Goal: Task Accomplishment & Management: Use online tool/utility

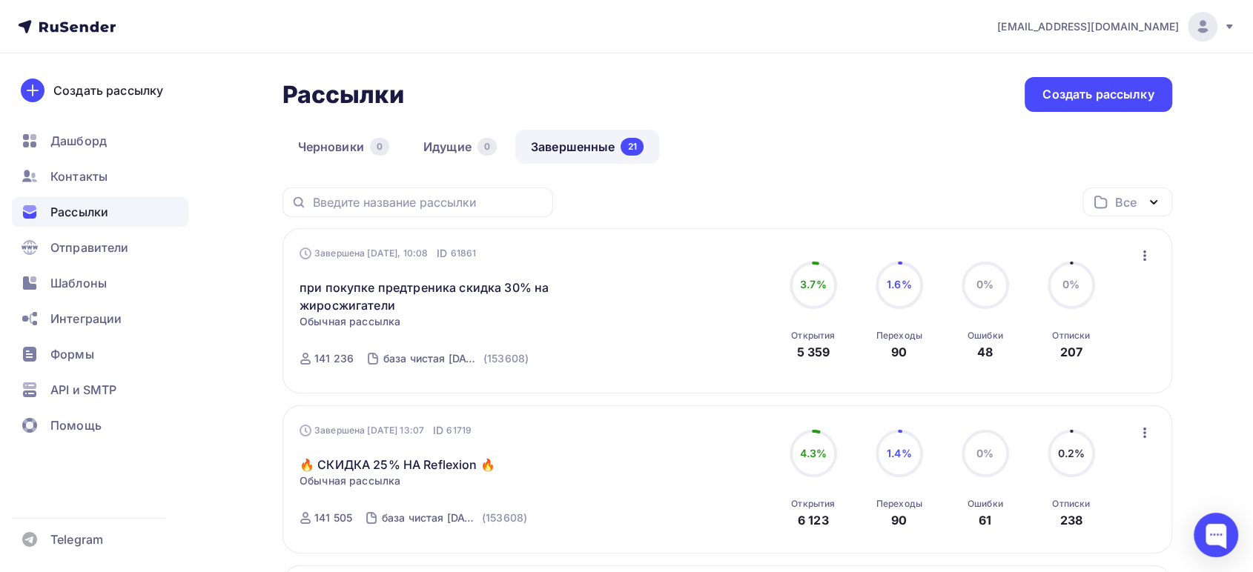
click at [1141, 251] on icon "button" at bounding box center [1145, 256] width 18 height 18
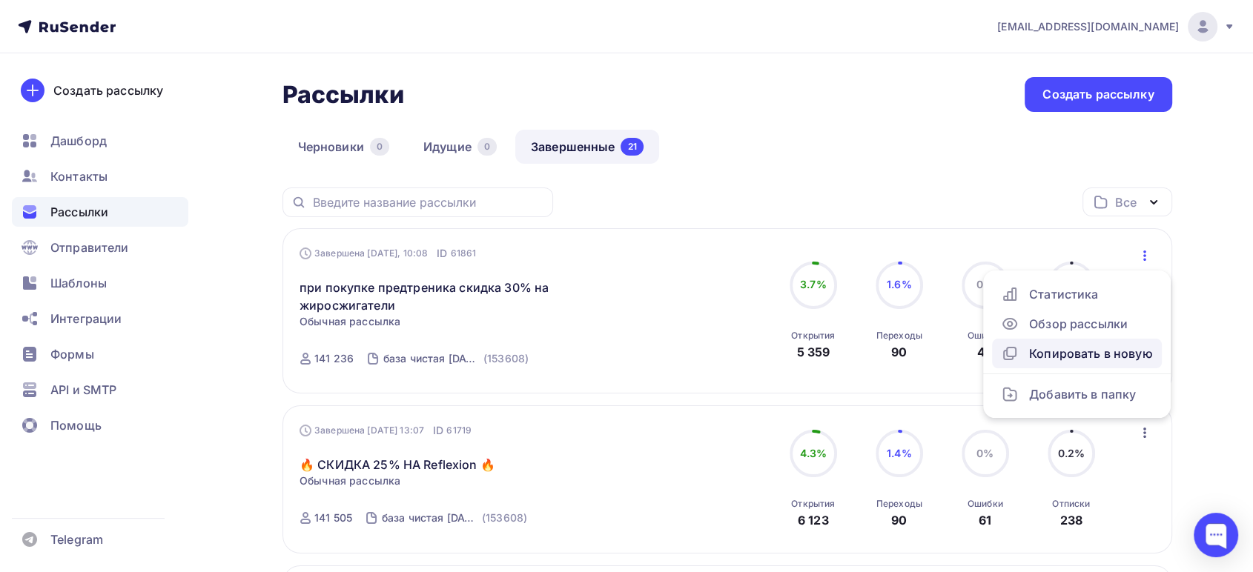
click at [1046, 352] on div "Копировать в новую" at bounding box center [1077, 354] width 152 height 18
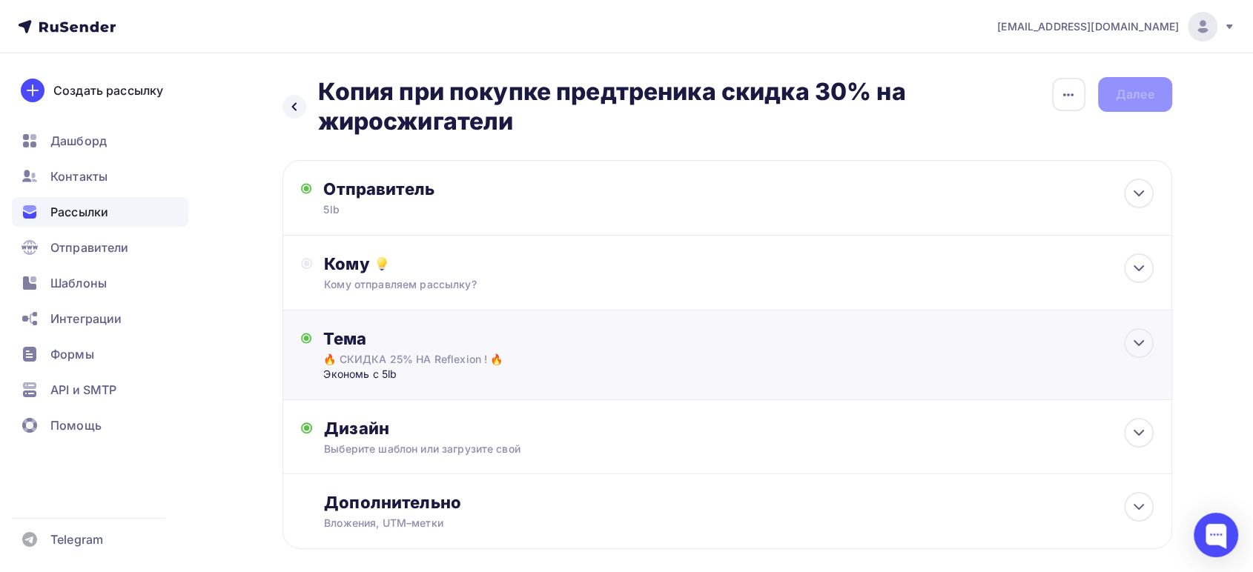
scroll to position [71, 0]
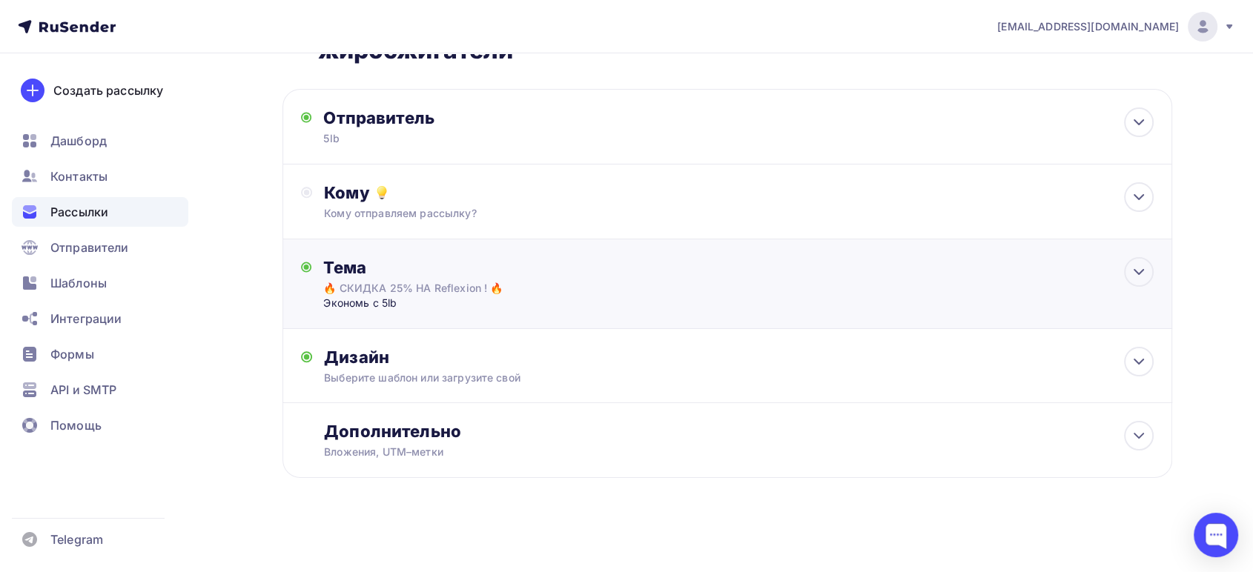
drag, startPoint x: 1127, startPoint y: 268, endPoint x: 1027, endPoint y: 294, distance: 102.8
click at [1127, 266] on div at bounding box center [1139, 272] width 30 height 30
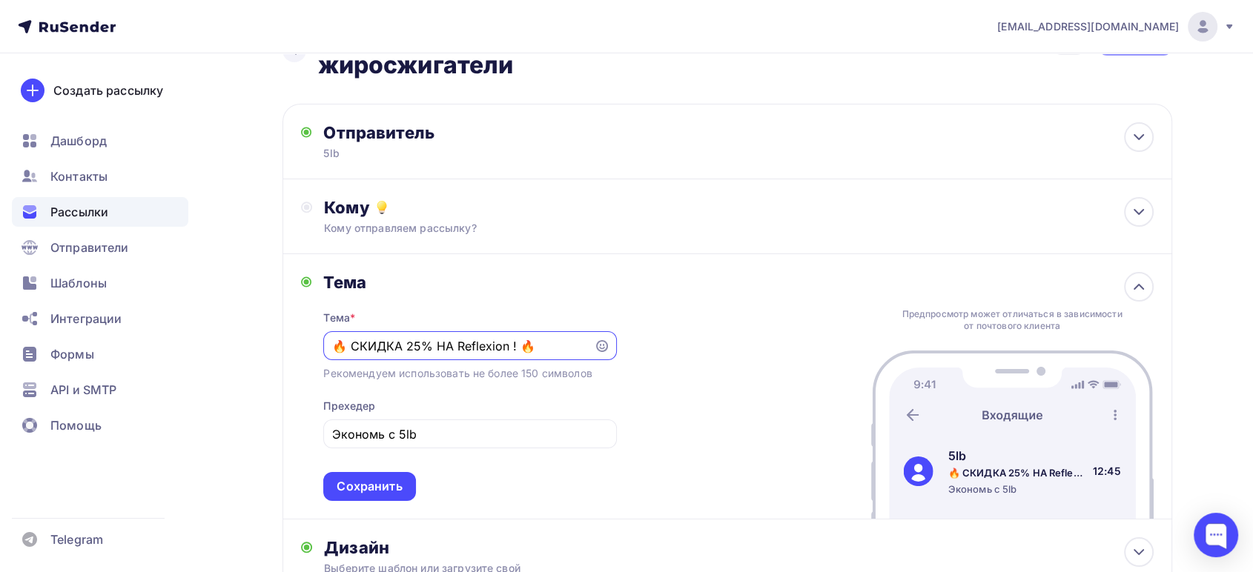
scroll to position [0, 0]
drag, startPoint x: 541, startPoint y: 348, endPoint x: 302, endPoint y: 330, distance: 240.1
click at [302, 330] on div "Тема Тема * 🔥 СКИДКА 25% НА Reflexion ! 🔥 Рекомендуем использовать не более 150…" at bounding box center [459, 386] width 316 height 229
paste input "При покупке Протеина - в подарок Протеин Trec Nutrition Whey 100 30 г"
drag, startPoint x: 371, startPoint y: 345, endPoint x: 216, endPoint y: 339, distance: 155.1
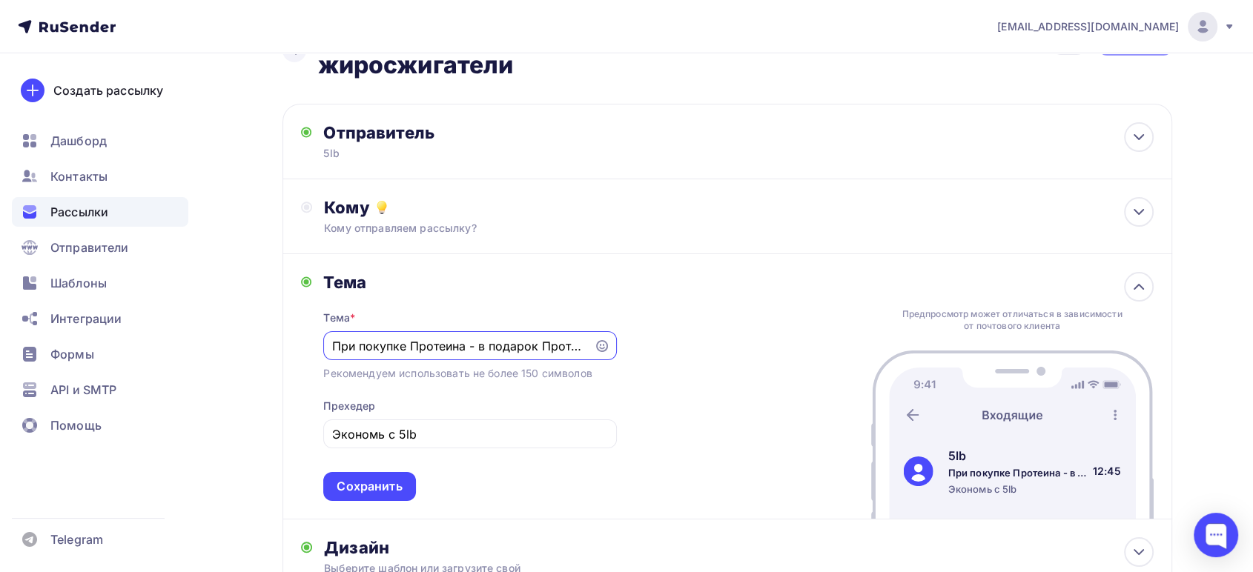
click at [216, 339] on div "Назад Копия при покупке предтреника скидка 30% на жиросжигатели Копия при покуп…" at bounding box center [626, 380] width 1215 height 767
click at [465, 348] on input "При покупке Протеина - в подарок Протеин Trec Nutrition Whey 100 30 г" at bounding box center [458, 346] width 253 height 18
drag, startPoint x: 486, startPoint y: 342, endPoint x: 801, endPoint y: 345, distance: 315.0
click at [801, 345] on div "Тема Тема * При покупке Протеина - в подарок Протеин Trec Nutrition Whey 100 30…" at bounding box center [726, 386] width 889 height 265
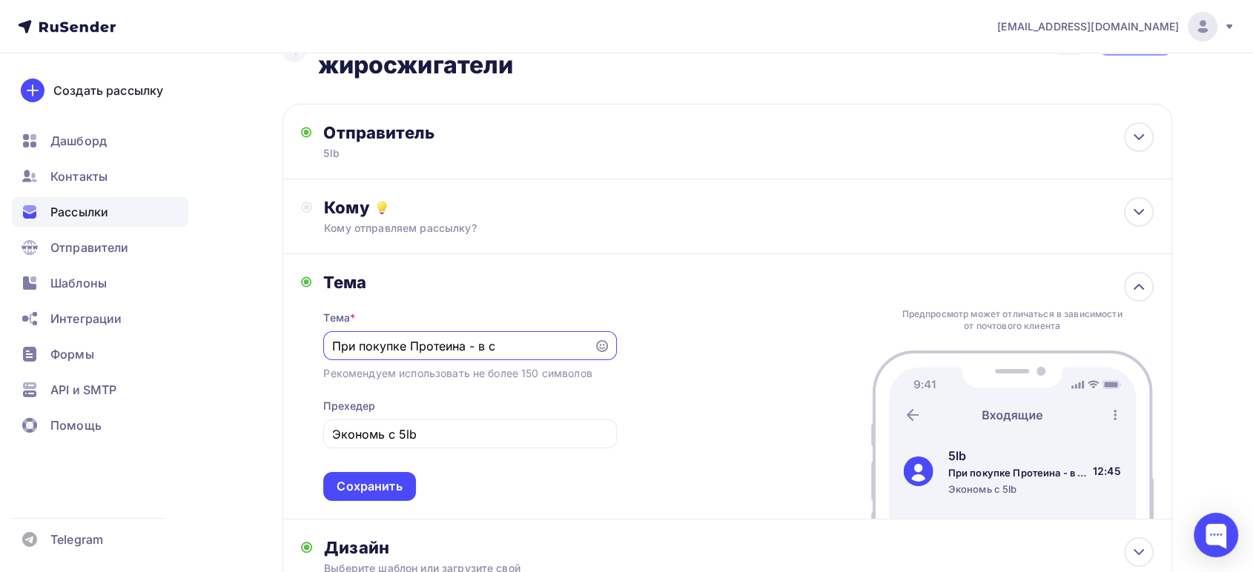
scroll to position [0, 0]
click at [603, 343] on icon at bounding box center [602, 346] width 12 height 12
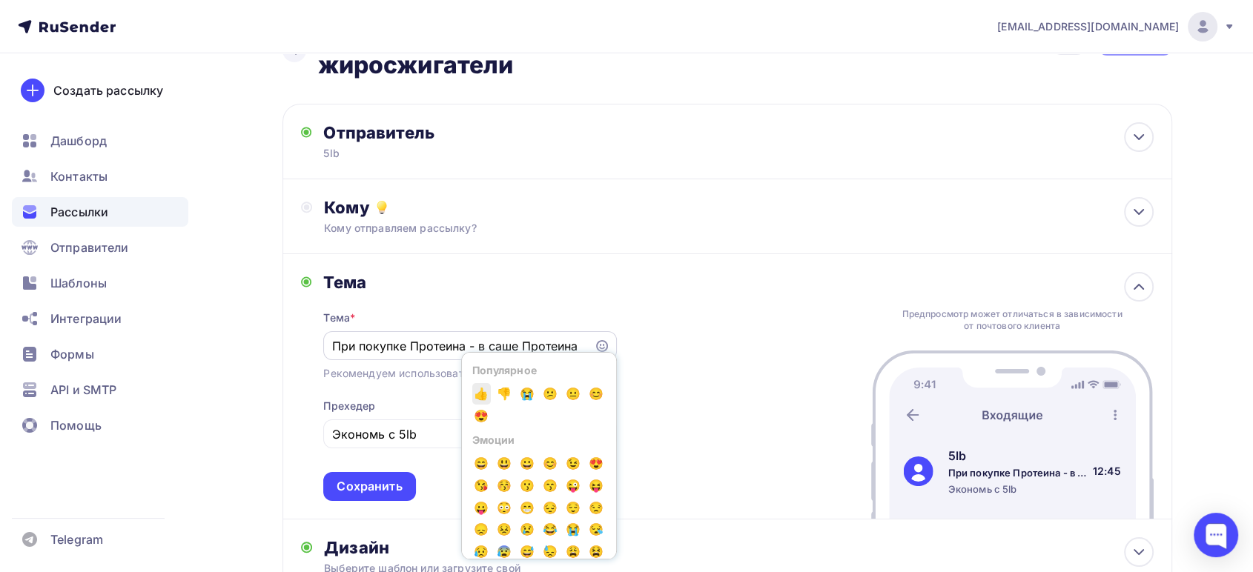
click at [486, 390] on span "👍" at bounding box center [481, 394] width 19 height 22
click at [691, 295] on div "Тема Тема * При покупке Протеина - в саше Протеина👍 Популярное 👍 👎 😭 😕 😐 😊 😍 Эм…" at bounding box center [726, 386] width 889 height 265
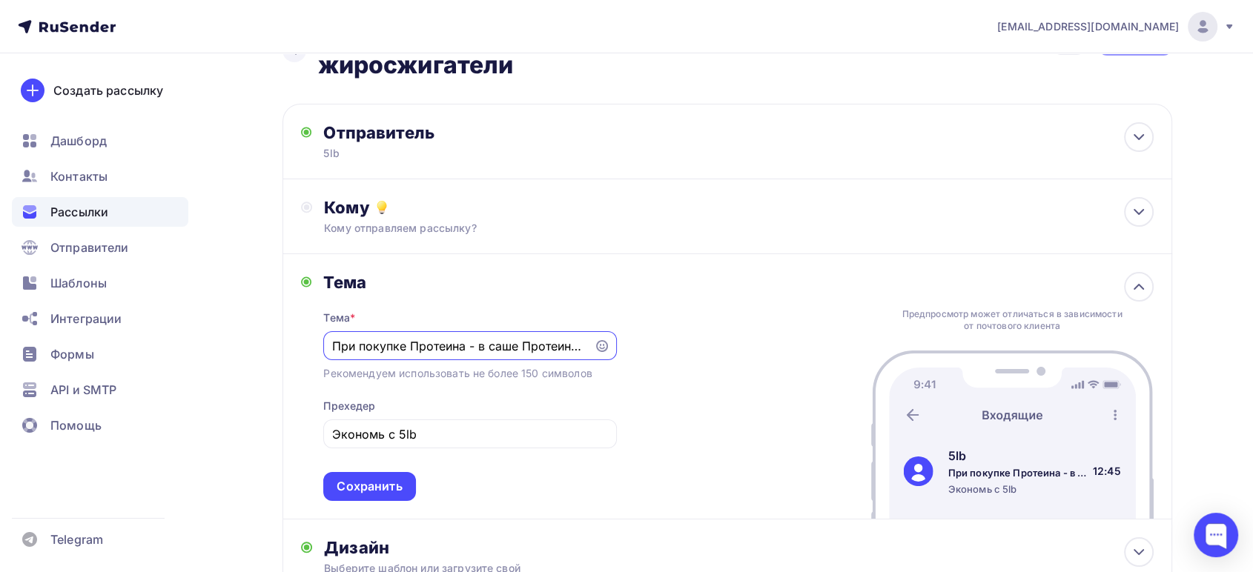
scroll to position [0, 7]
drag, startPoint x: 468, startPoint y: 342, endPoint x: 697, endPoint y: 351, distance: 229.2
click at [697, 351] on div "Тема Тема * При покупке Протеина - в саше Протеина👍 Рекомендуем использовать не…" at bounding box center [726, 386] width 889 height 265
click at [476, 345] on input "При покупке Протеина - в саше Протеина👍" at bounding box center [458, 346] width 253 height 18
click at [480, 344] on input "При покупке Протеина - в саше Протеина👍" at bounding box center [458, 346] width 253 height 18
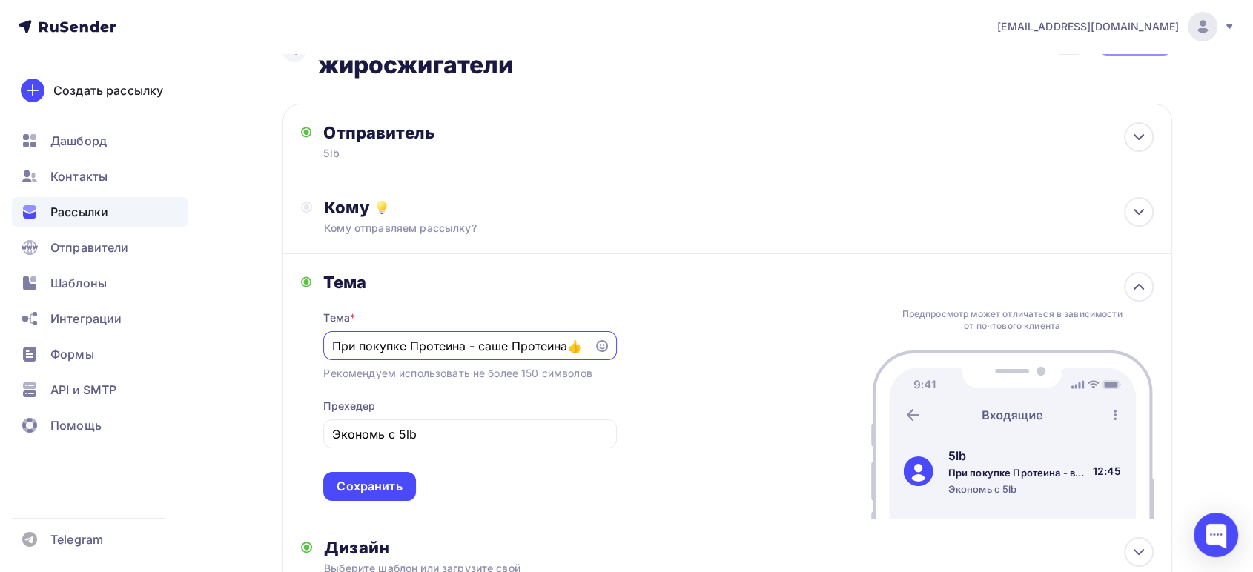
scroll to position [0, 0]
click at [565, 348] on input "При покупке Протеина - саше Протеина👍" at bounding box center [458, 346] width 253 height 18
drag, startPoint x: 362, startPoint y: 341, endPoint x: 216, endPoint y: 336, distance: 146.1
click at [216, 336] on div "Назад Копия при покупке предтреника скидка 30% на жиросжигатели Копия при покуп…" at bounding box center [626, 380] width 1215 height 767
click at [421, 346] on input "Купи Протеина - саше Протеина в подарок👍" at bounding box center [458, 346] width 253 height 18
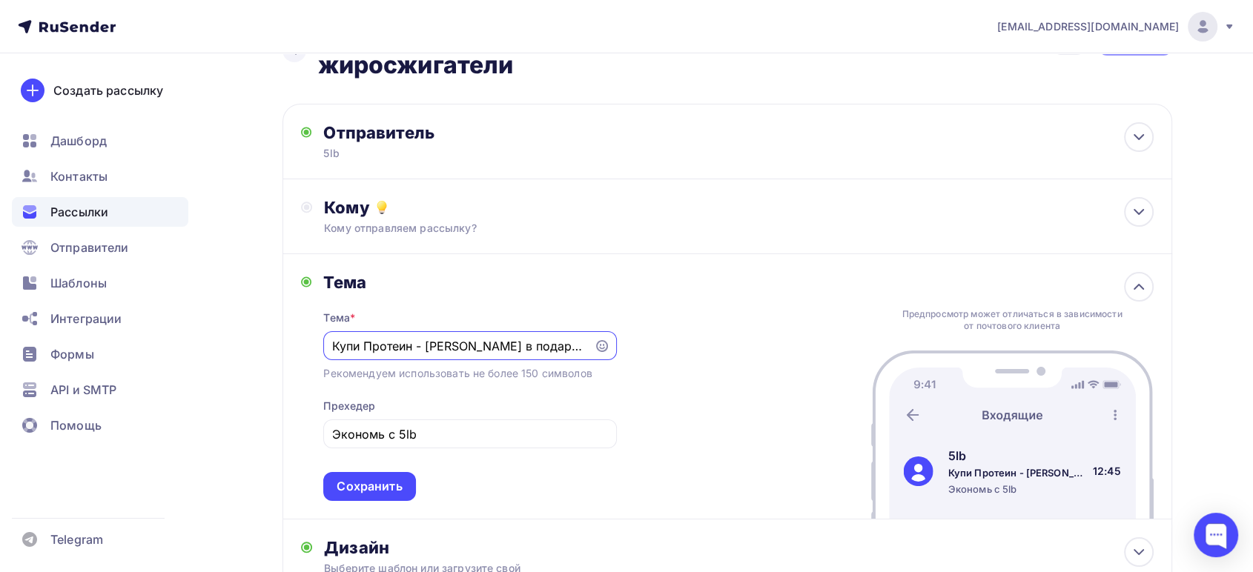
click at [445, 347] on input "Купи Протеин - саше Протеина в подарок👍" at bounding box center [458, 346] width 253 height 18
click at [477, 348] on input "Купи Протеин - Протеина в подарок👍" at bounding box center [458, 346] width 253 height 18
click at [480, 350] on input "Купи Протеин - Протеина в подарок👍" at bounding box center [458, 346] width 253 height 18
click at [425, 342] on input "Купи Протеин - Протеин в подарок👍" at bounding box center [458, 346] width 253 height 18
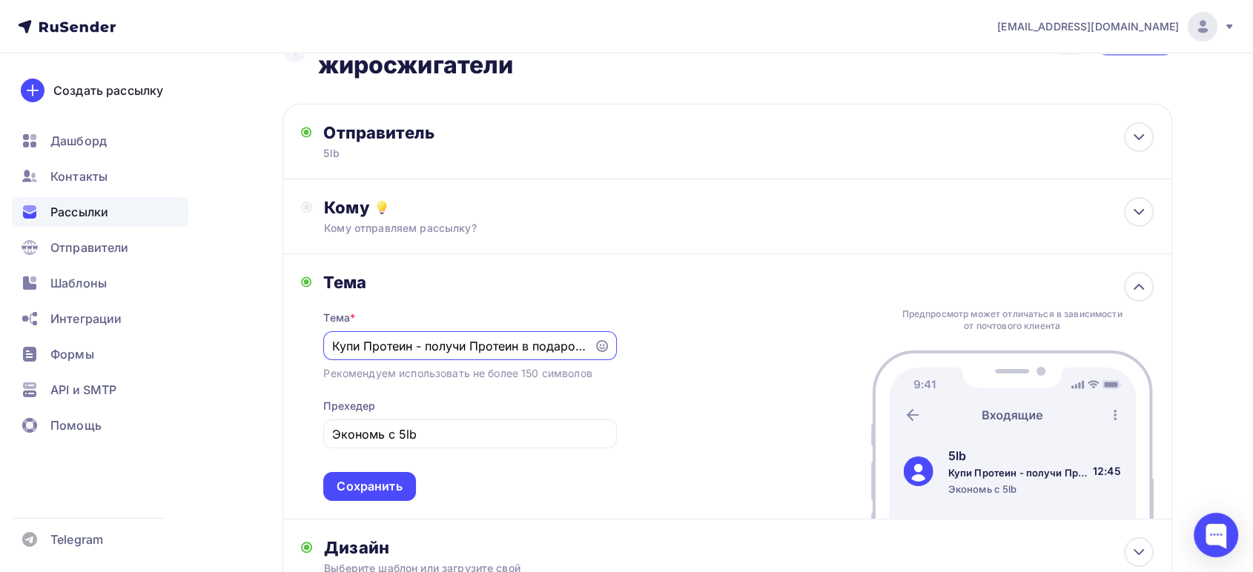
click at [476, 345] on input "Купи Протеин - получи Протеин в подарок👍" at bounding box center [458, 346] width 253 height 18
drag, startPoint x: 425, startPoint y: 344, endPoint x: 415, endPoint y: 342, distance: 10.5
click at [415, 342] on input "Купи Протеин - получи Протеин в подарок👍" at bounding box center [458, 346] width 253 height 18
click at [445, 346] on input "Купи Протеин - получи Протеин в подарок👍" at bounding box center [458, 346] width 253 height 18
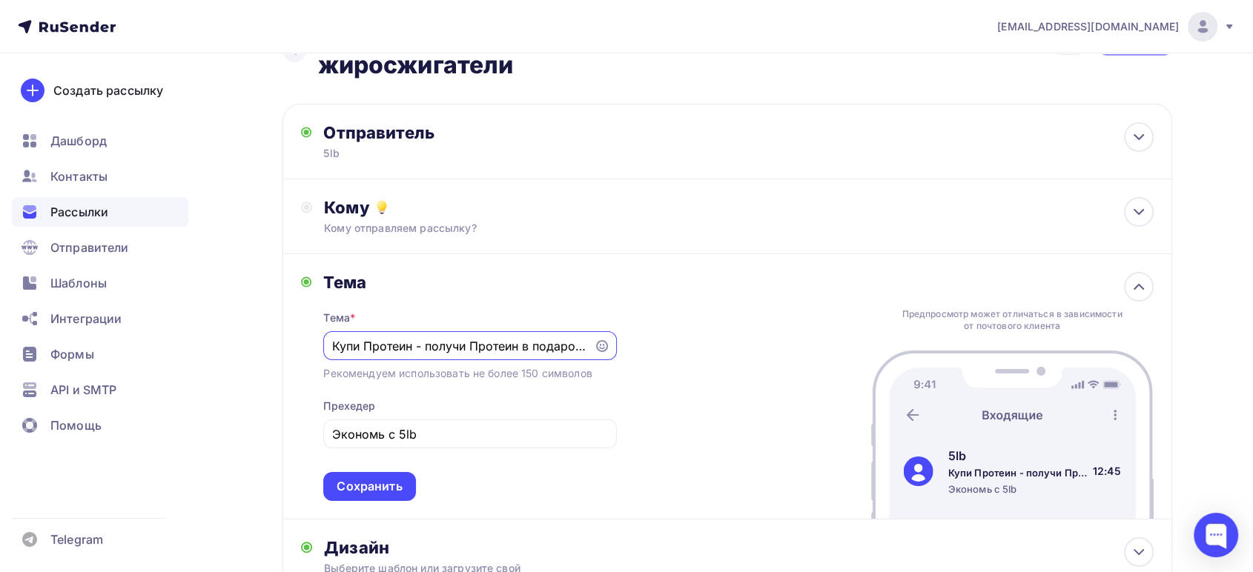
click at [445, 345] on input "Купи Протеин - получи Протеин в подарок👍" at bounding box center [458, 346] width 253 height 18
drag, startPoint x: 359, startPoint y: 345, endPoint x: 310, endPoint y: 342, distance: 49.0
click at [310, 342] on div "Тема Тема * Купи Протеин - Протеин в подарок👍 Рекомендуем использовать не более…" at bounding box center [459, 386] width 316 height 229
drag, startPoint x: 425, startPoint y: 342, endPoint x: 539, endPoint y: 343, distance: 113.4
click at [539, 343] on input "Купи Протеин - Протеин в подарок👍" at bounding box center [458, 346] width 253 height 18
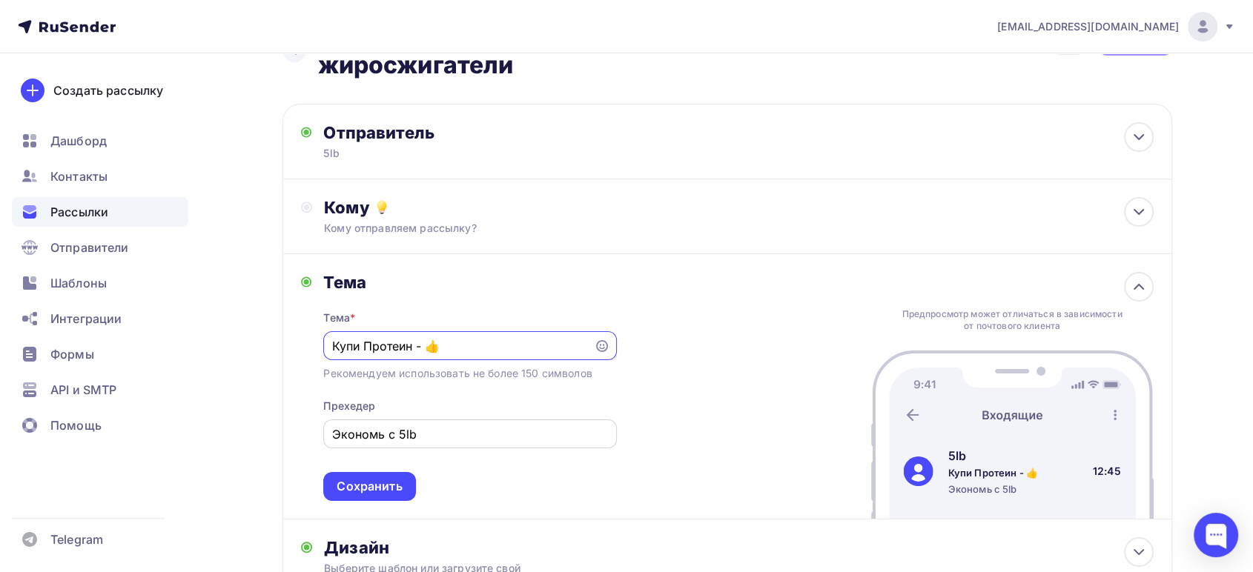
type input "Купи Протеин - 👍"
drag, startPoint x: 440, startPoint y: 433, endPoint x: 245, endPoint y: 425, distance: 194.4
click at [249, 430] on div "Назад Копия при покупке предтреника скидка 30% на жиросжигатели Копия при покуп…" at bounding box center [626, 380] width 1215 height 767
paste input "ротеин в подарок"
click at [332, 430] on input "Протеин в подарок" at bounding box center [470, 434] width 276 height 18
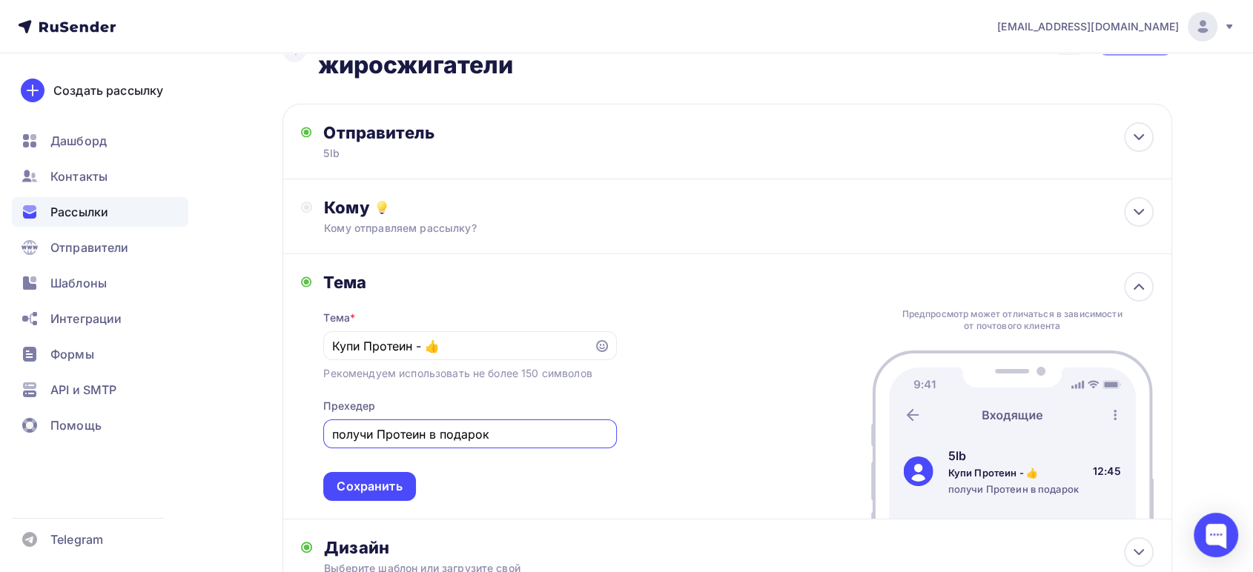
click at [492, 439] on input "получи Протеин в подарок" at bounding box center [470, 434] width 276 height 18
type input "получи Протеин в подарок"
drag, startPoint x: 427, startPoint y: 345, endPoint x: 415, endPoint y: 342, distance: 12.2
click at [415, 342] on input "Купи Протеин - 👍" at bounding box center [458, 346] width 253 height 18
type input "Купи Протеин👍"
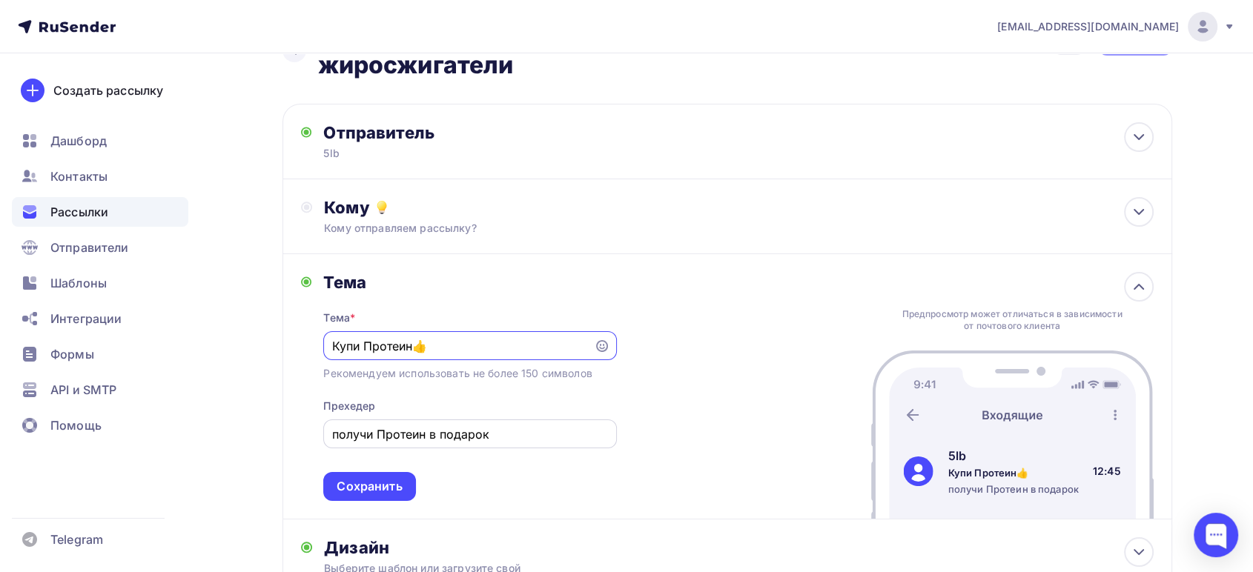
click at [534, 431] on input "получи Протеин в подарок" at bounding box center [470, 434] width 276 height 18
type input "получи Протеин в подарок"
click at [599, 341] on icon at bounding box center [602, 346] width 12 height 12
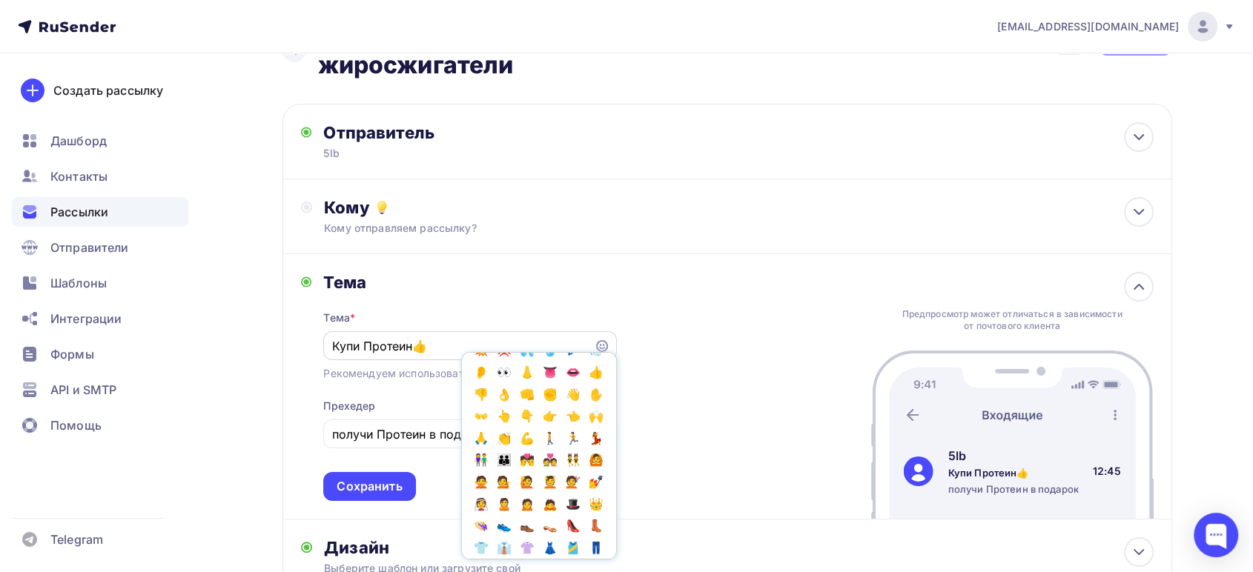
scroll to position [494, 0]
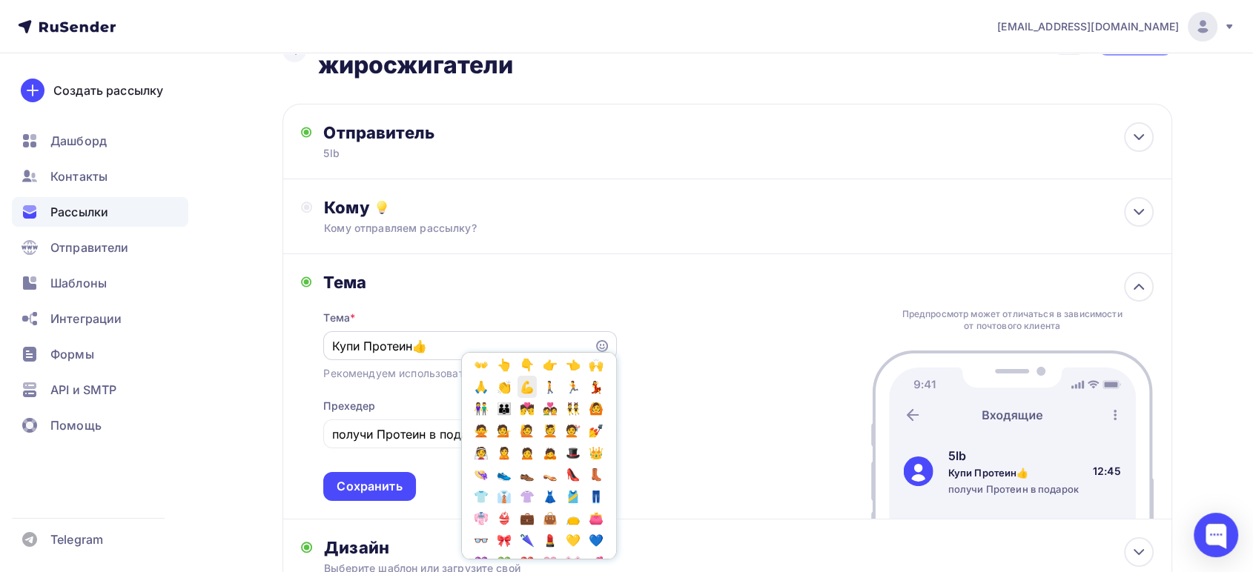
click at [517, 398] on span "💪" at bounding box center [526, 387] width 19 height 22
drag, startPoint x: 428, startPoint y: 344, endPoint x: 415, endPoint y: 341, distance: 13.7
click at [415, 341] on input "Купи Протеин👍💪" at bounding box center [458, 346] width 253 height 18
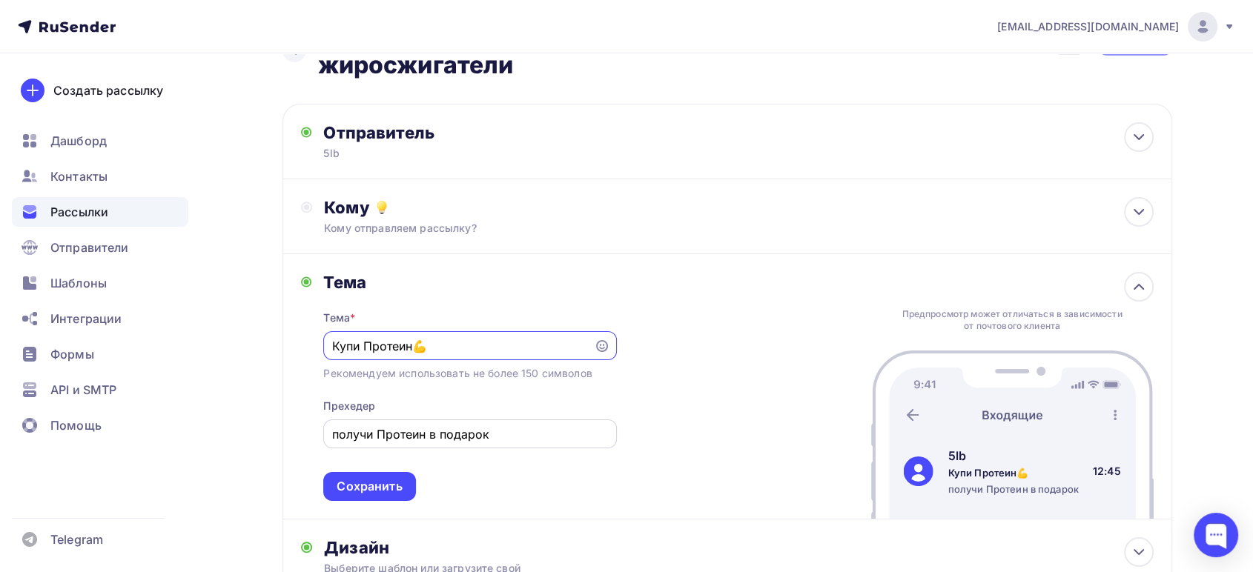
type input "Купи Протеин💪"
click at [517, 442] on div "получи Протеин в подарок" at bounding box center [469, 434] width 293 height 29
click at [510, 428] on input "получи Протеин в подарок" at bounding box center [470, 434] width 276 height 18
paste input "👍"
type input "получи Протеин в подарок 👍"
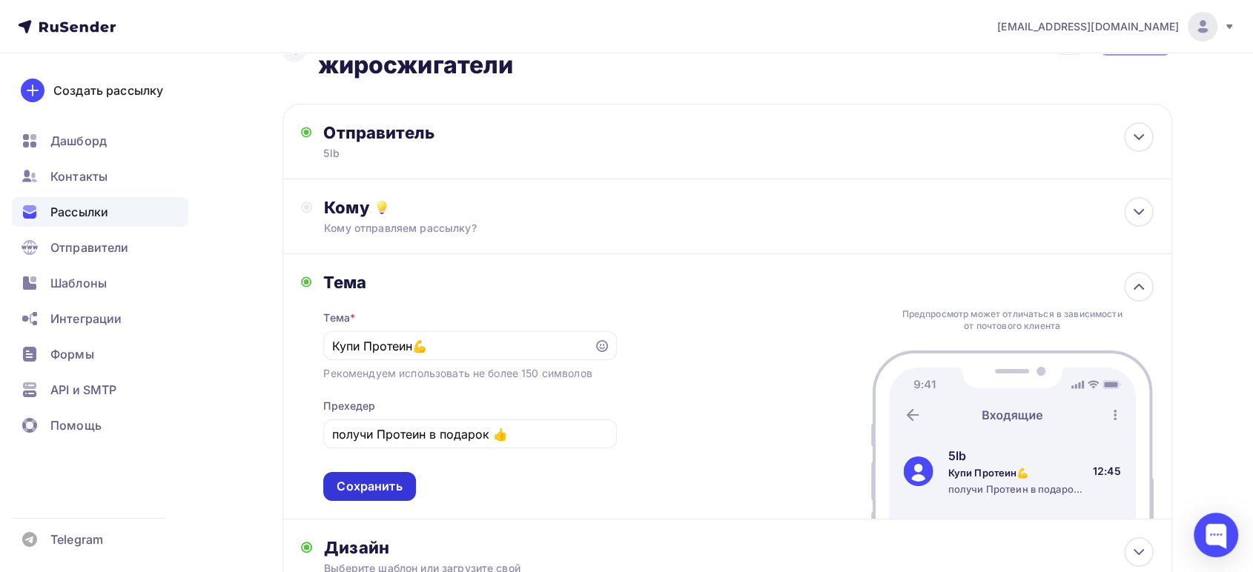
click at [374, 482] on div "Сохранить" at bounding box center [369, 486] width 65 height 17
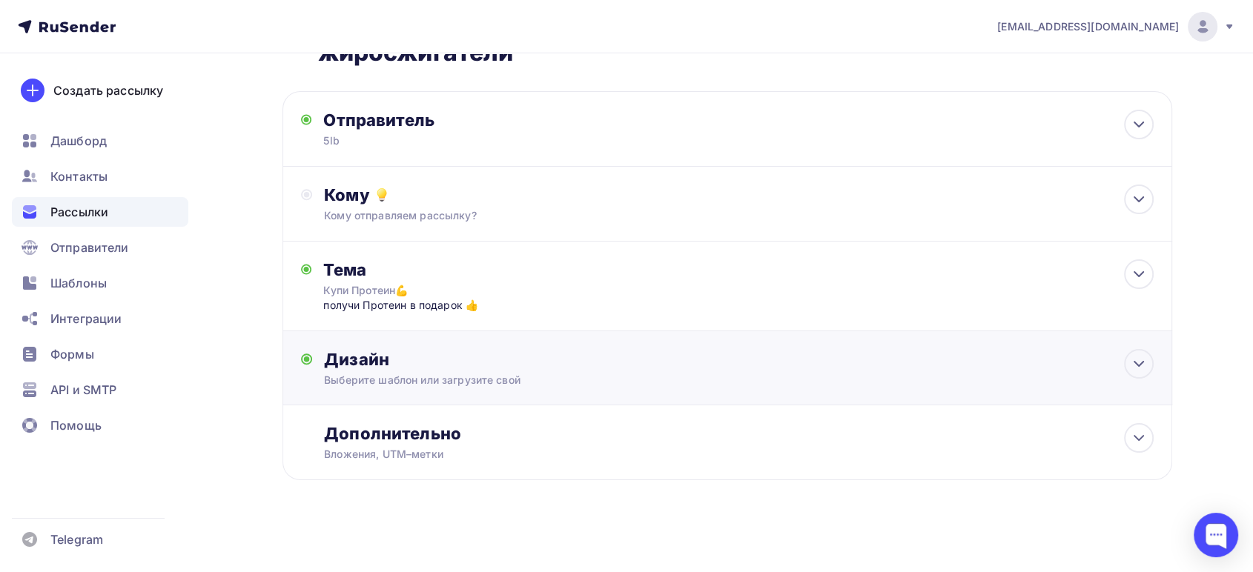
scroll to position [71, 0]
click at [492, 377] on div "Выберите шаблон или загрузите свой" at bounding box center [697, 378] width 746 height 15
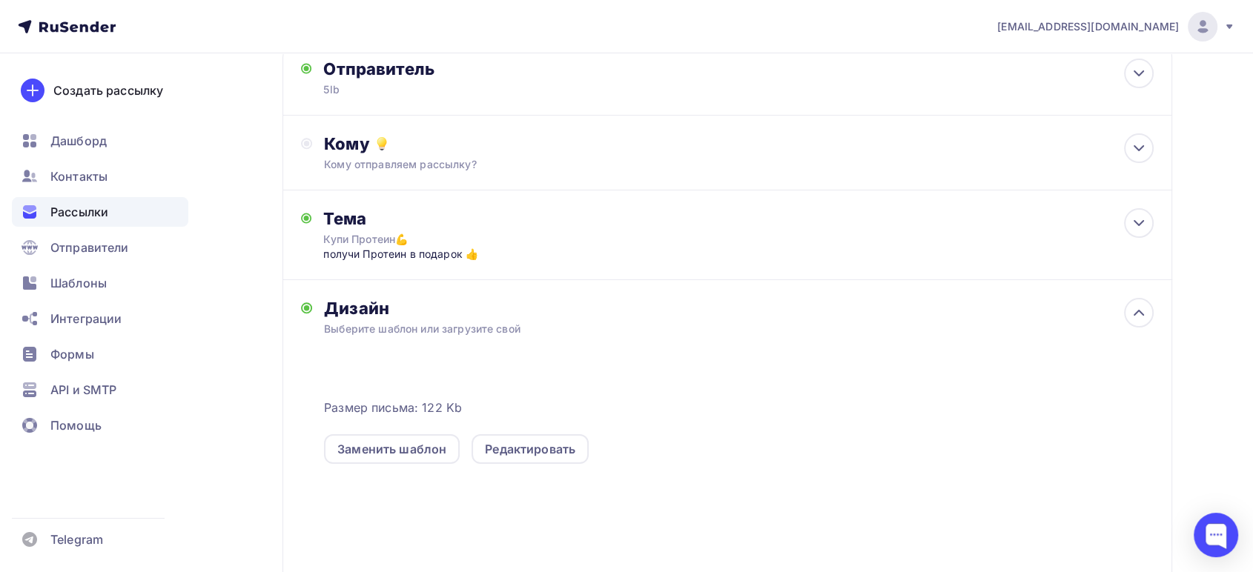
scroll to position [319, 0]
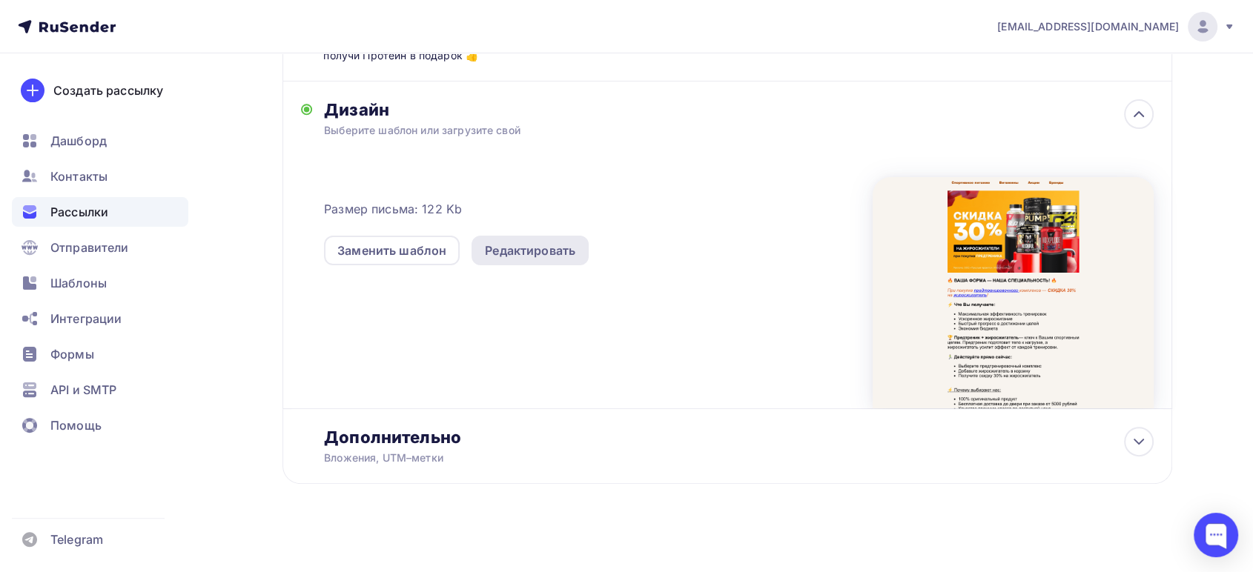
click at [540, 237] on div "Редактировать" at bounding box center [529, 251] width 117 height 30
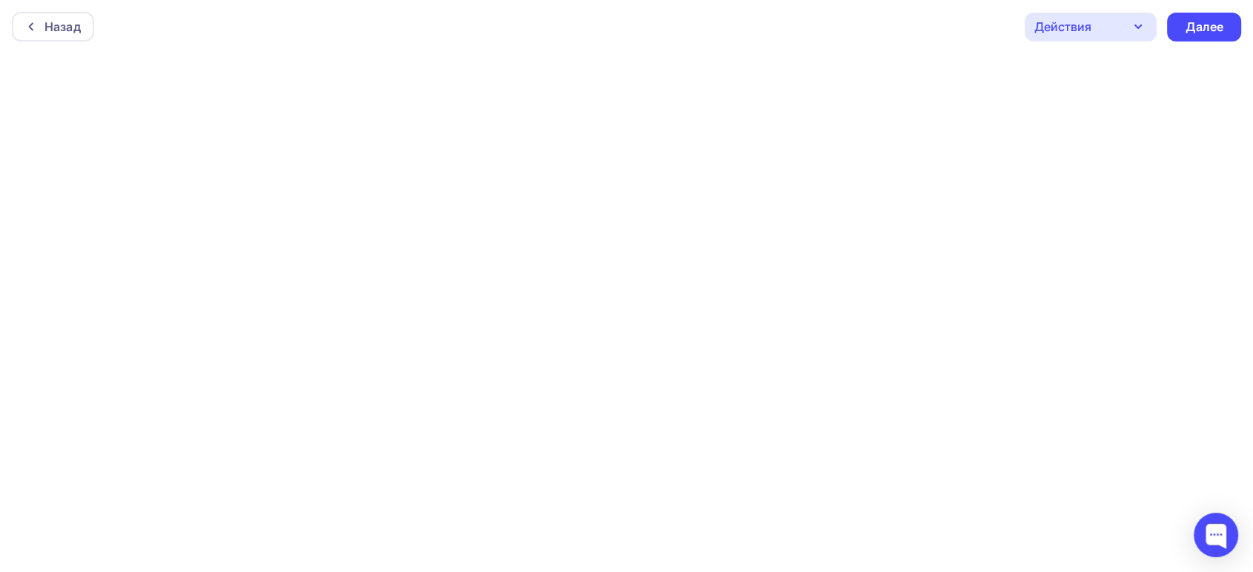
scroll to position [4, 0]
click at [1108, 19] on div "Действия" at bounding box center [1090, 23] width 132 height 29
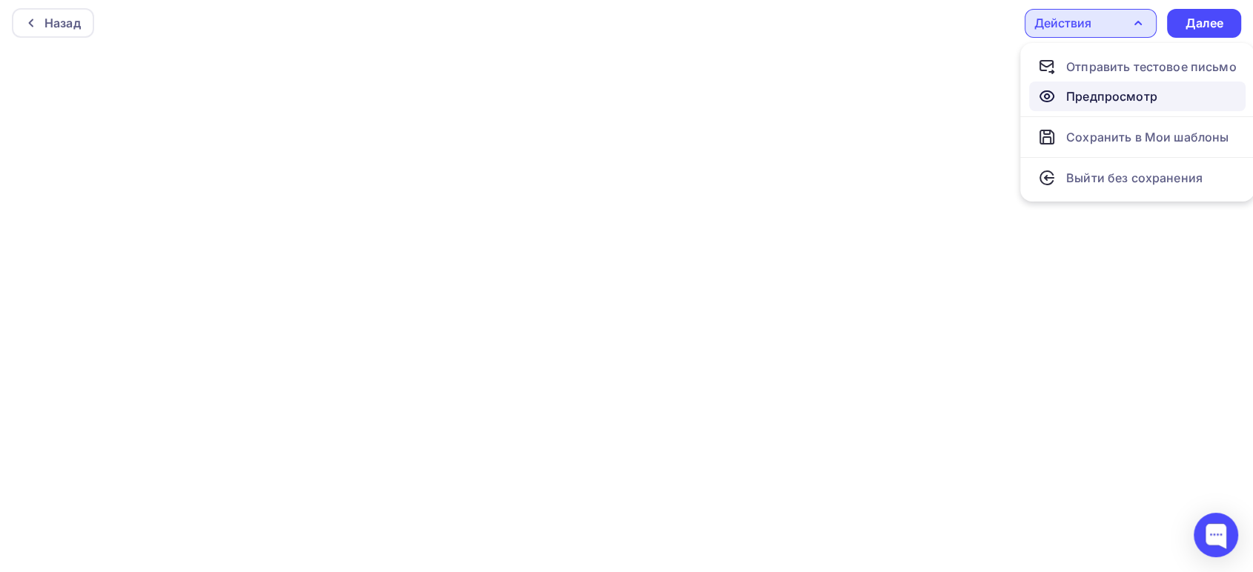
click at [1095, 91] on div "Предпросмотр" at bounding box center [1111, 96] width 91 height 18
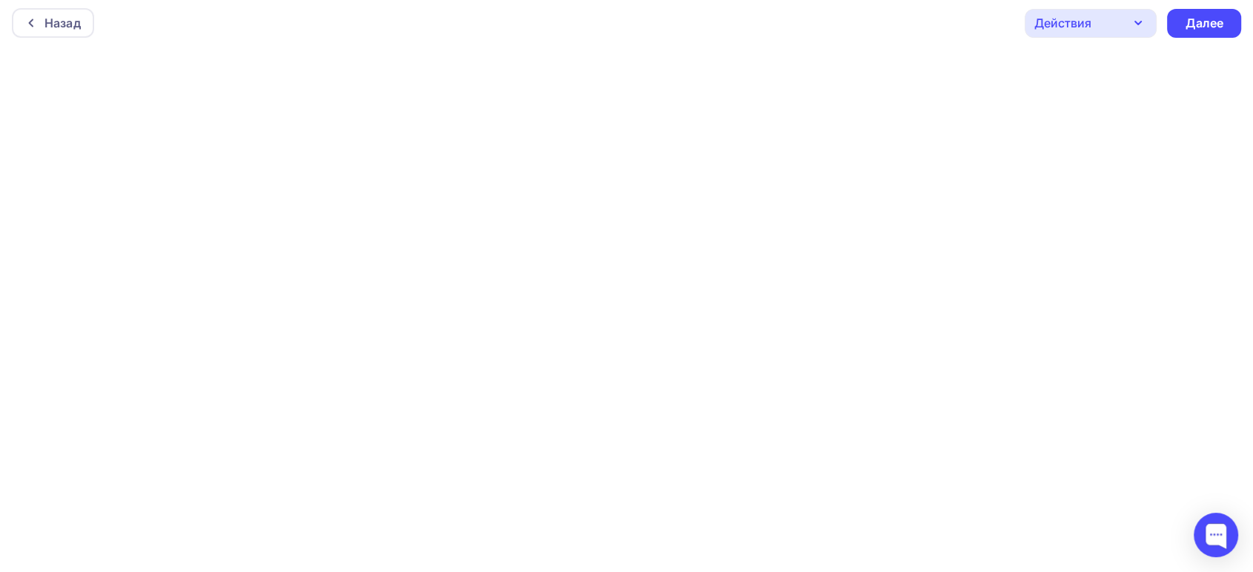
click at [1080, 26] on div "Действия" at bounding box center [1062, 23] width 57 height 18
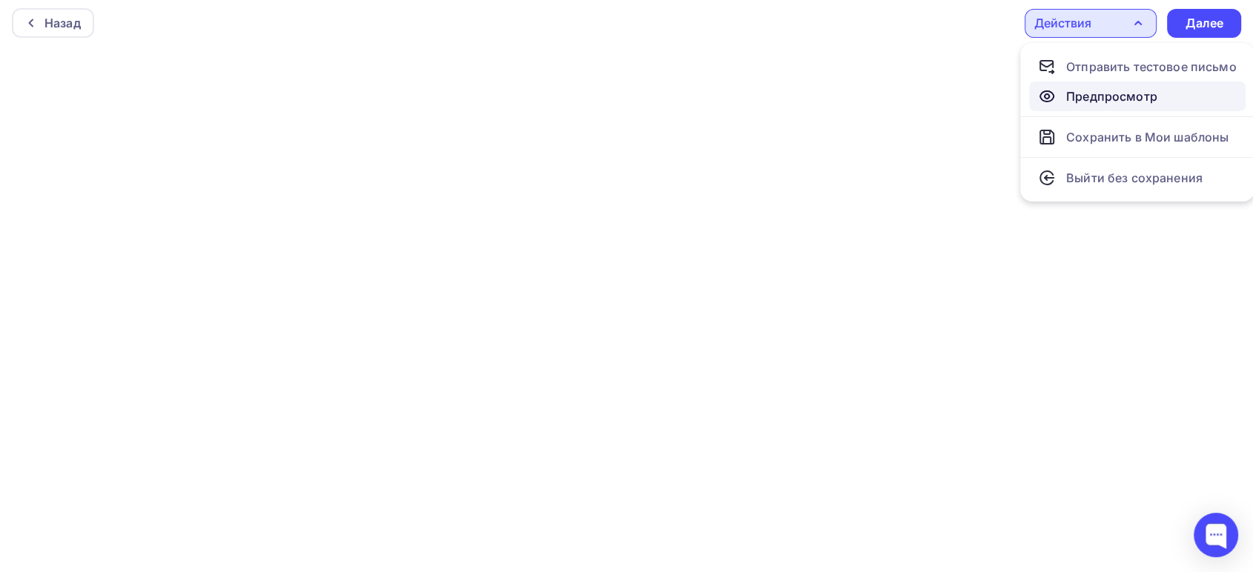
click at [1076, 102] on div "Предпросмотр" at bounding box center [1111, 96] width 91 height 18
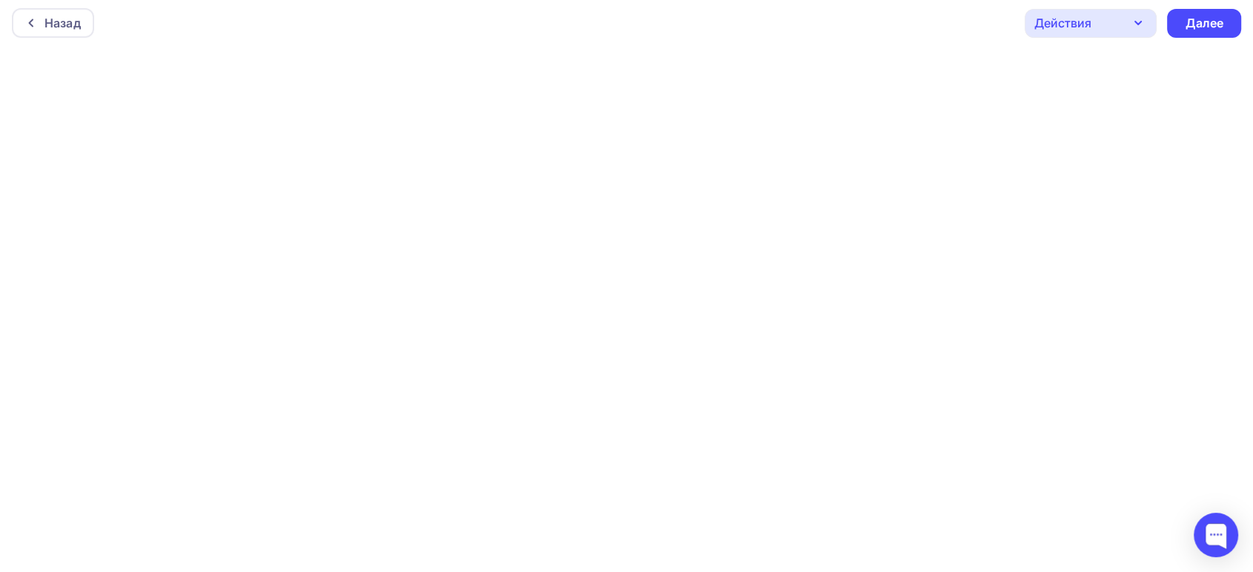
click at [1097, 22] on div "Действия" at bounding box center [1090, 23] width 132 height 29
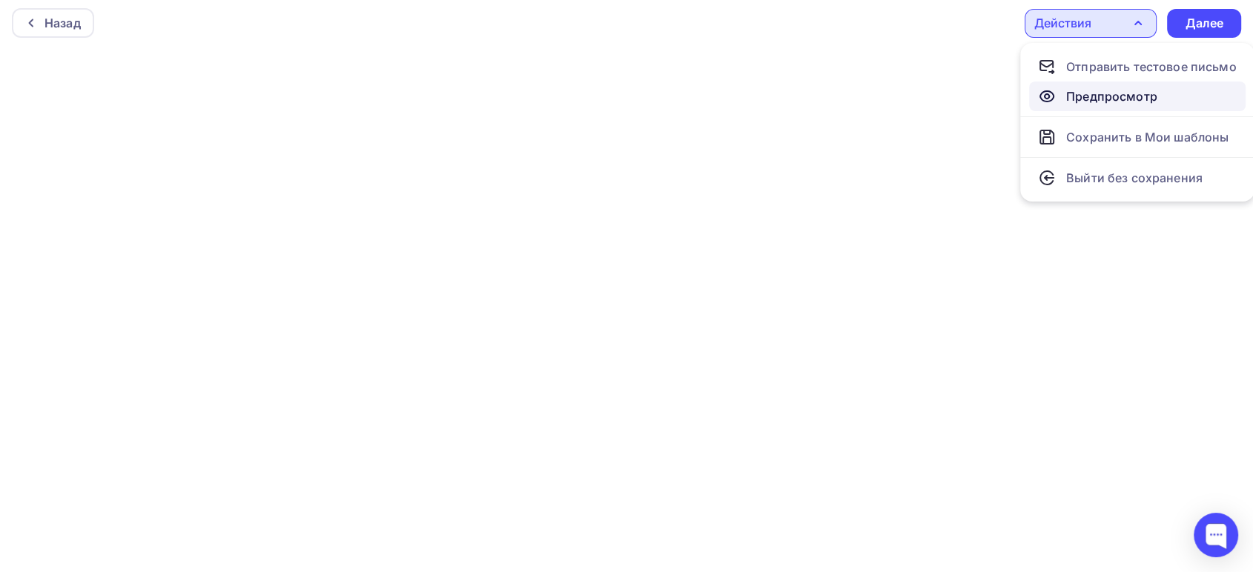
click at [1081, 95] on div "Предпросмотр" at bounding box center [1111, 96] width 91 height 18
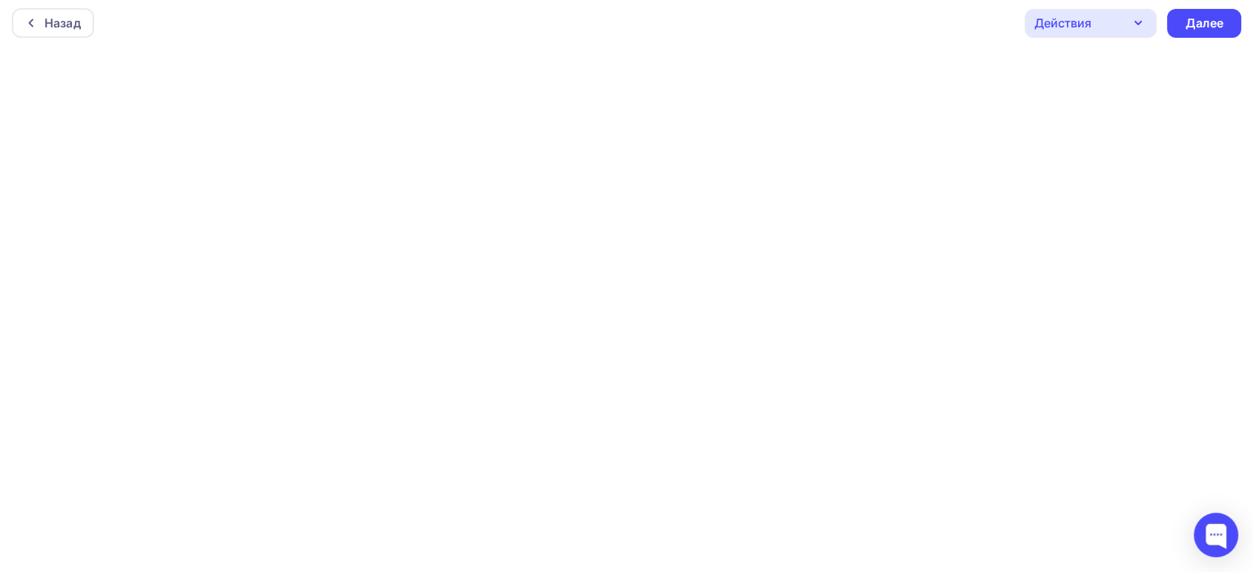
click at [1106, 32] on div "Действия" at bounding box center [1090, 23] width 132 height 29
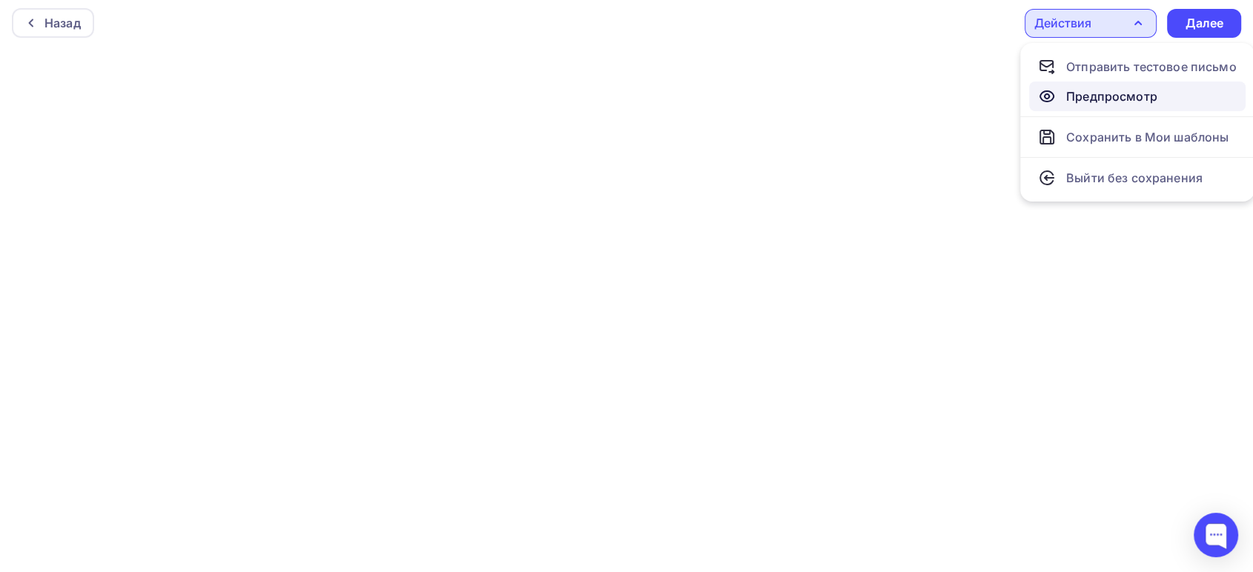
click at [1092, 90] on div "Предпросмотр" at bounding box center [1111, 96] width 91 height 18
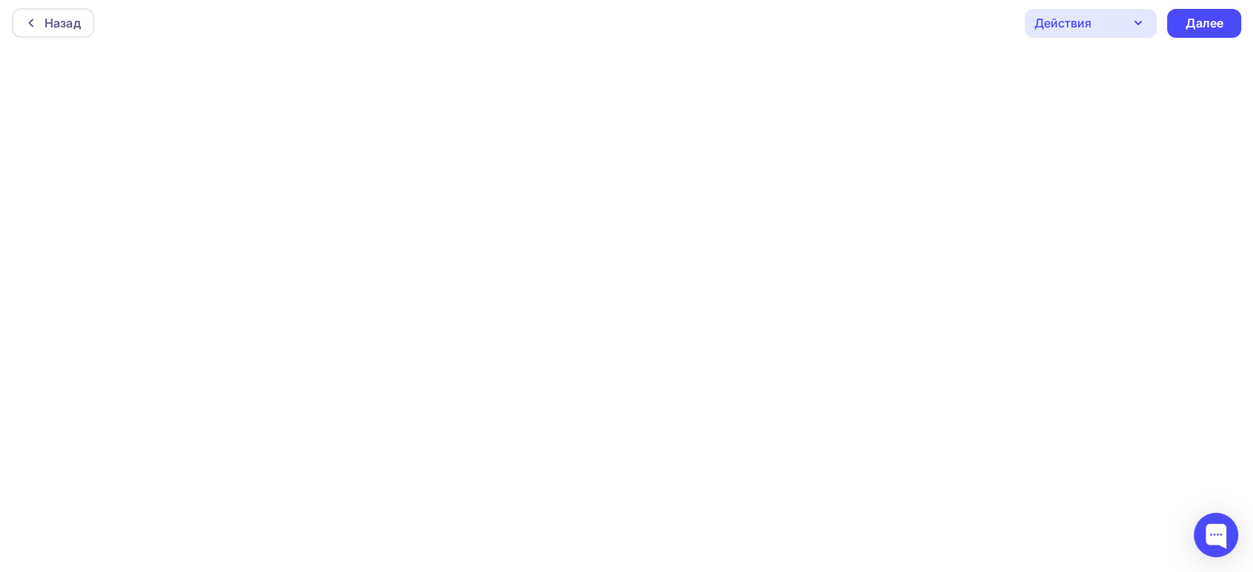
click at [1073, 14] on div "Действия" at bounding box center [1062, 23] width 57 height 18
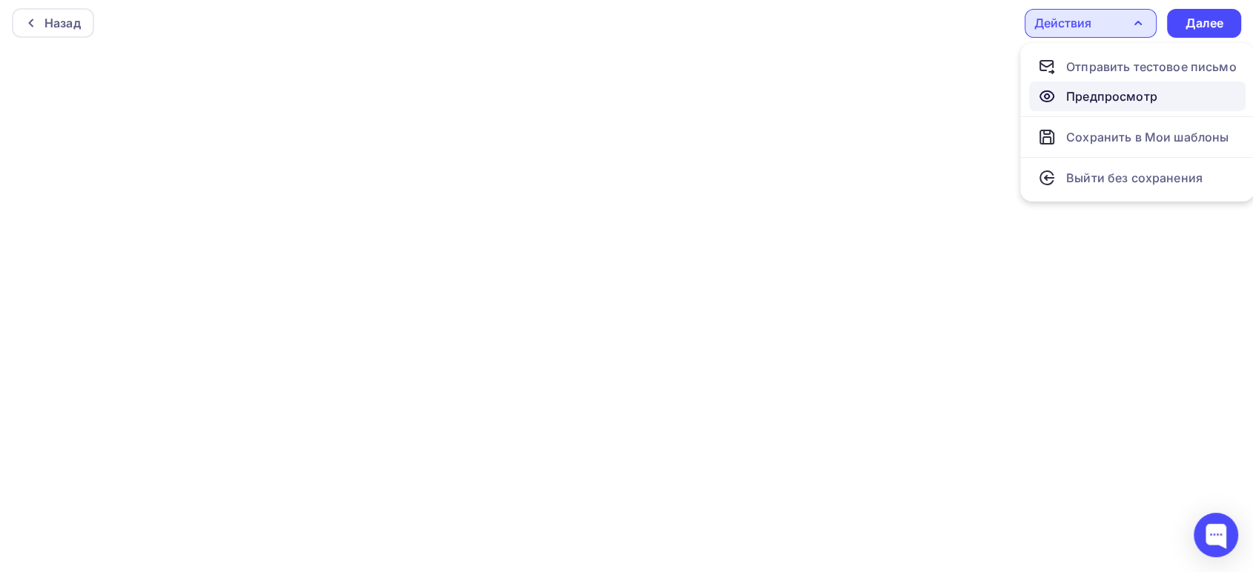
click at [1053, 93] on icon at bounding box center [1047, 96] width 18 height 18
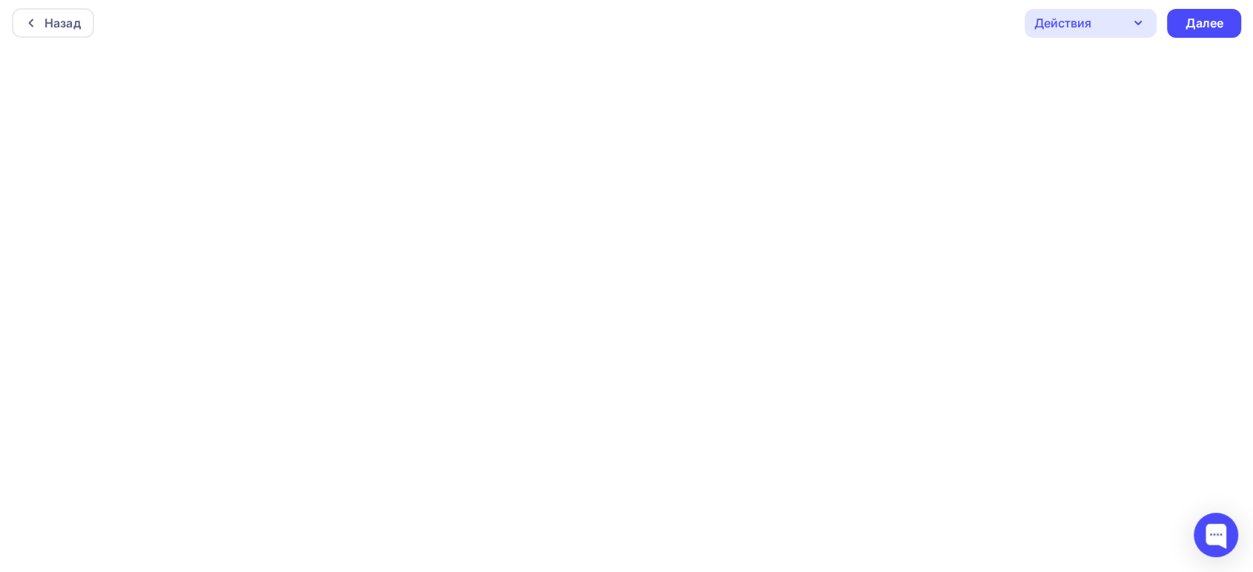
click at [1076, 19] on div "Действия" at bounding box center [1062, 23] width 57 height 18
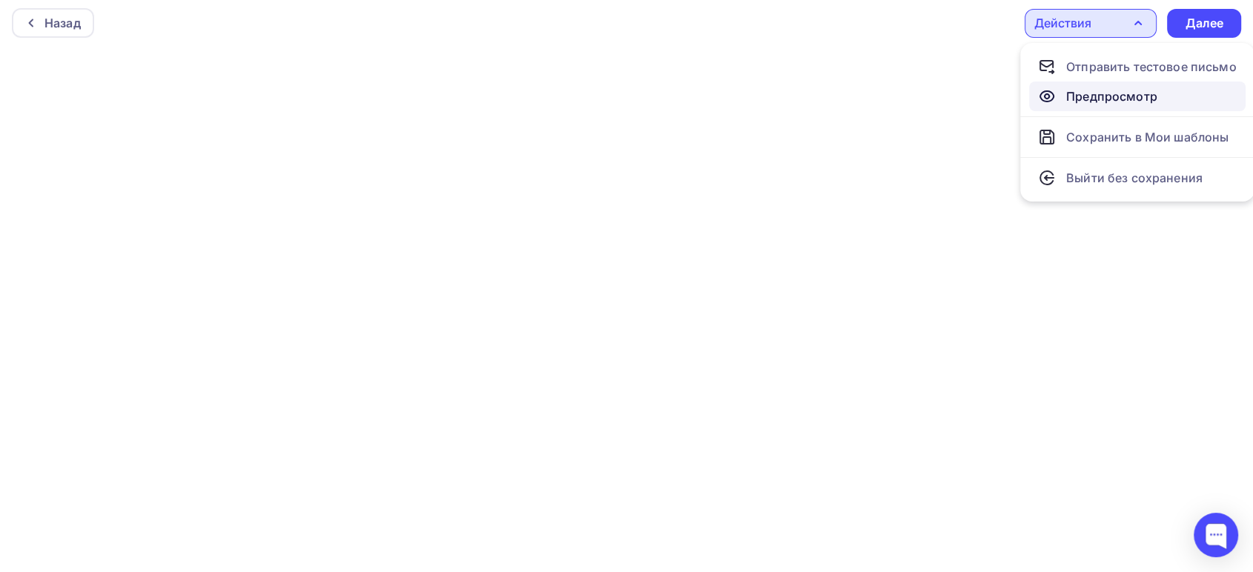
click at [1084, 95] on div "Предпросмотр" at bounding box center [1111, 96] width 91 height 18
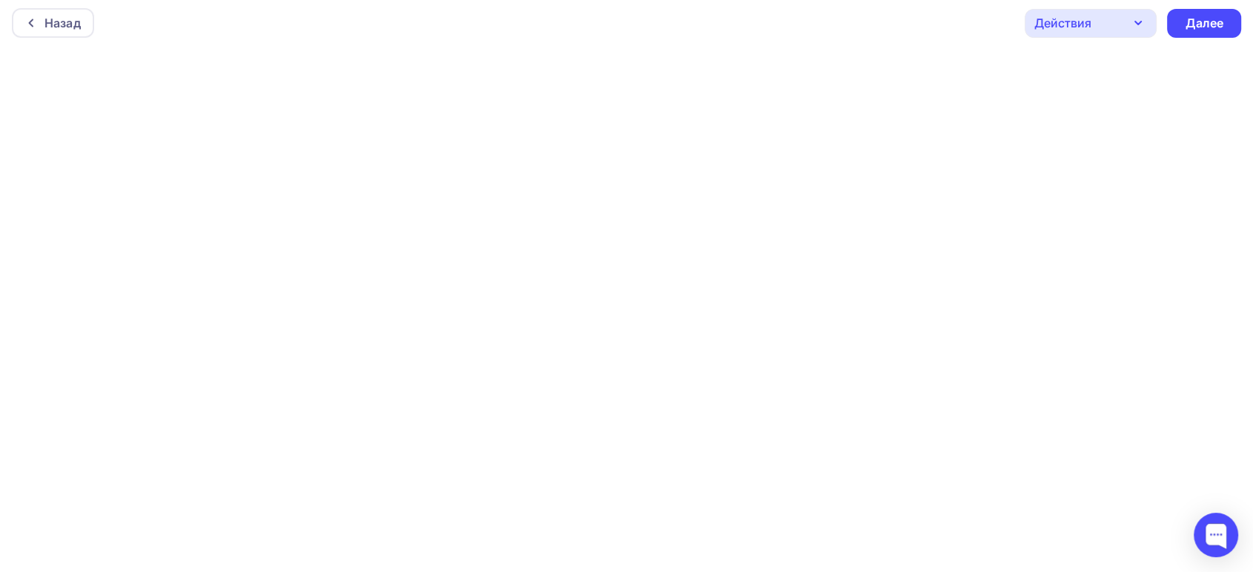
click at [1088, 25] on div "Действия" at bounding box center [1062, 23] width 57 height 18
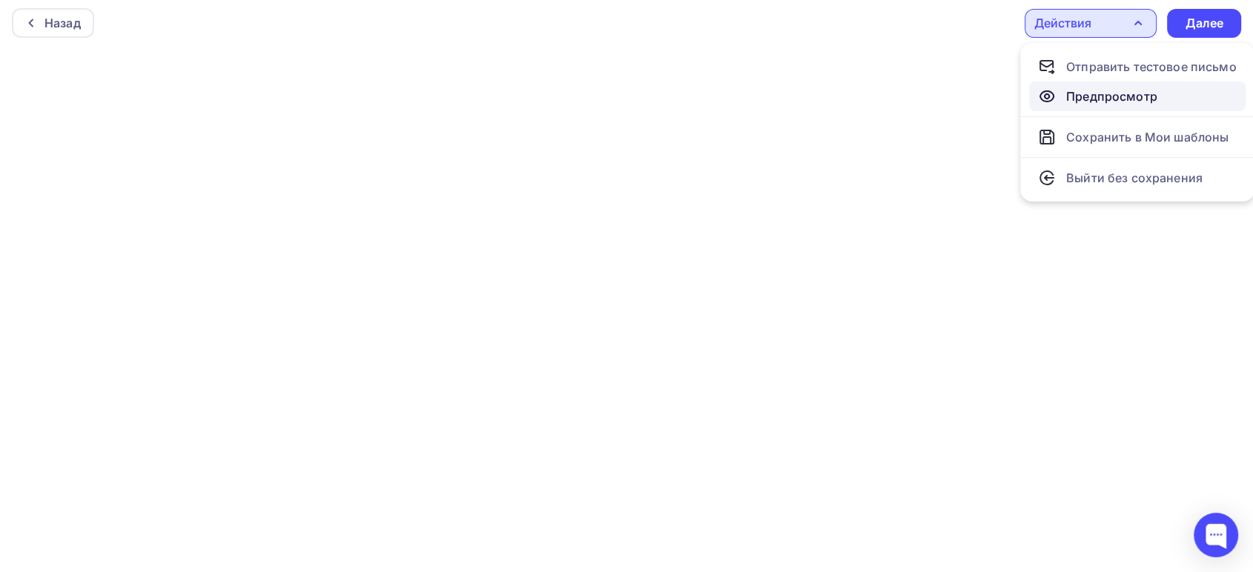
click at [1067, 92] on div "Предпросмотр" at bounding box center [1111, 96] width 91 height 18
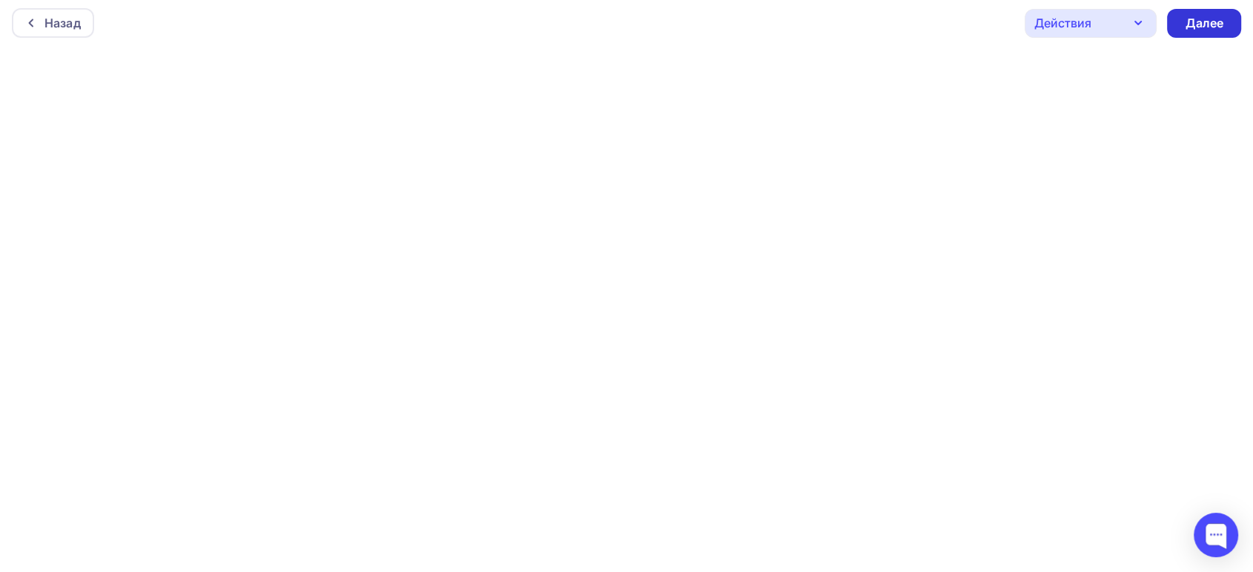
click at [1199, 23] on div "Далее" at bounding box center [1203, 23] width 39 height 17
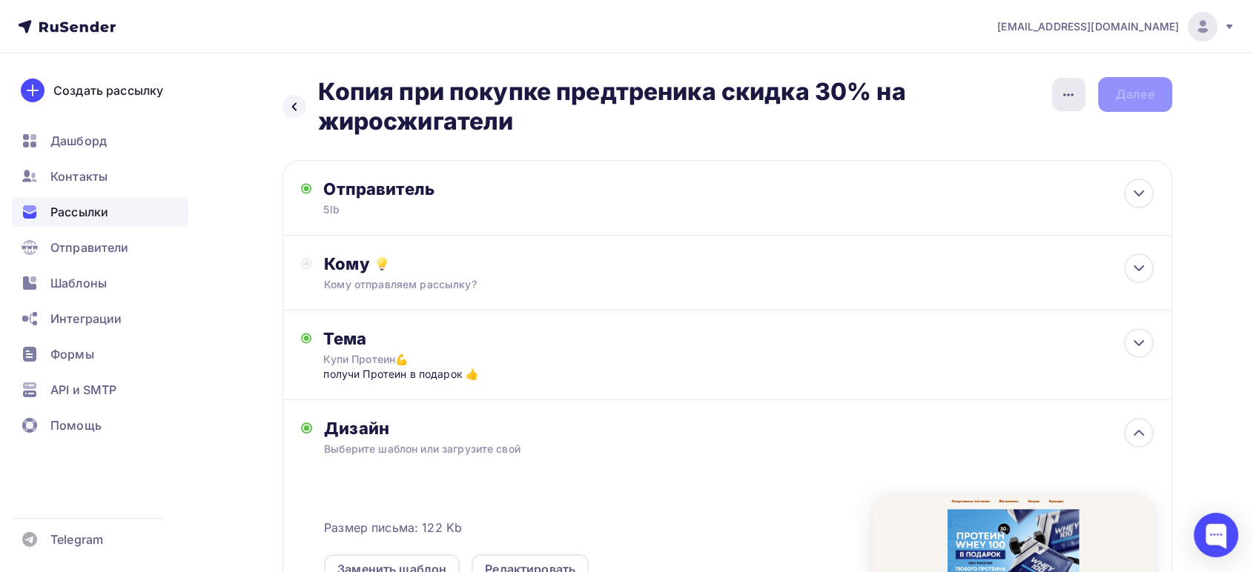
click at [1066, 99] on icon "button" at bounding box center [1068, 95] width 18 height 18
click at [965, 171] on div "Переименовать рассылку" at bounding box center [990, 171] width 184 height 18
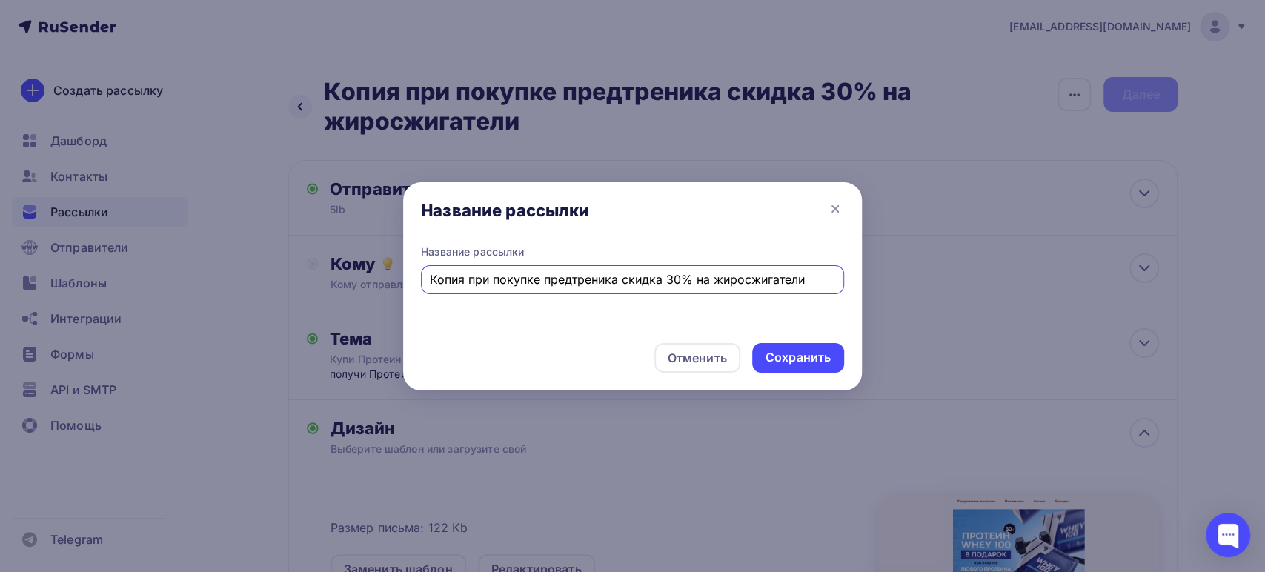
drag, startPoint x: 806, startPoint y: 281, endPoint x: 429, endPoint y: 260, distance: 377.8
click at [429, 260] on div "Название рассылки Копия при покупке предтреника скидка 30% на жиросжигатели" at bounding box center [632, 270] width 423 height 50
paste input "ри покупке Протеина - в подарок Протеин Trec Nutrition Whey 100 30 г"
type input "При покупке Протеина - в подарок Протеин Trec Nutrition Whey 100 30 г"
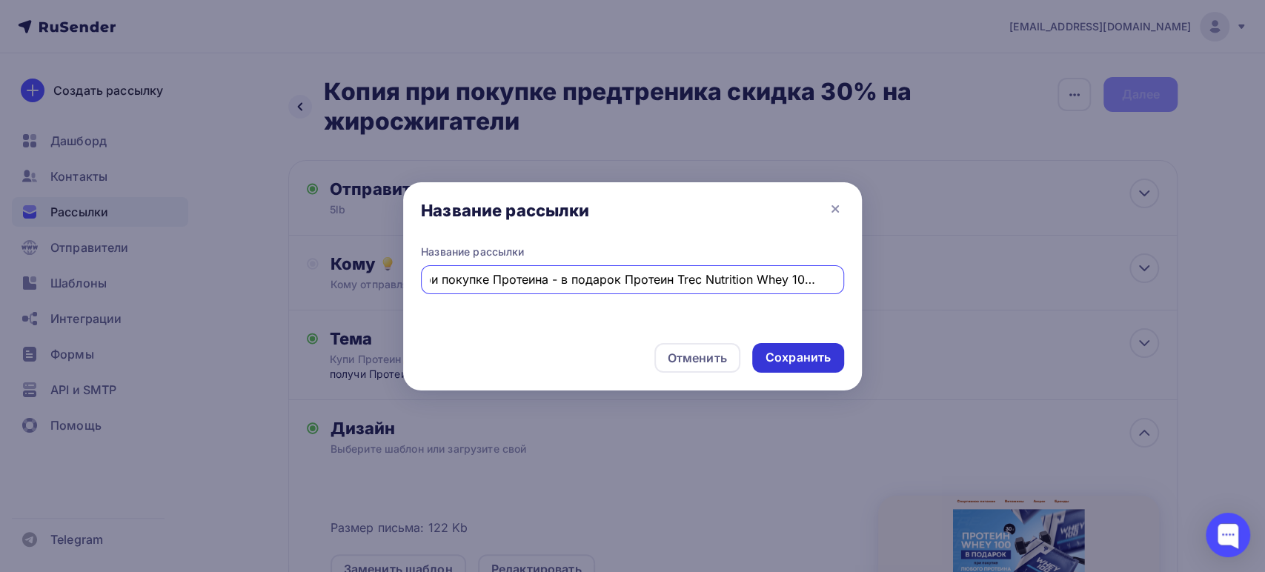
click at [789, 353] on div "Сохранить" at bounding box center [798, 357] width 65 height 17
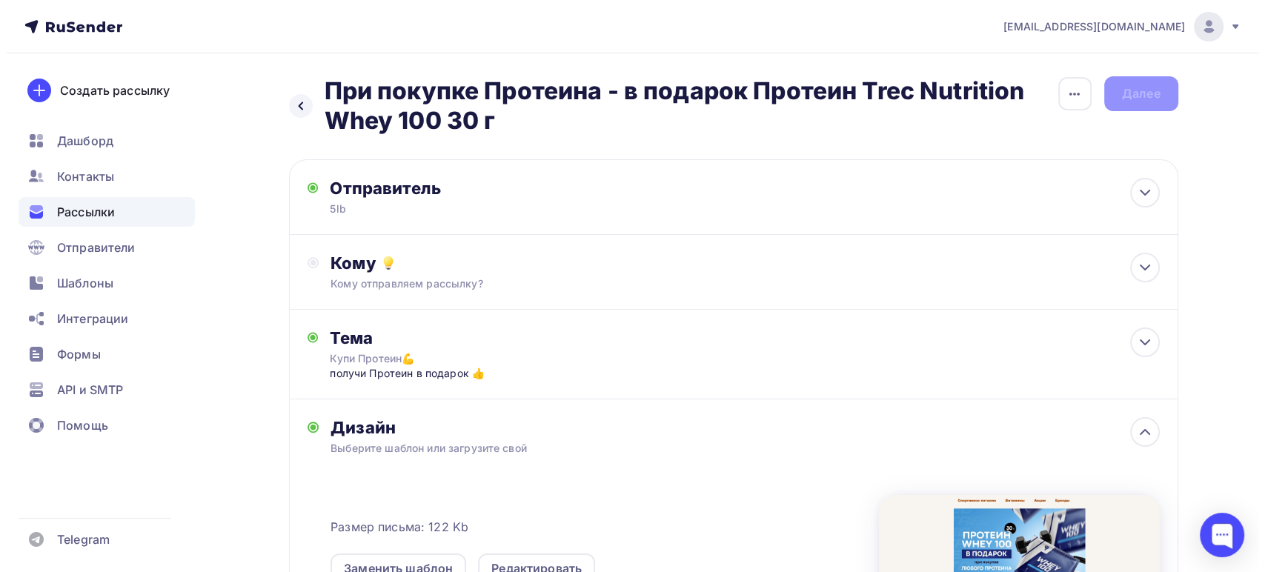
scroll to position [0, 0]
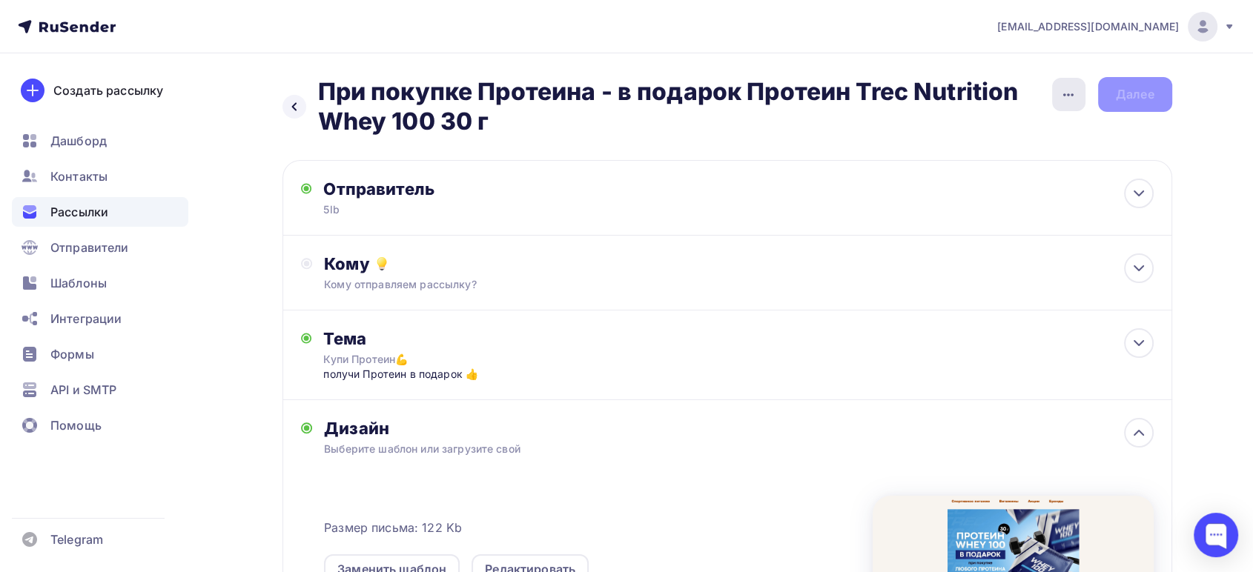
click at [1064, 102] on icon "button" at bounding box center [1068, 95] width 18 height 18
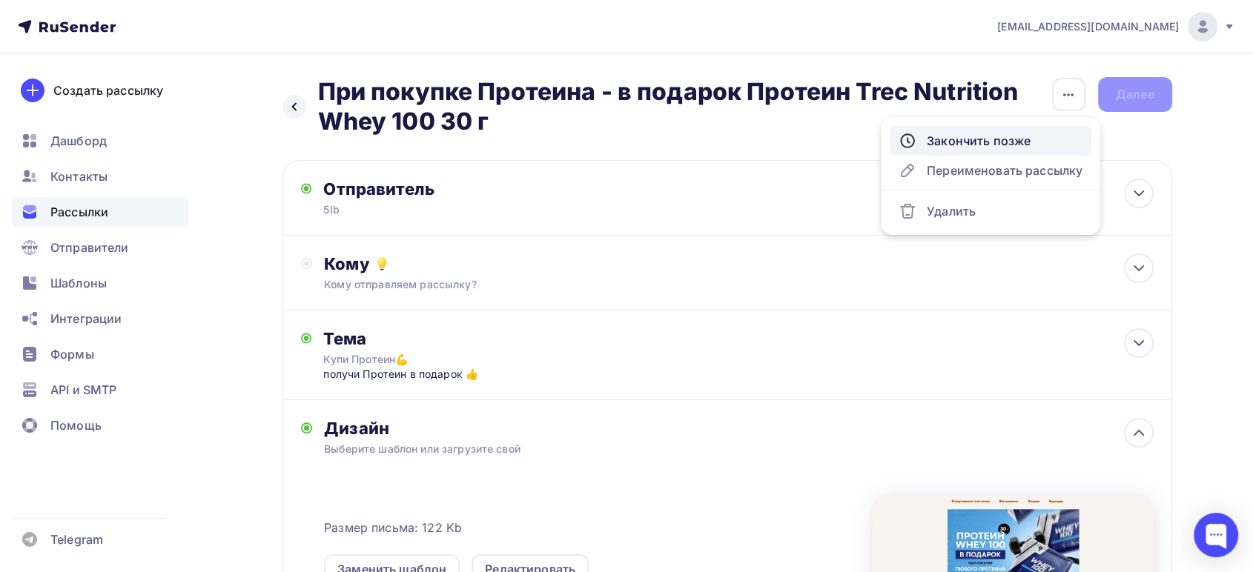
click at [944, 142] on div "Закончить позже" at bounding box center [990, 141] width 184 height 18
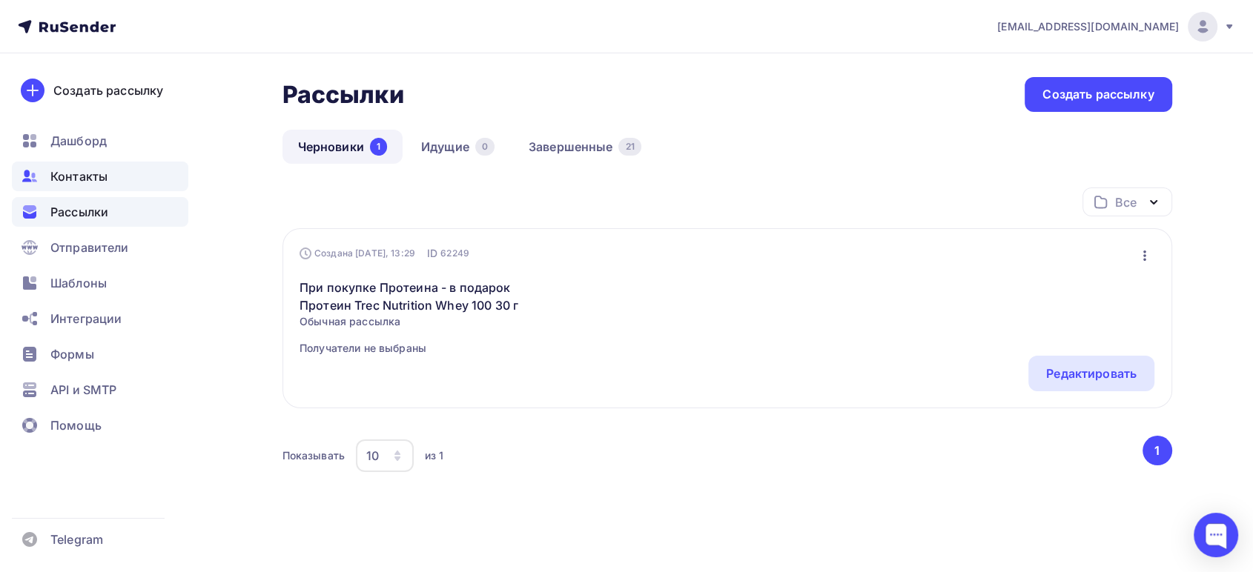
click at [85, 172] on span "Контакты" at bounding box center [78, 177] width 57 height 18
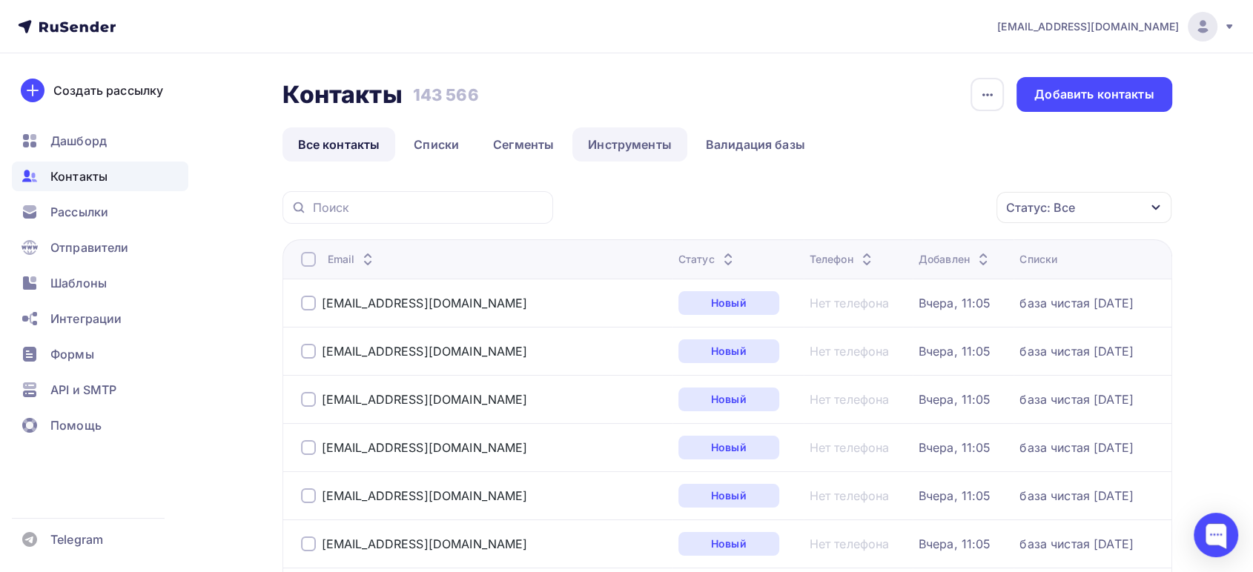
click at [625, 148] on link "Инструменты" at bounding box center [629, 144] width 115 height 34
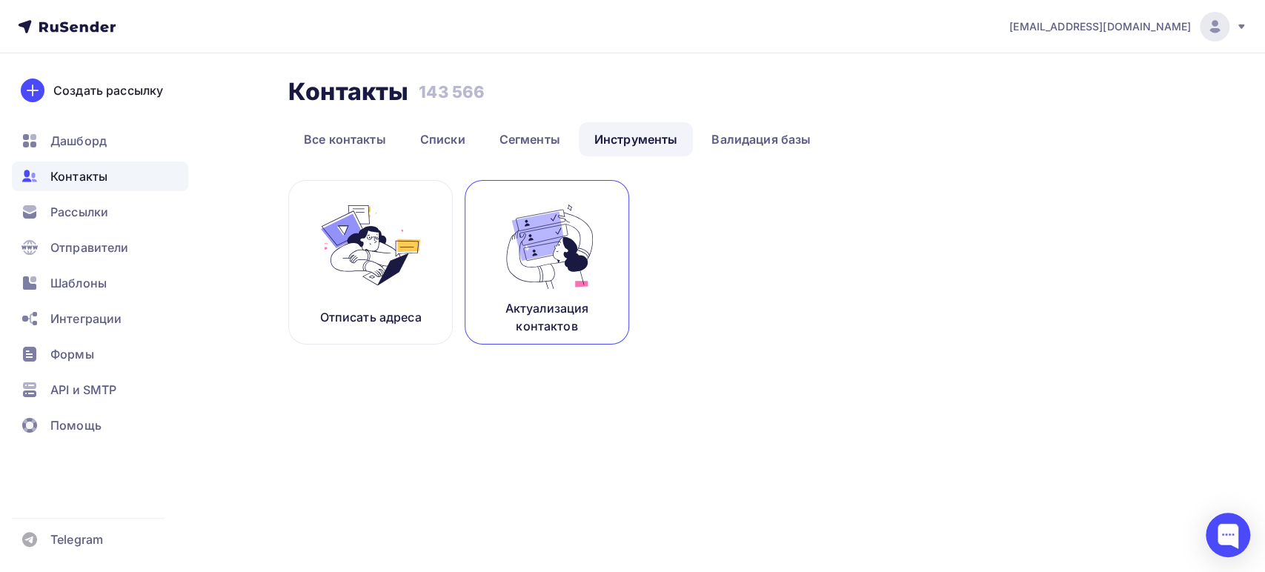
click at [520, 294] on link "Актуализация контактов" at bounding box center [547, 262] width 165 height 165
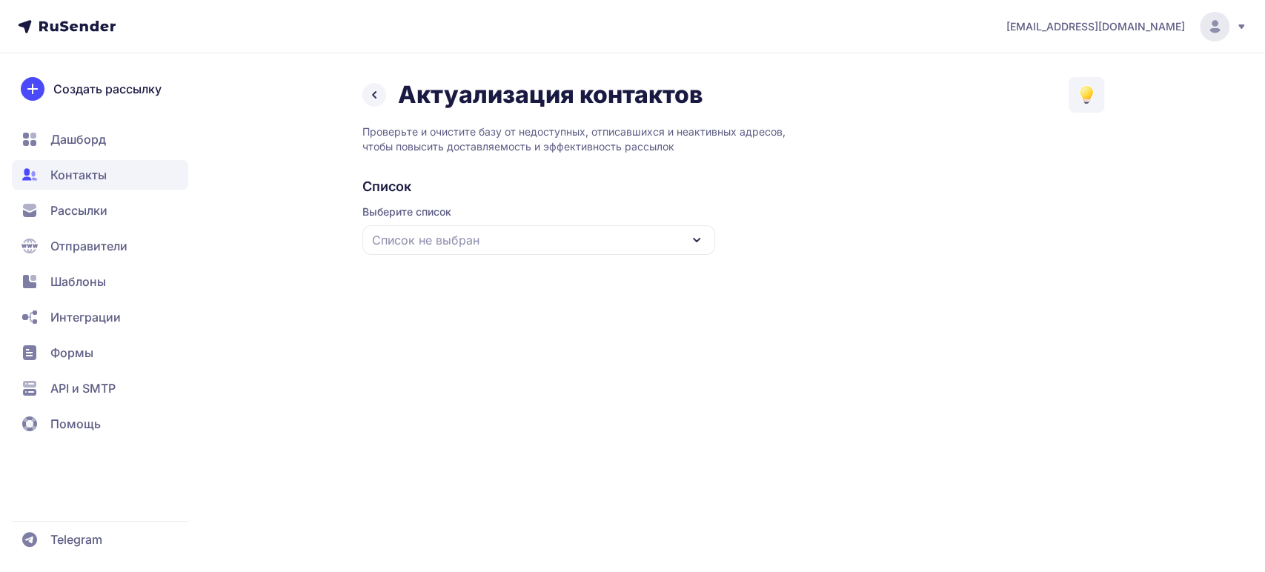
click at [444, 243] on span "Список не выбран" at bounding box center [425, 240] width 107 height 18
click at [455, 325] on div "база чистая [DATE]" at bounding box center [538, 332] width 335 height 36
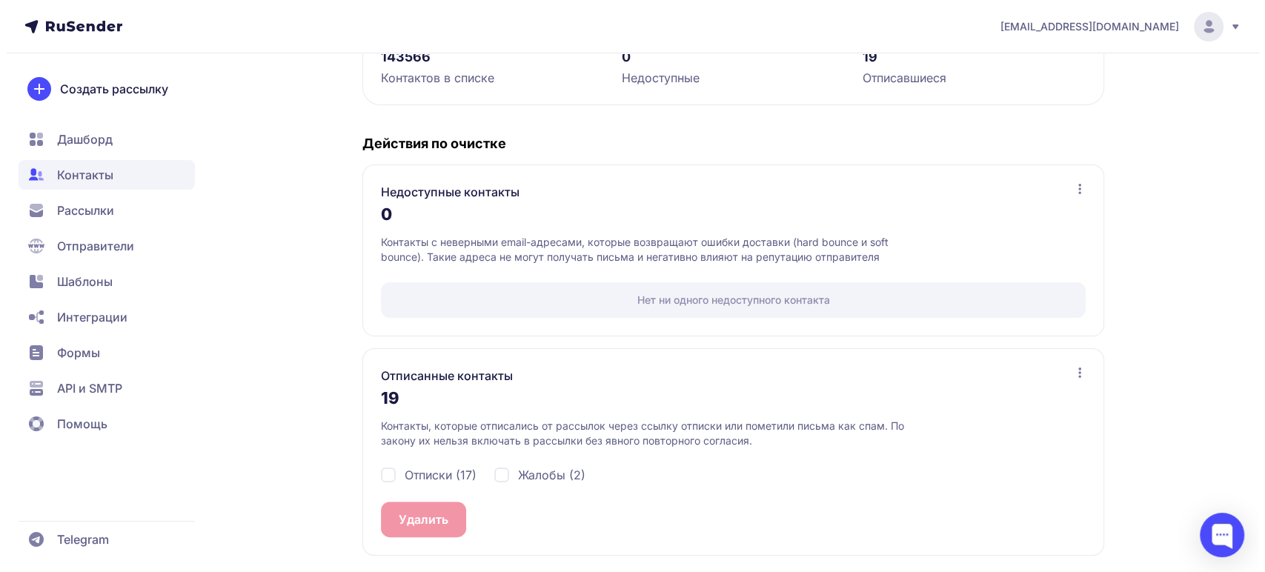
scroll to position [237, 0]
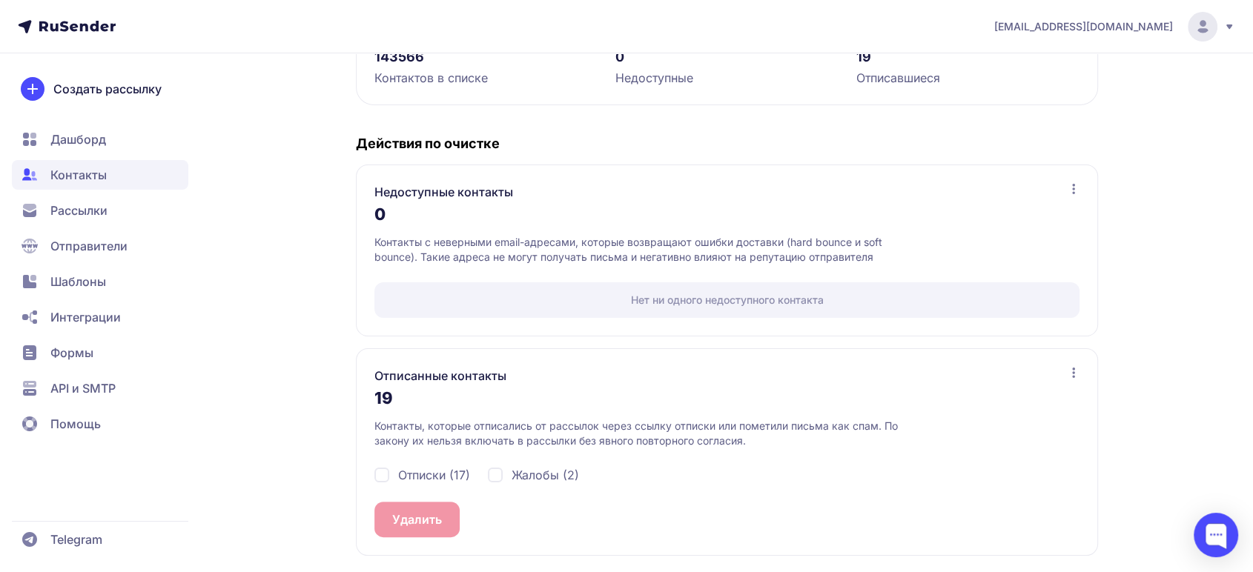
click at [495, 473] on div "Жалобы (2)" at bounding box center [533, 475] width 91 height 18
checkbox input "true"
click at [395, 473] on div "Отписки (17)" at bounding box center [422, 475] width 96 height 18
checkbox input "true"
click at [419, 514] on button "Удалить 19" at bounding box center [423, 520] width 98 height 36
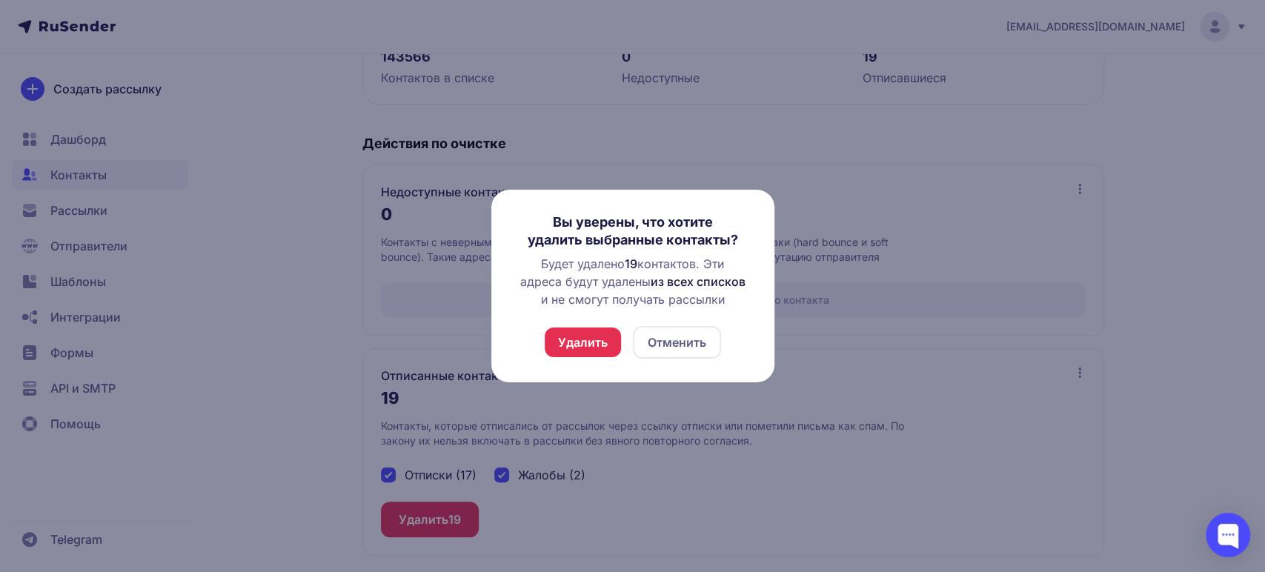
click at [587, 335] on button "Удалить" at bounding box center [583, 343] width 76 height 30
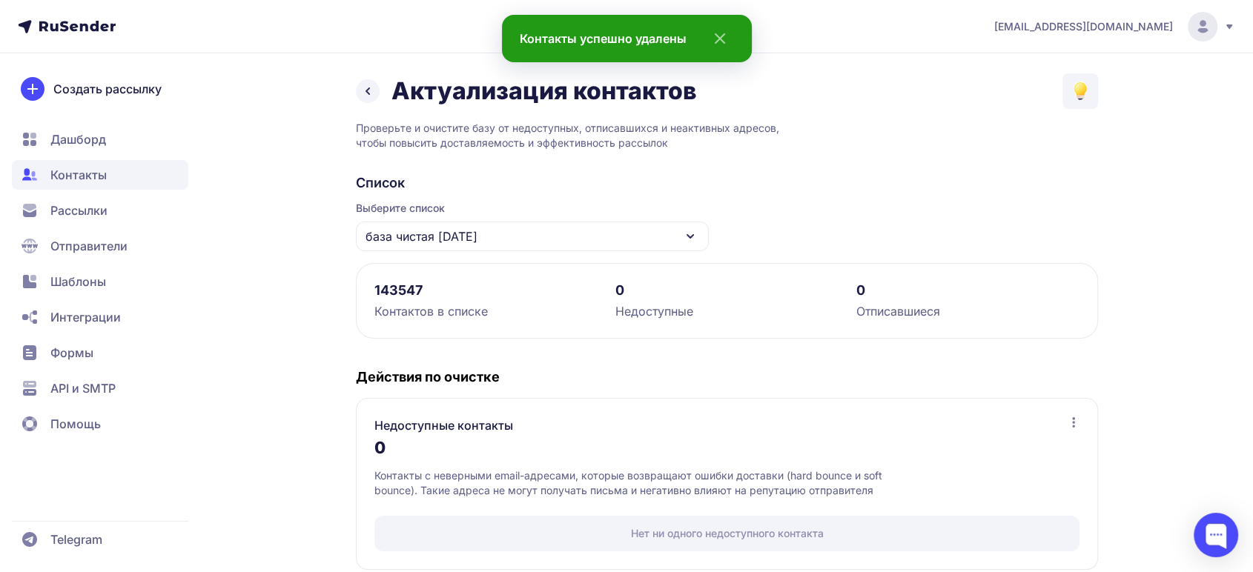
scroll to position [202, 0]
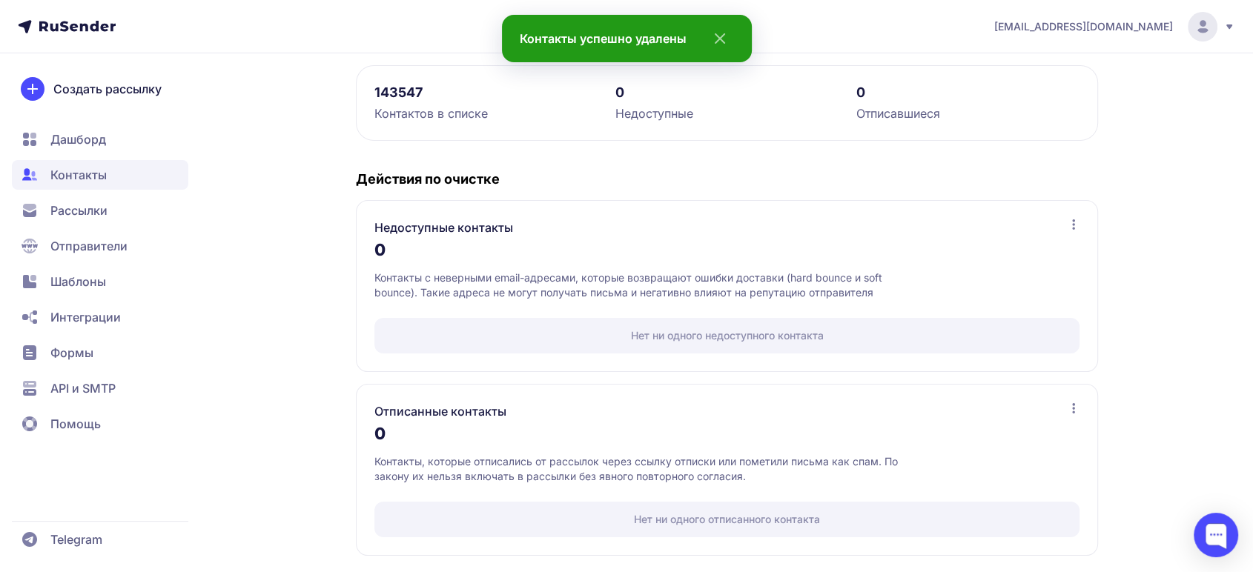
click at [93, 216] on span "Рассылки" at bounding box center [78, 211] width 57 height 18
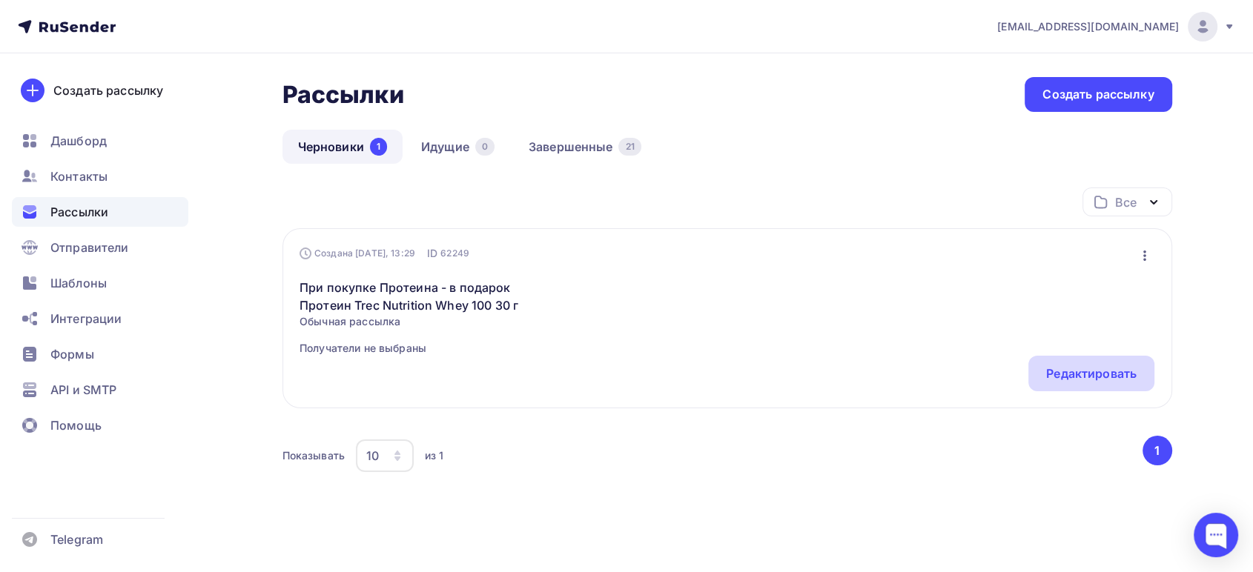
click at [1095, 366] on div "Редактировать" at bounding box center [1091, 374] width 90 height 18
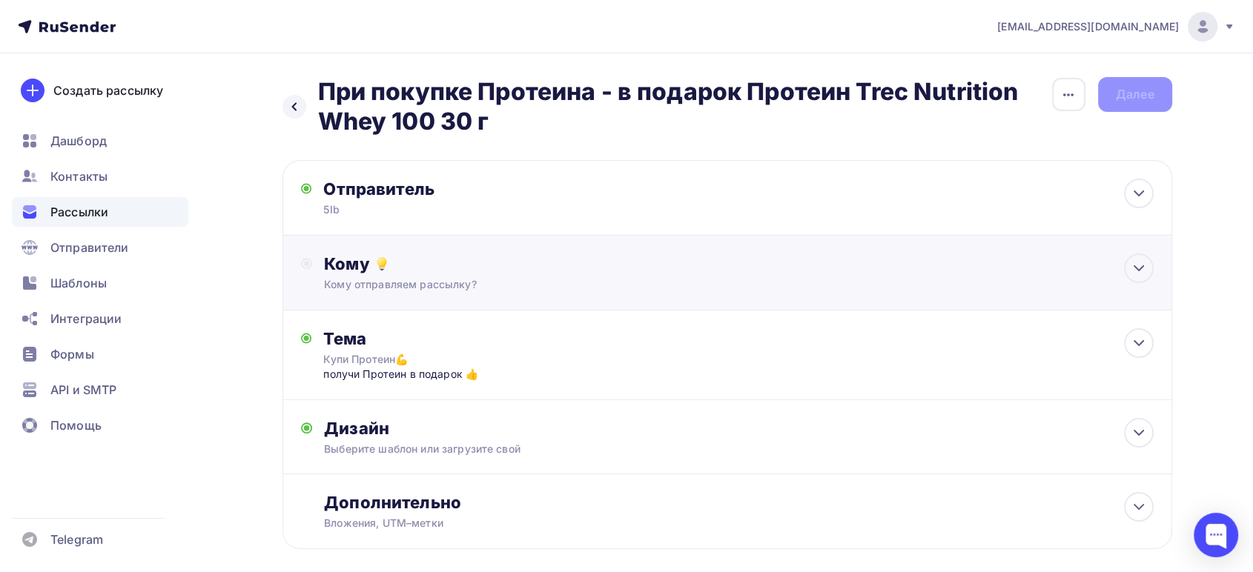
click at [468, 290] on div "Кому отправляем рассылку?" at bounding box center [697, 284] width 746 height 15
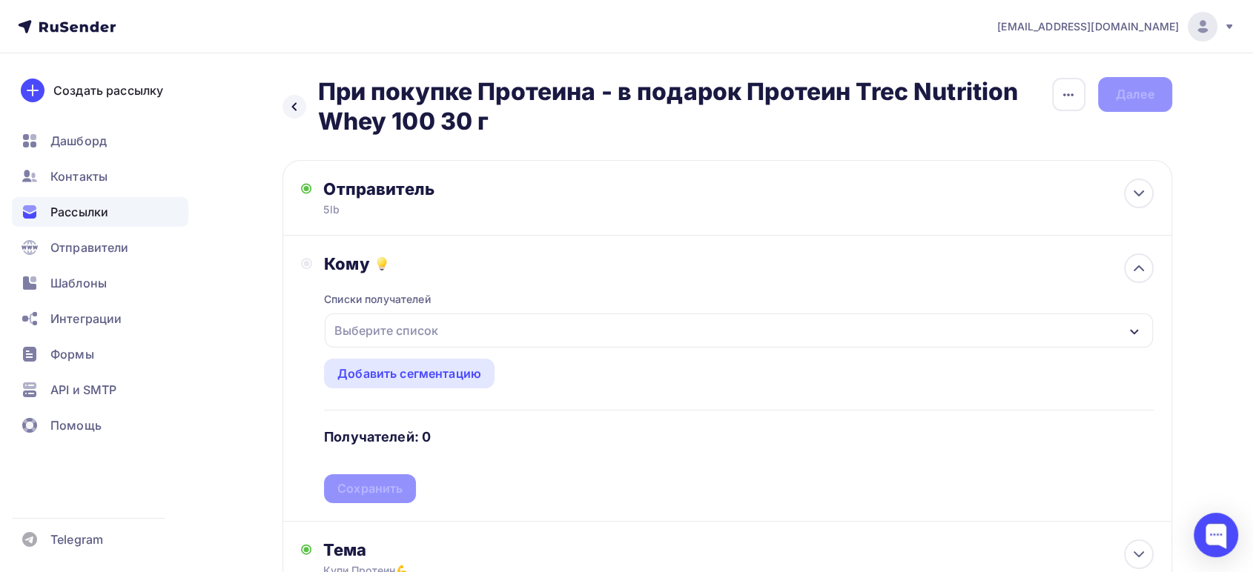
click at [413, 329] on div "Выберите список" at bounding box center [386, 330] width 116 height 27
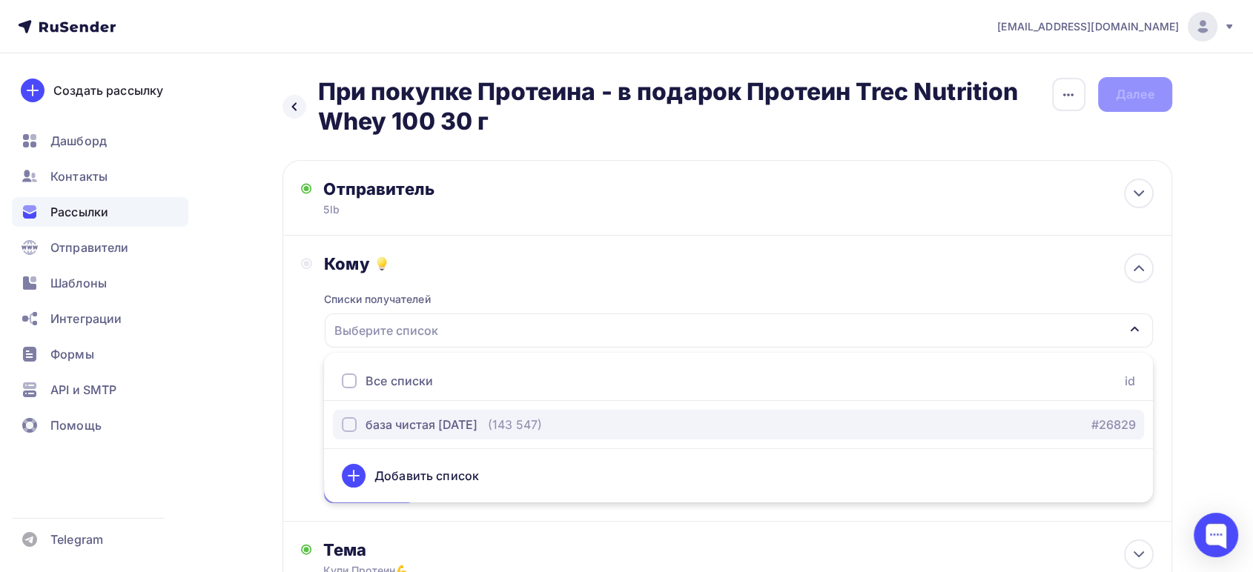
click at [417, 420] on div "база чистая [DATE]" at bounding box center [421, 425] width 112 height 18
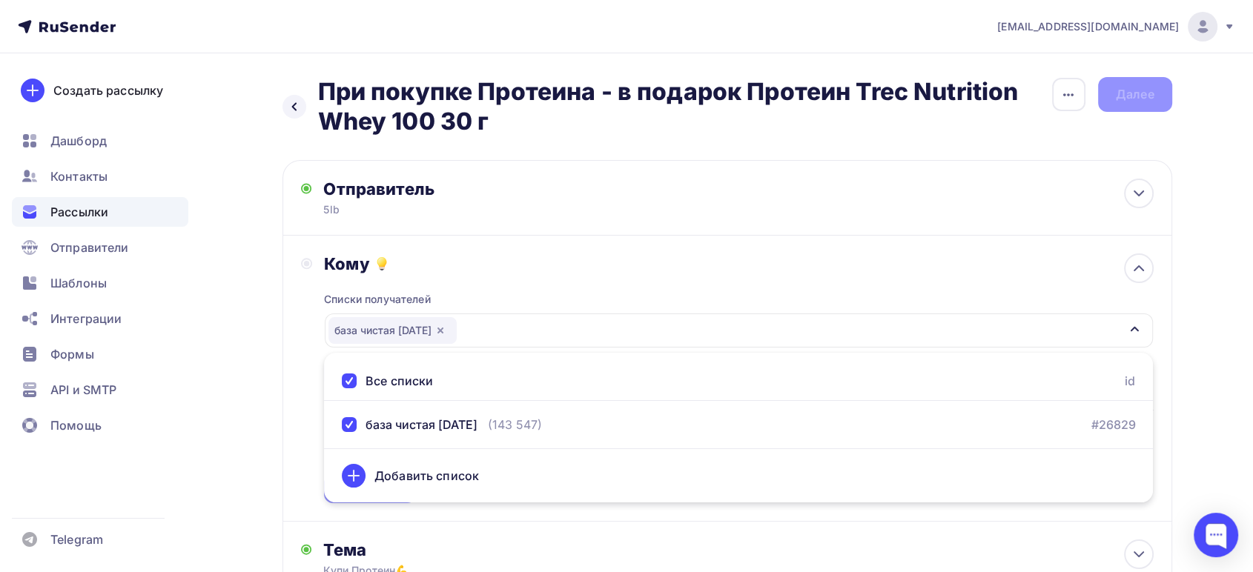
click at [295, 412] on div "Кому Списки получателей база чистая 09.09.25 Все списки id база чистая 09.09.25…" at bounding box center [726, 379] width 889 height 286
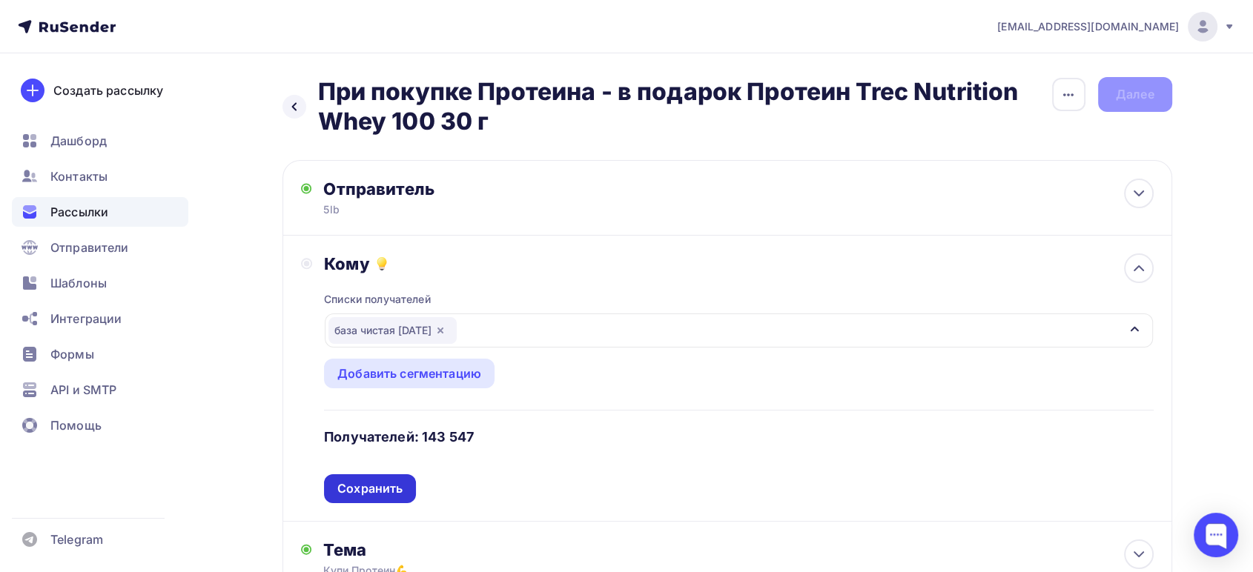
click at [371, 486] on div "Сохранить" at bounding box center [369, 488] width 65 height 17
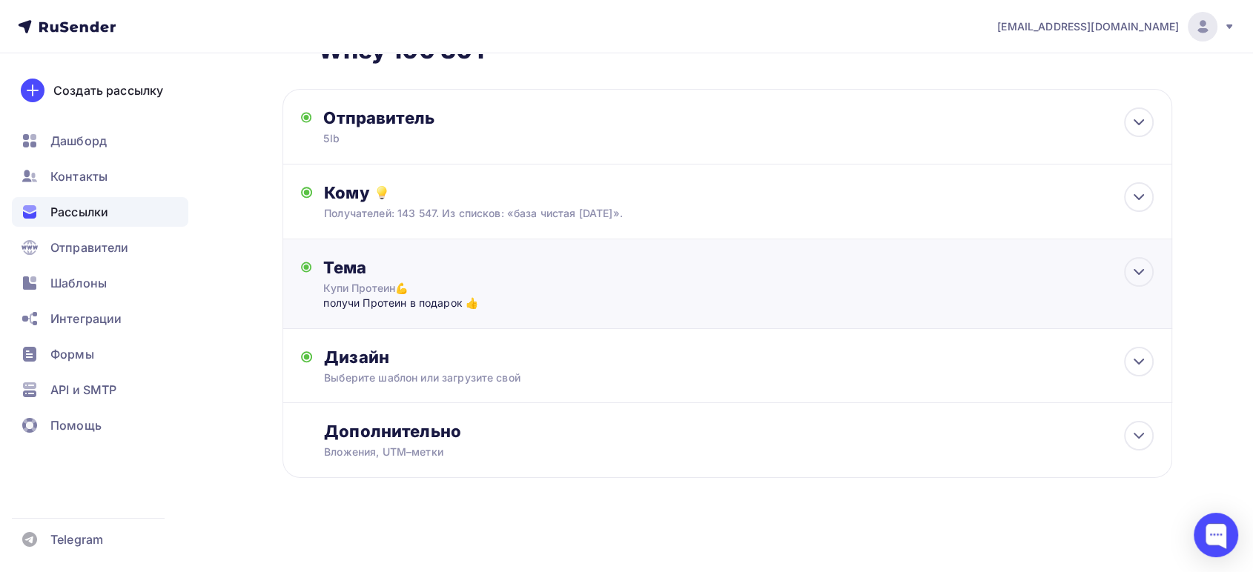
scroll to position [71, 0]
click at [702, 374] on div "Выберите шаблон или загрузите свой" at bounding box center [697, 378] width 746 height 15
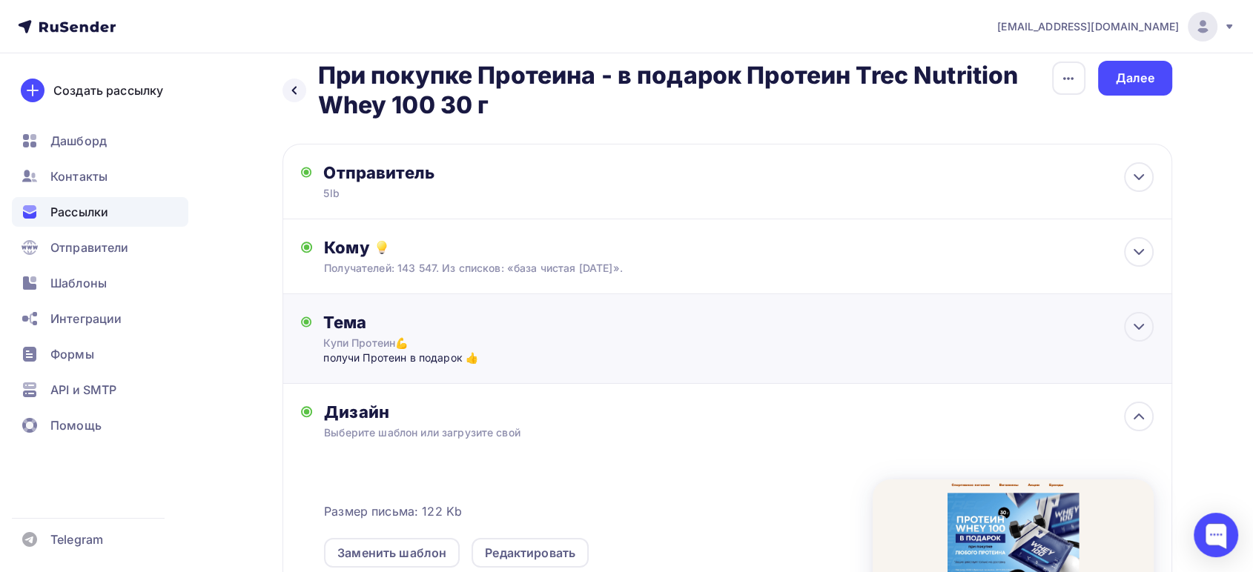
scroll to position [0, 0]
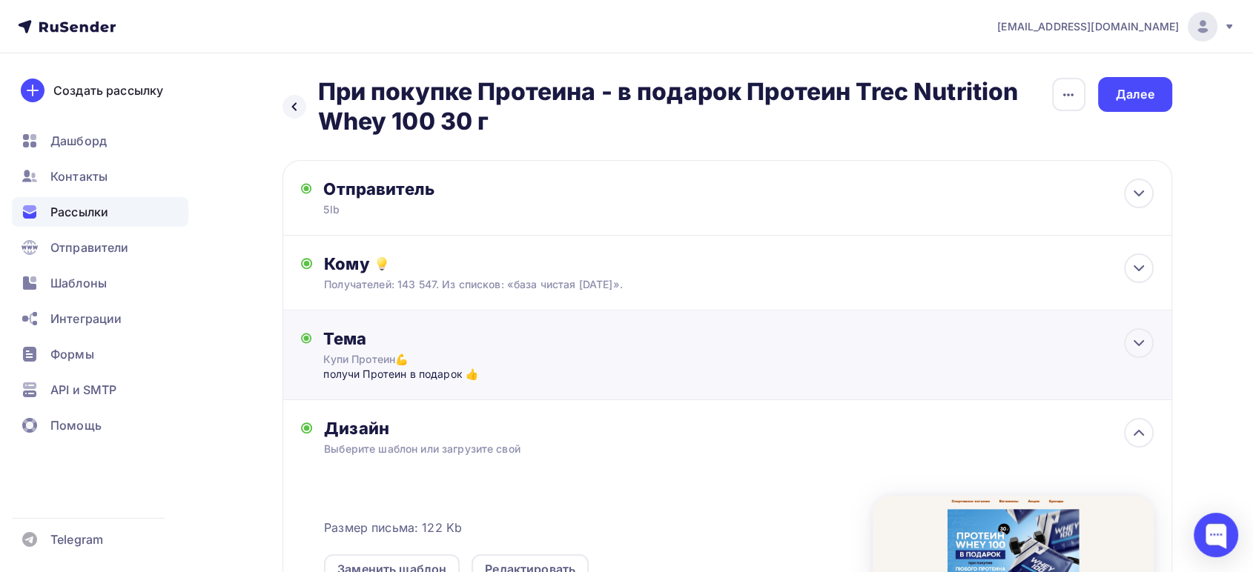
click at [804, 366] on div "Тема Купи Протеин💪 получи Протеин в подарок 👍 Тема * Купи Протеин💪 Рекомендуем …" at bounding box center [726, 356] width 889 height 90
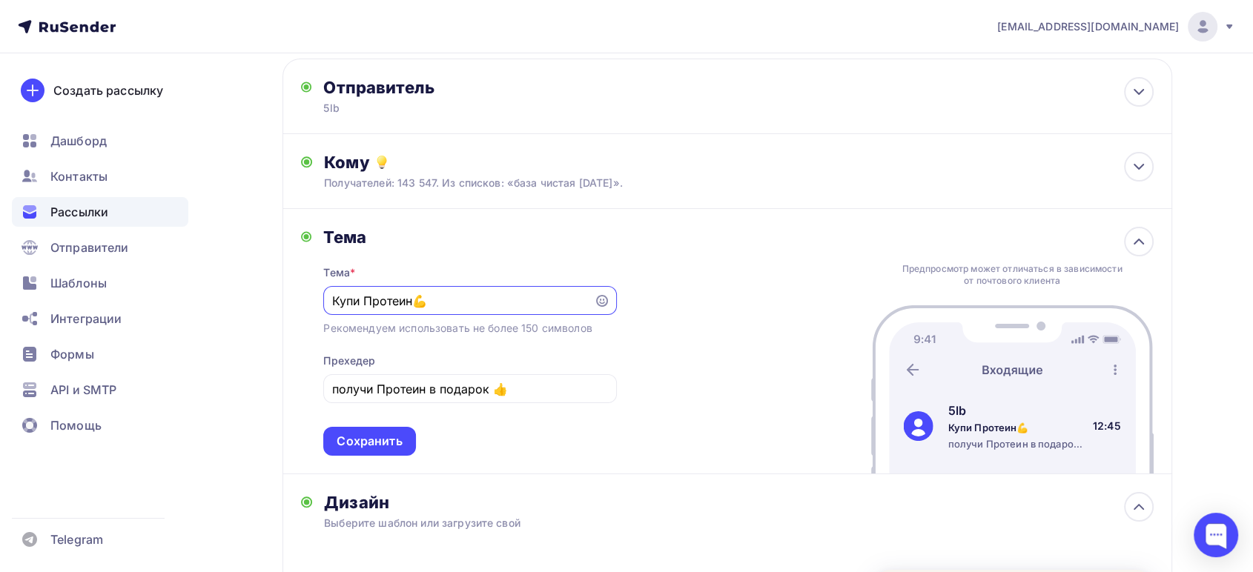
scroll to position [165, 0]
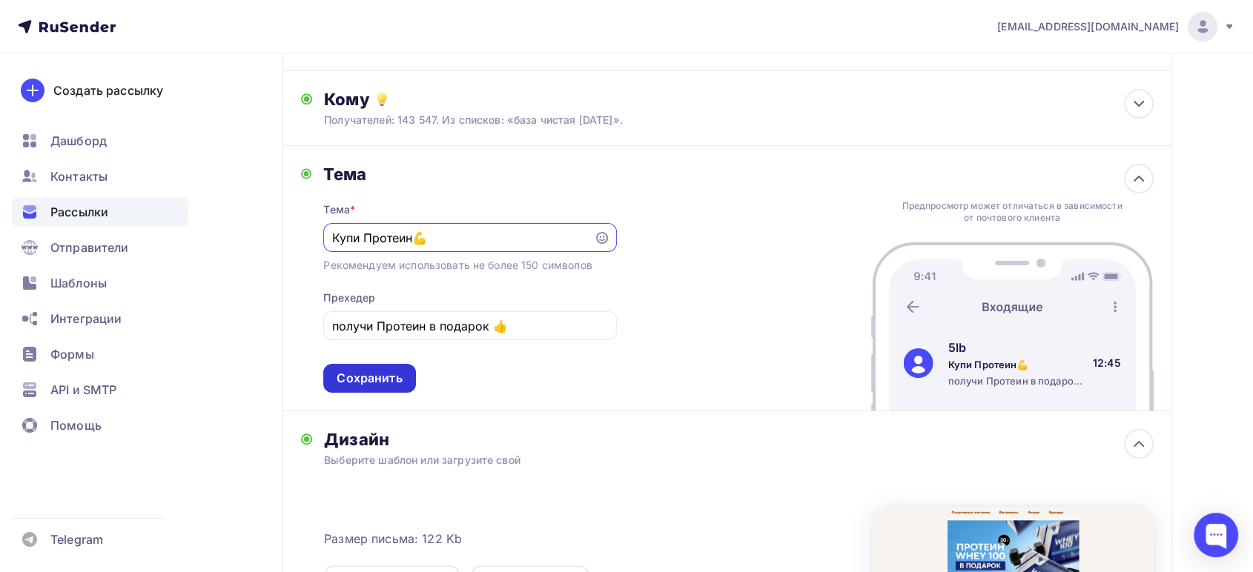
click at [379, 384] on div "Сохранить" at bounding box center [369, 378] width 65 height 17
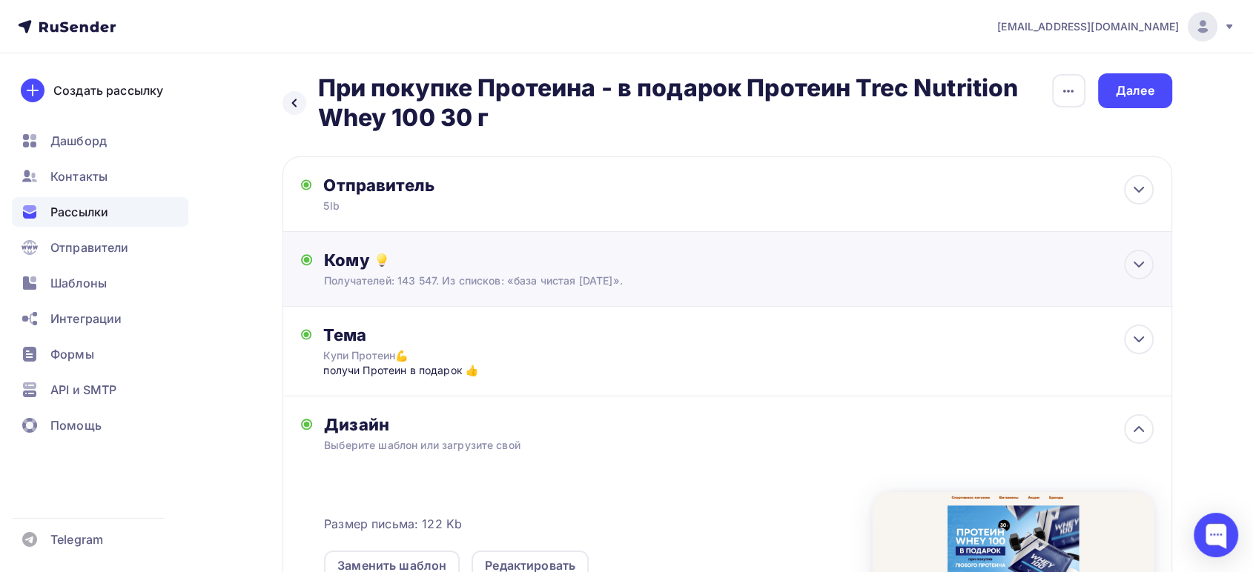
scroll to position [0, 0]
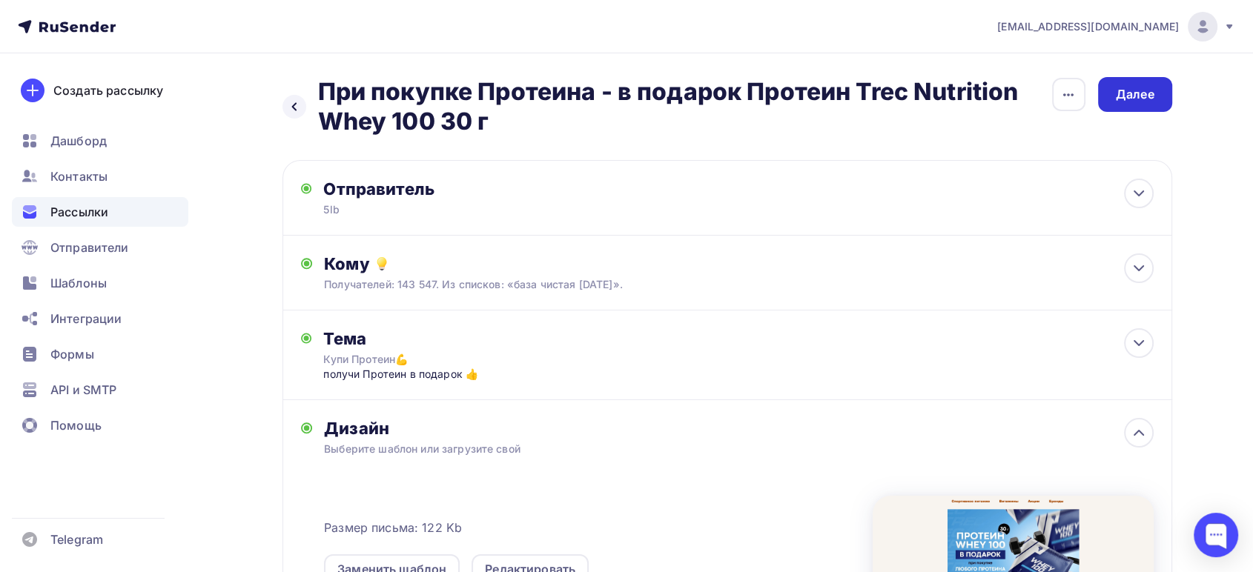
click at [1121, 98] on div "Далее" at bounding box center [1135, 94] width 39 height 17
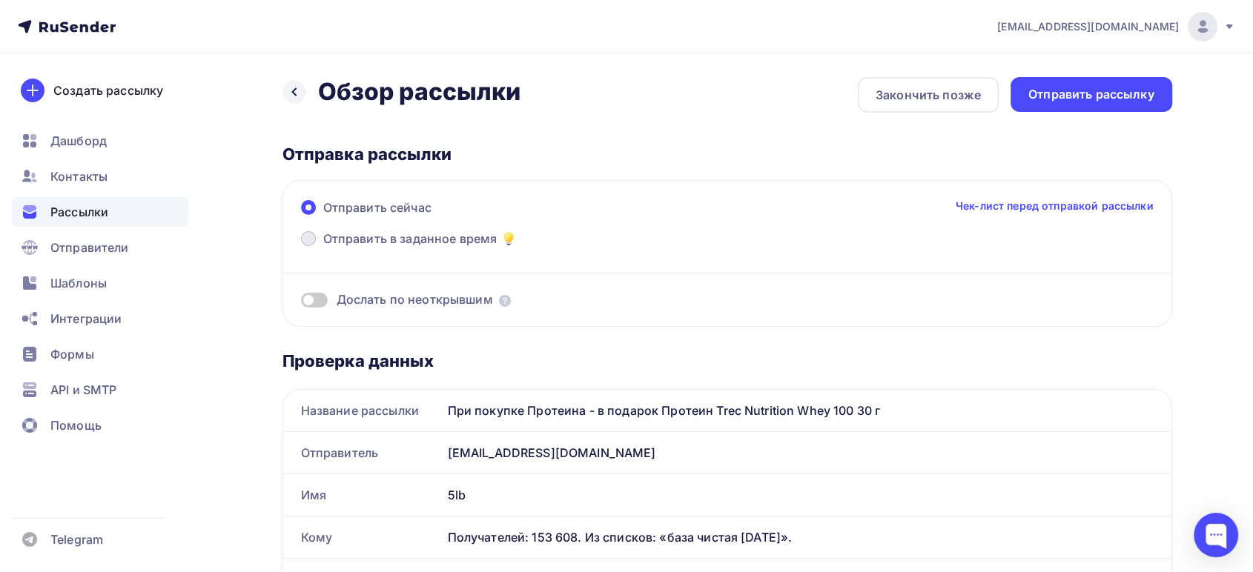
click at [386, 236] on span "Отправить в заданное время" at bounding box center [410, 239] width 174 height 18
click at [323, 248] on input "Отправить в заданное время" at bounding box center [323, 248] width 0 height 0
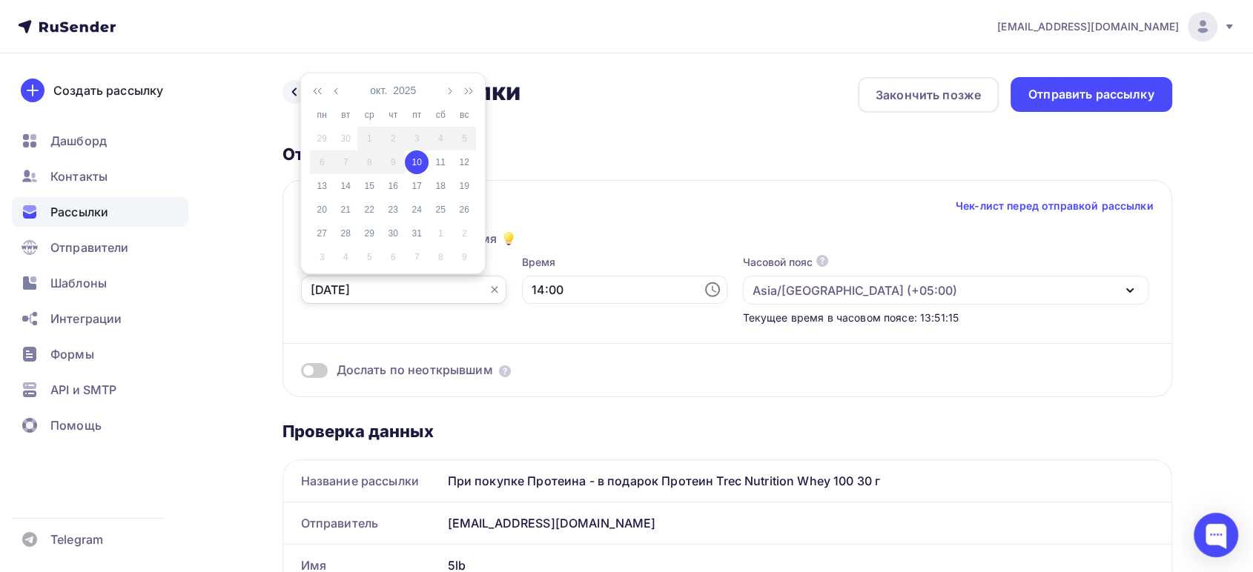
click at [410, 288] on input "10.10.2025" at bounding box center [403, 290] width 205 height 28
click at [437, 163] on div "11" at bounding box center [440, 162] width 24 height 13
type input "11.10.2025"
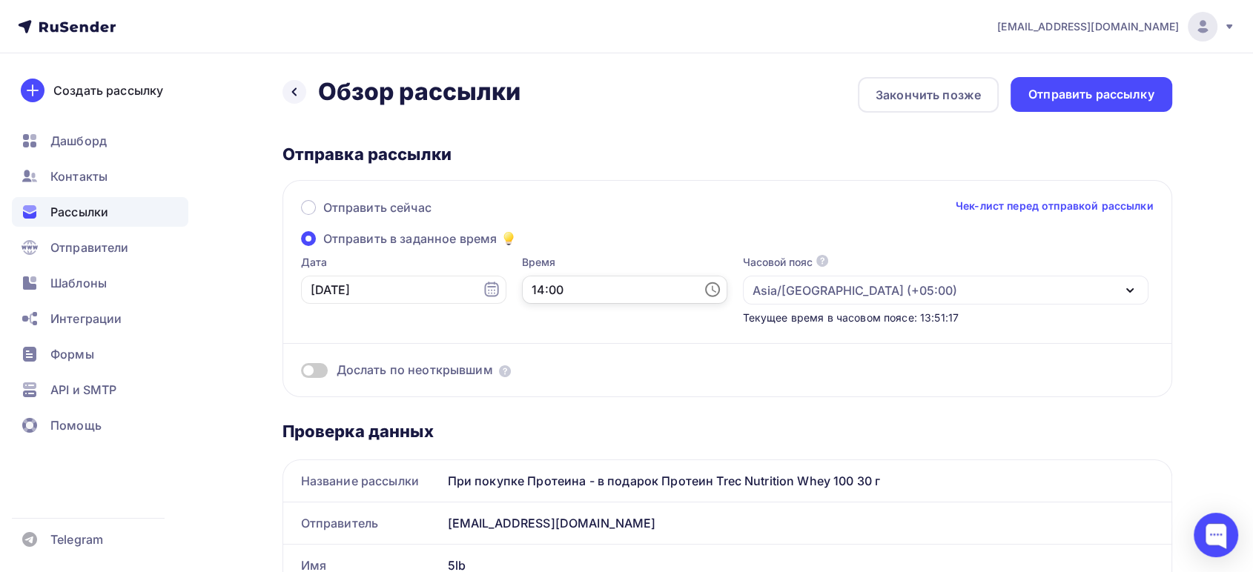
click at [554, 294] on input "14:00" at bounding box center [624, 290] width 205 height 28
click at [527, 202] on li "14" at bounding box center [542, 202] width 78 height 24
click at [720, 145] on div "Отправка рассылки" at bounding box center [726, 154] width 889 height 21
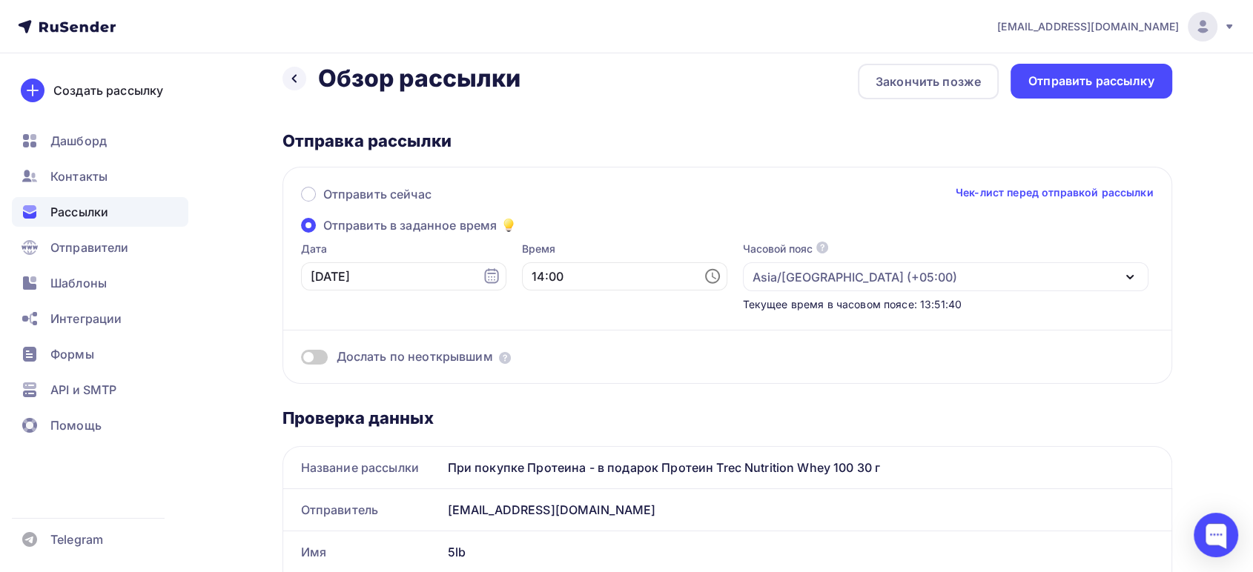
scroll to position [0, 0]
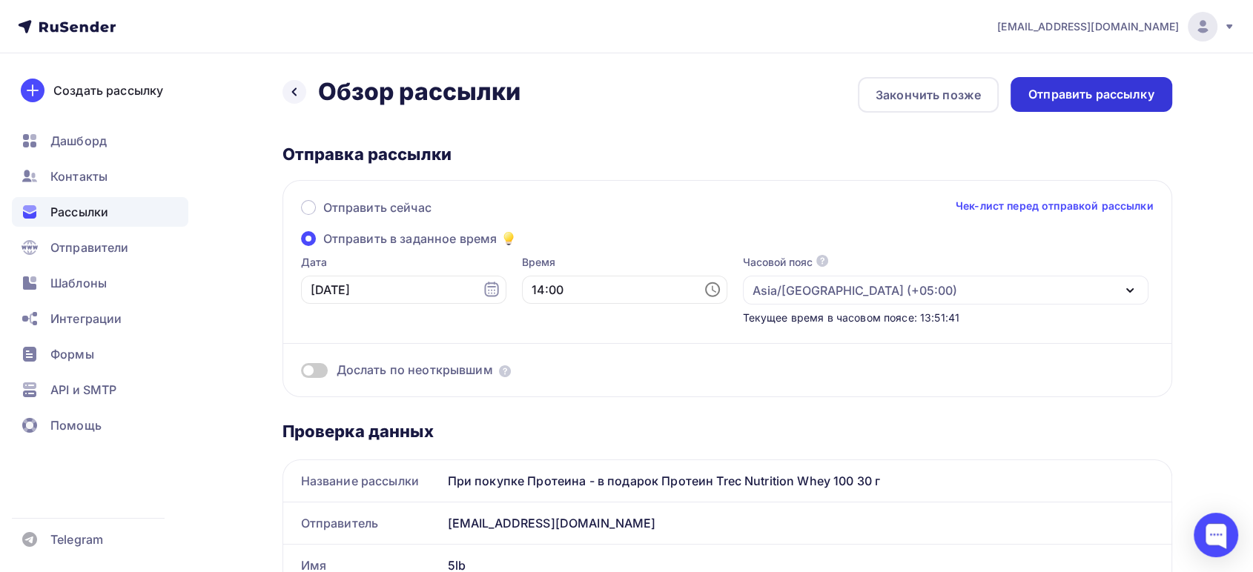
click at [1054, 99] on div "Отправить рассылку" at bounding box center [1091, 94] width 126 height 17
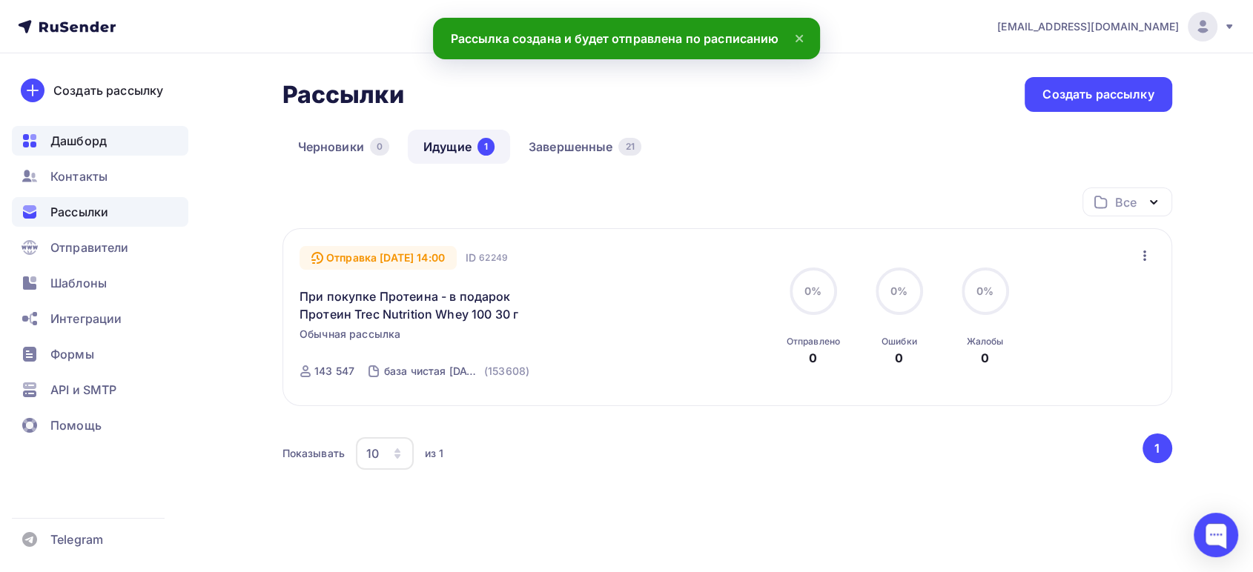
click at [67, 143] on span "Дашборд" at bounding box center [78, 141] width 56 height 18
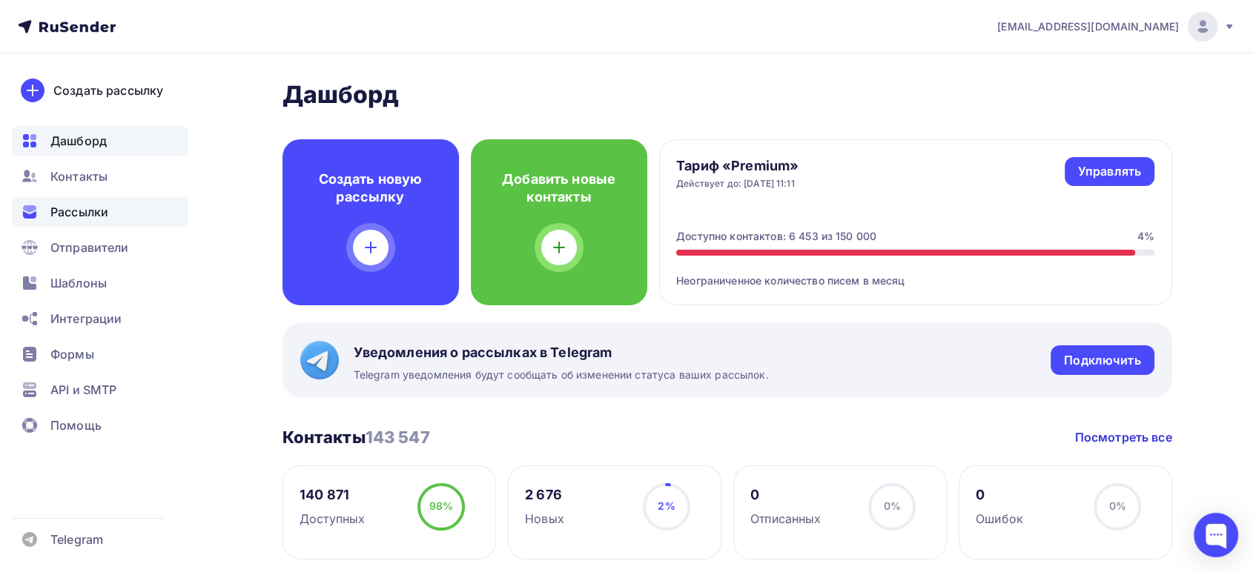
click at [84, 208] on span "Рассылки" at bounding box center [79, 212] width 58 height 18
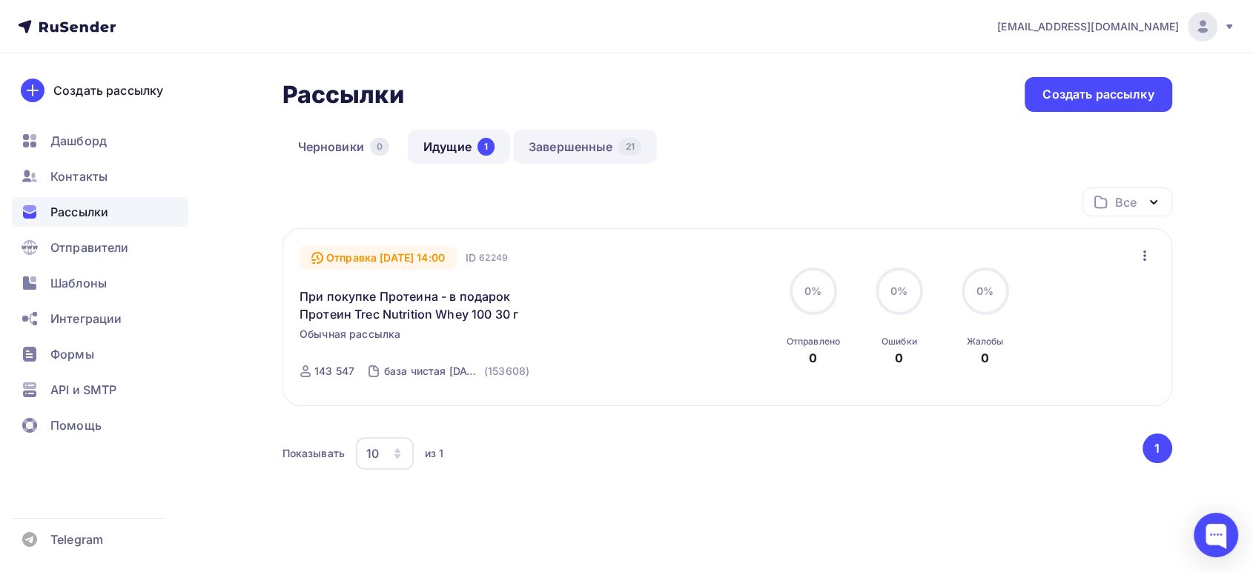
click at [575, 145] on link "Завершенные 21" at bounding box center [585, 147] width 144 height 34
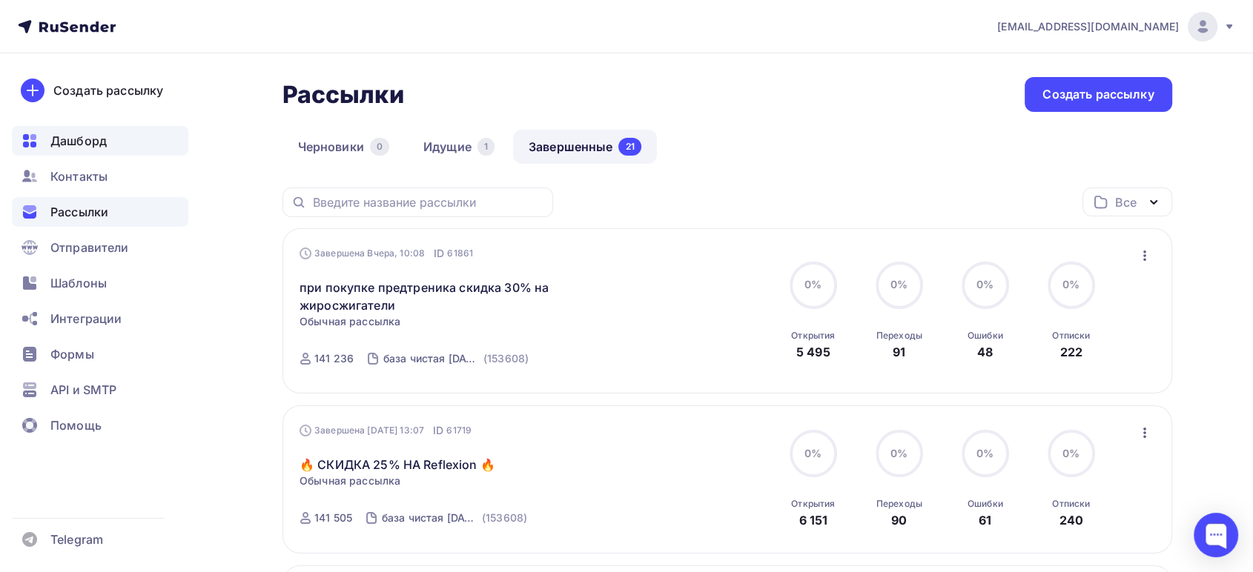
click at [70, 144] on span "Дашборд" at bounding box center [78, 141] width 56 height 18
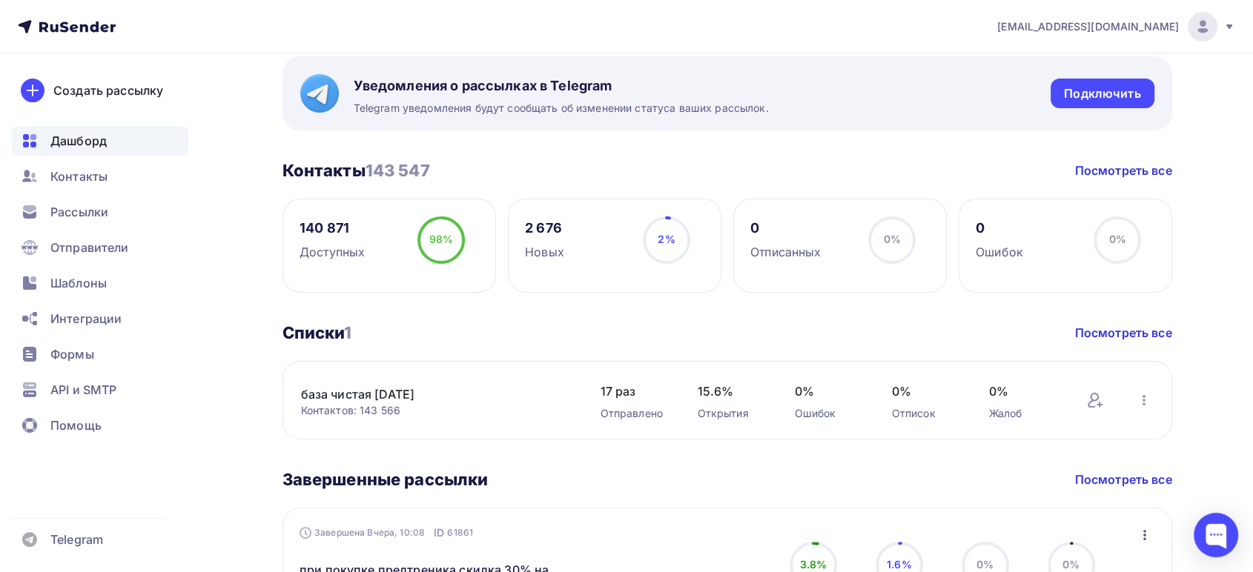
scroll to position [247, 0]
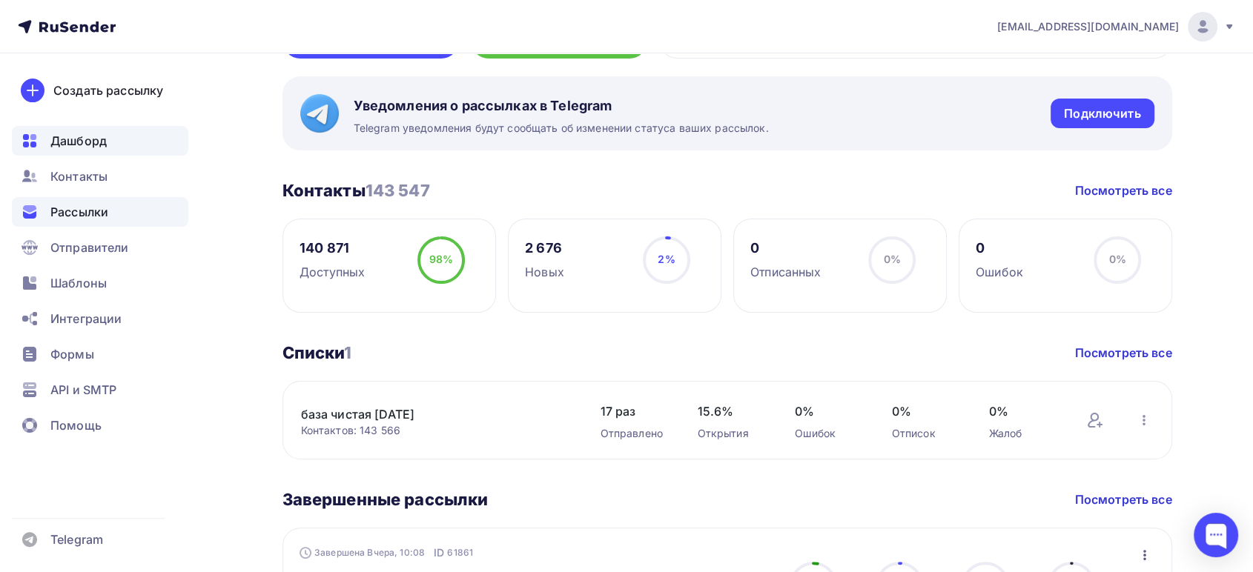
click at [80, 213] on span "Рассылки" at bounding box center [79, 212] width 58 height 18
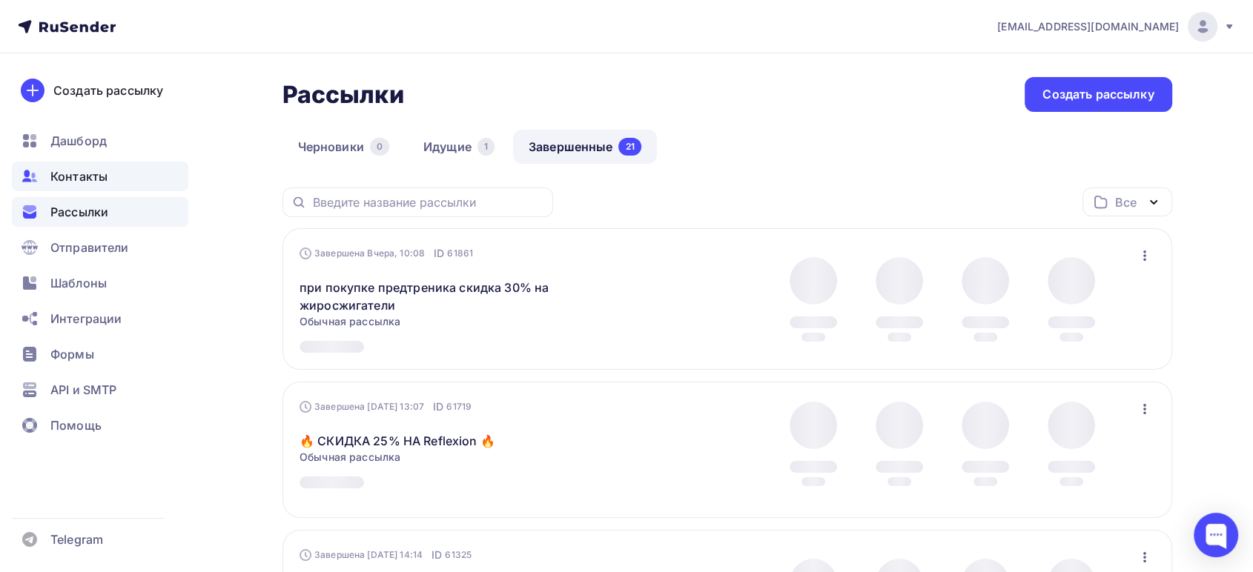
click at [89, 176] on span "Контакты" at bounding box center [78, 177] width 57 height 18
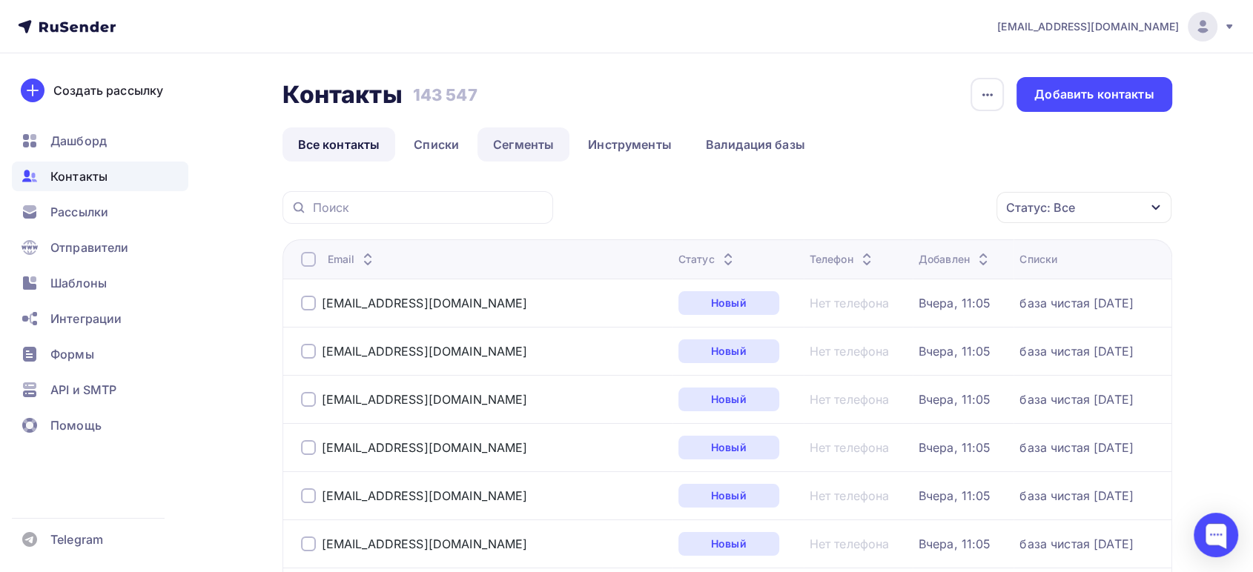
click at [537, 145] on link "Сегменты" at bounding box center [523, 144] width 92 height 34
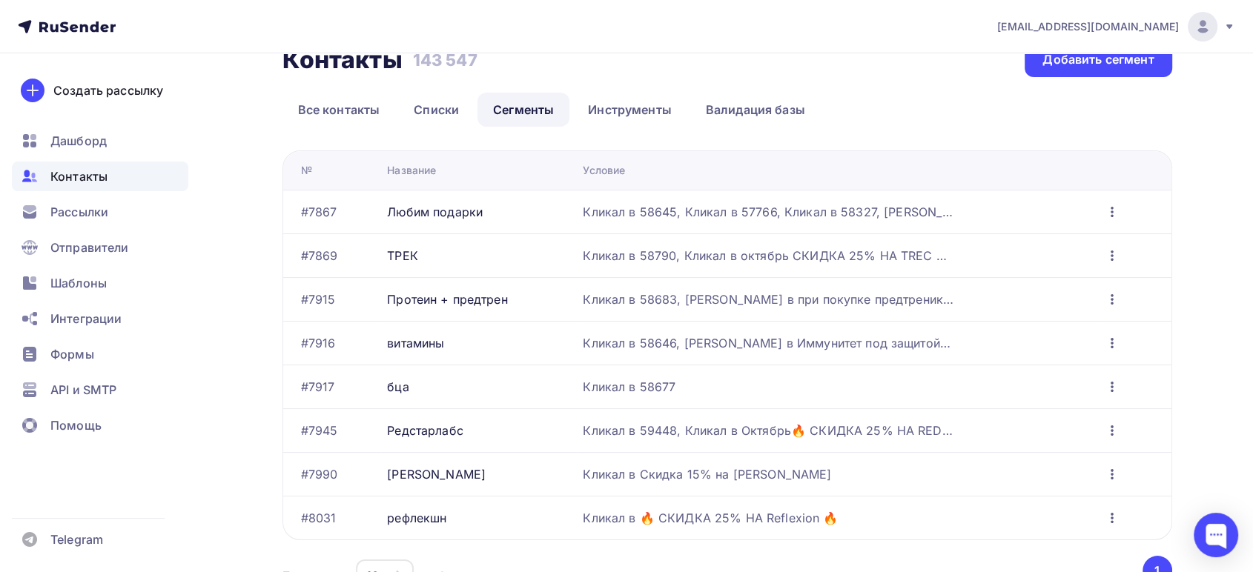
scroll to position [33, 0]
click at [1113, 295] on icon "button" at bounding box center [1112, 302] width 18 height 18
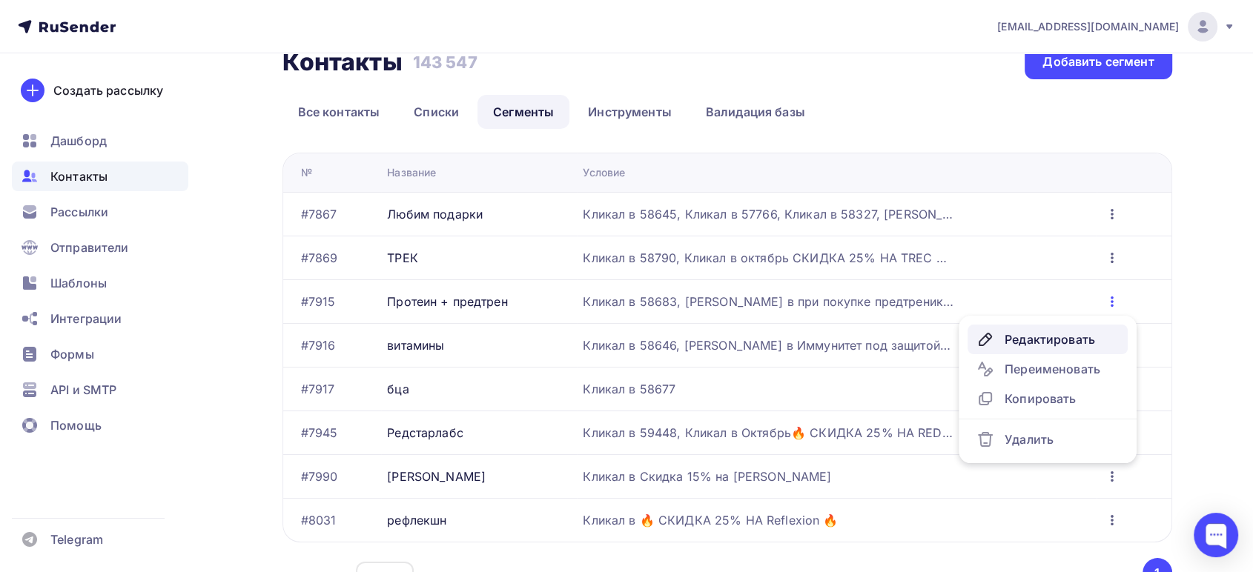
click at [1021, 344] on div "Редактировать" at bounding box center [1047, 340] width 142 height 18
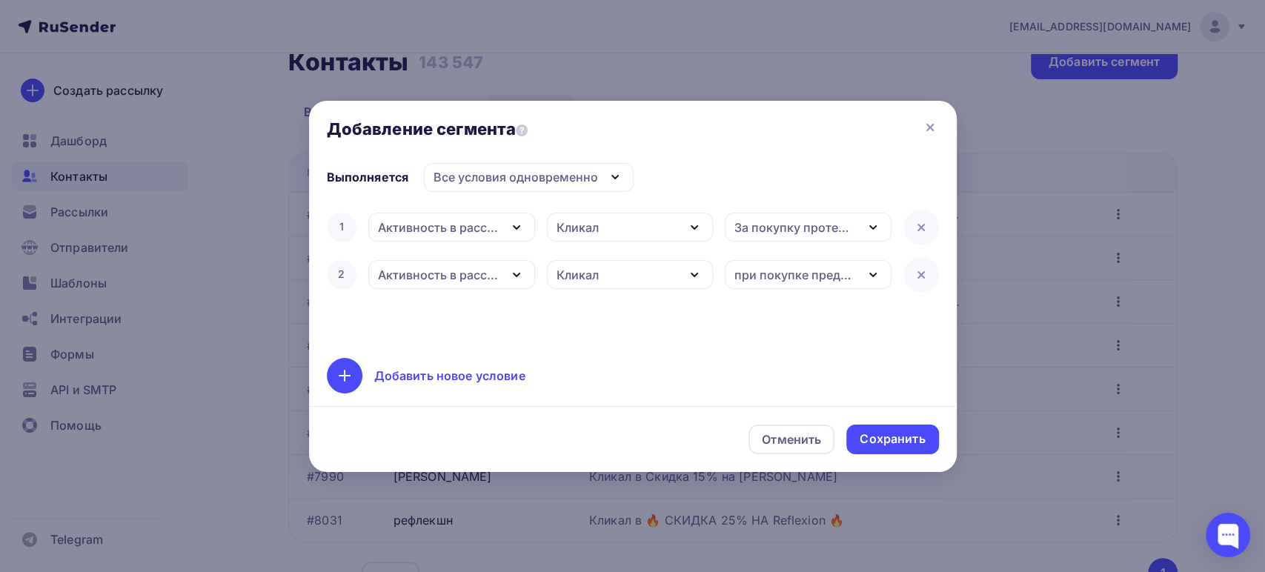
click at [400, 372] on div "Добавить новое условие" at bounding box center [449, 376] width 151 height 18
click at [422, 328] on div "Дата добавления" at bounding box center [429, 323] width 102 height 18
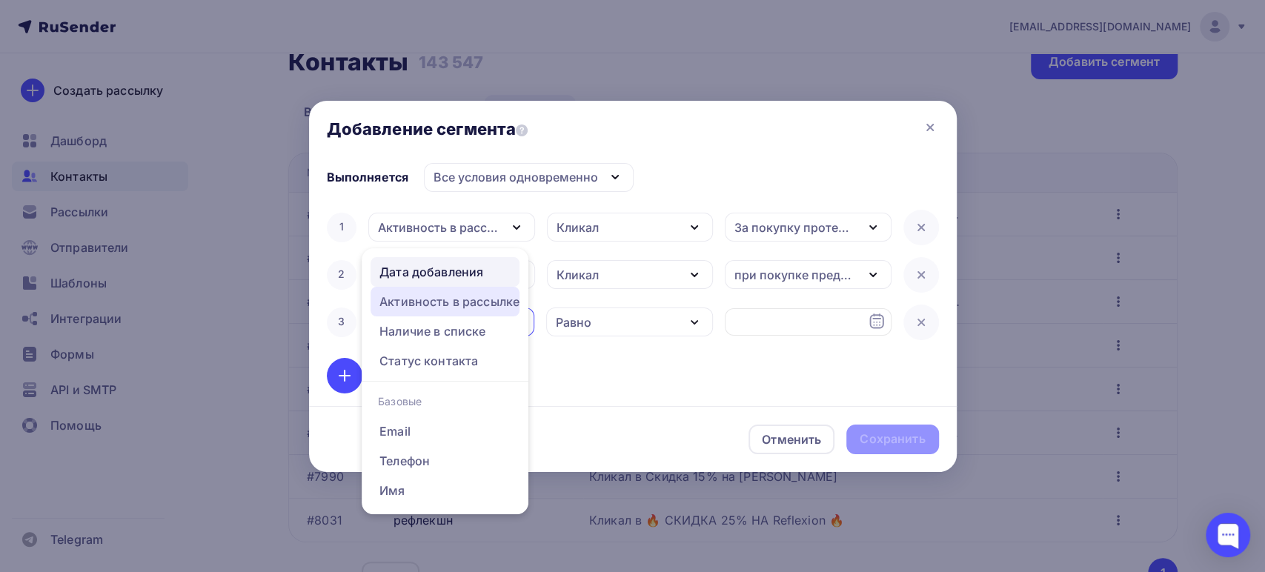
click at [424, 297] on div "Активность в рассылке" at bounding box center [449, 302] width 140 height 18
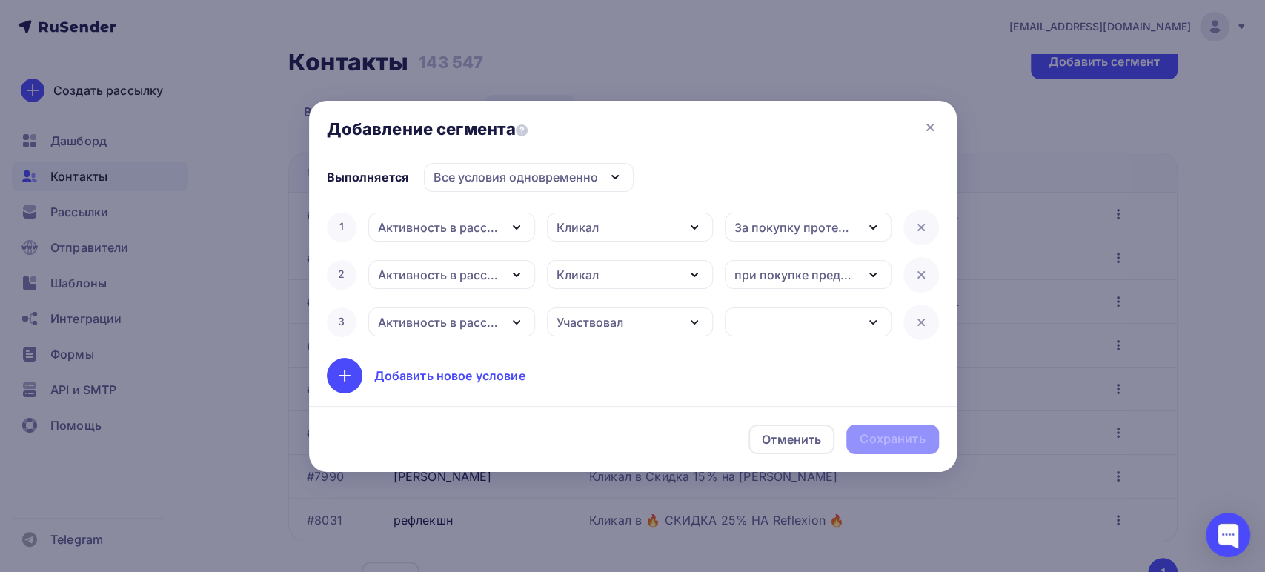
click at [623, 316] on div "Участвовал" at bounding box center [590, 323] width 67 height 18
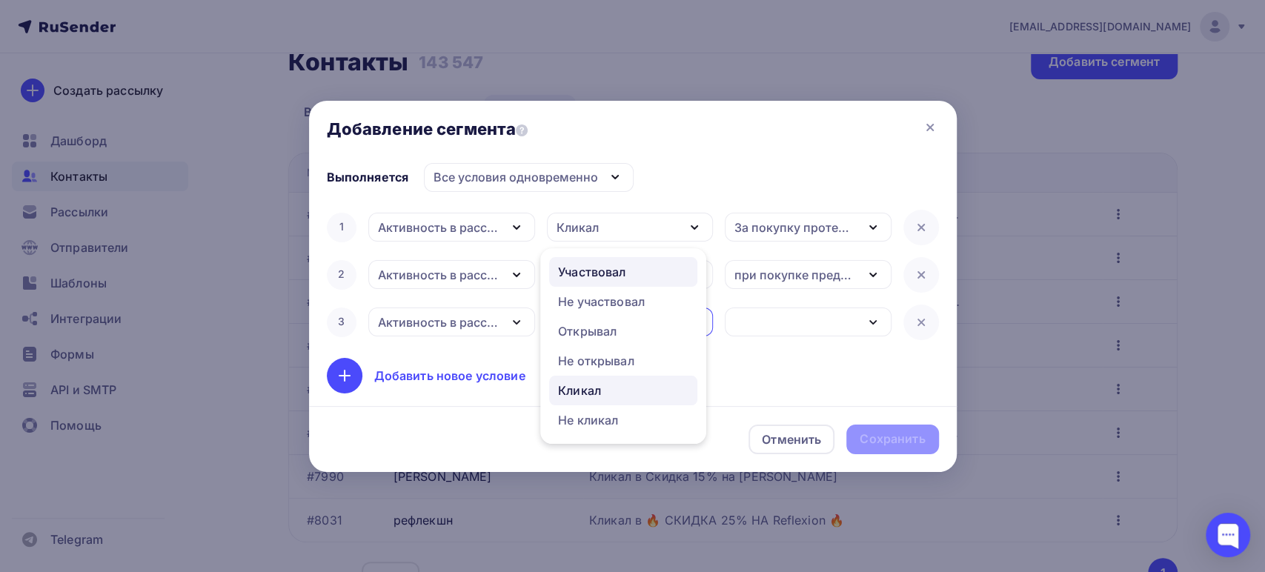
click at [591, 391] on div "Кликал" at bounding box center [579, 391] width 43 height 18
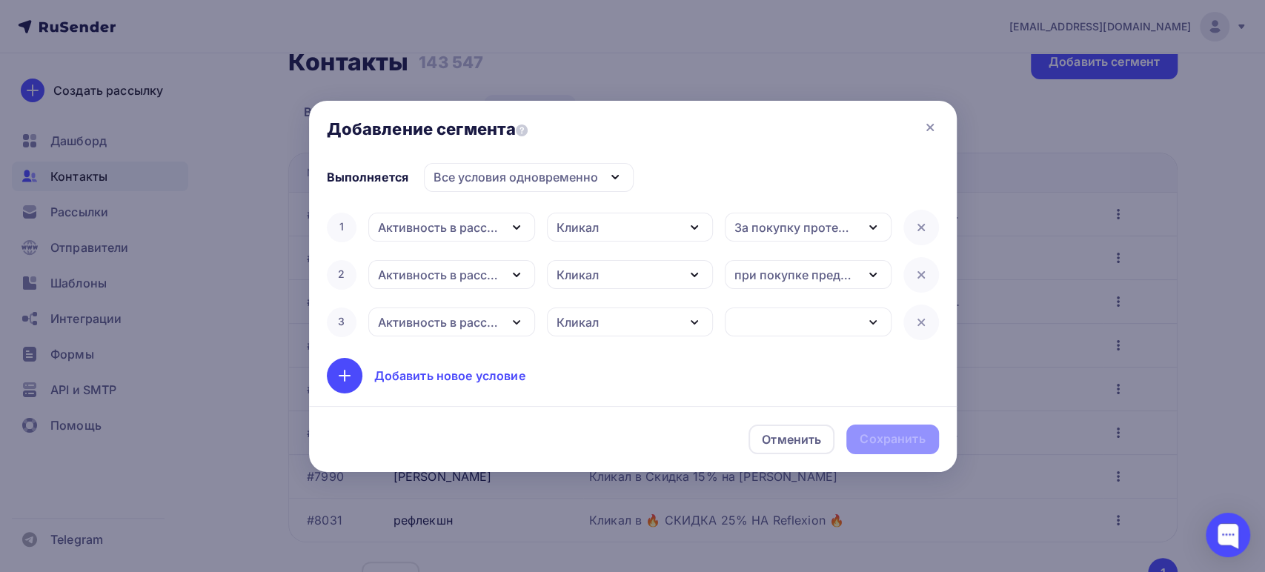
click at [780, 319] on div "button" at bounding box center [808, 322] width 167 height 29
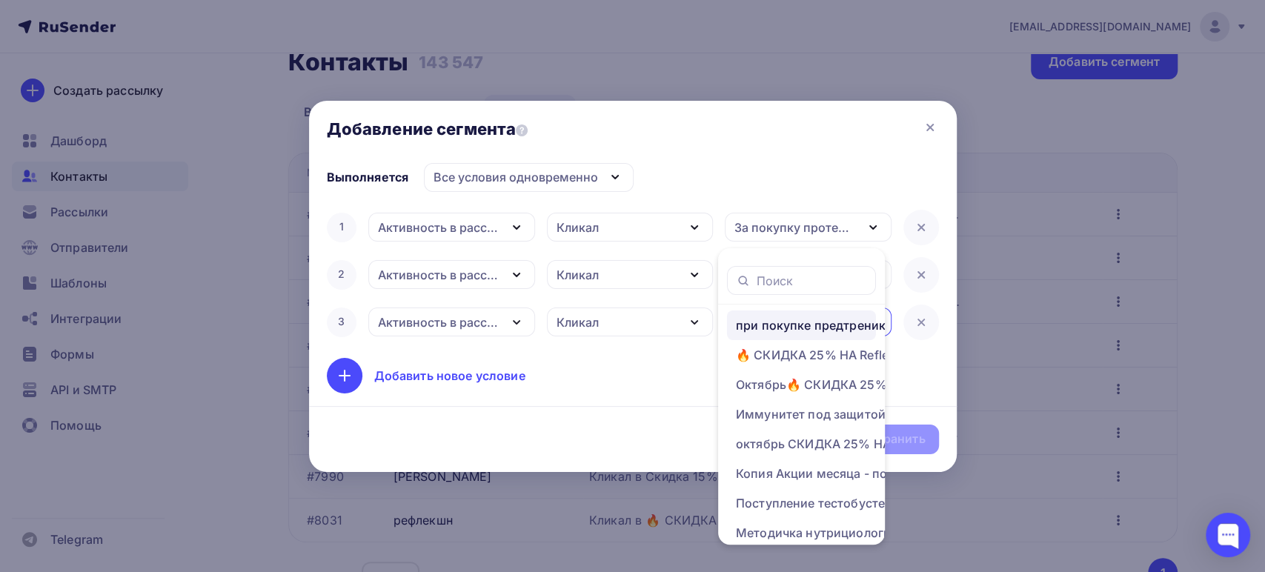
click at [789, 329] on div "при покупке предтреника скидка 30% на жиросжигатели" at bounding box center [854, 325] width 237 height 18
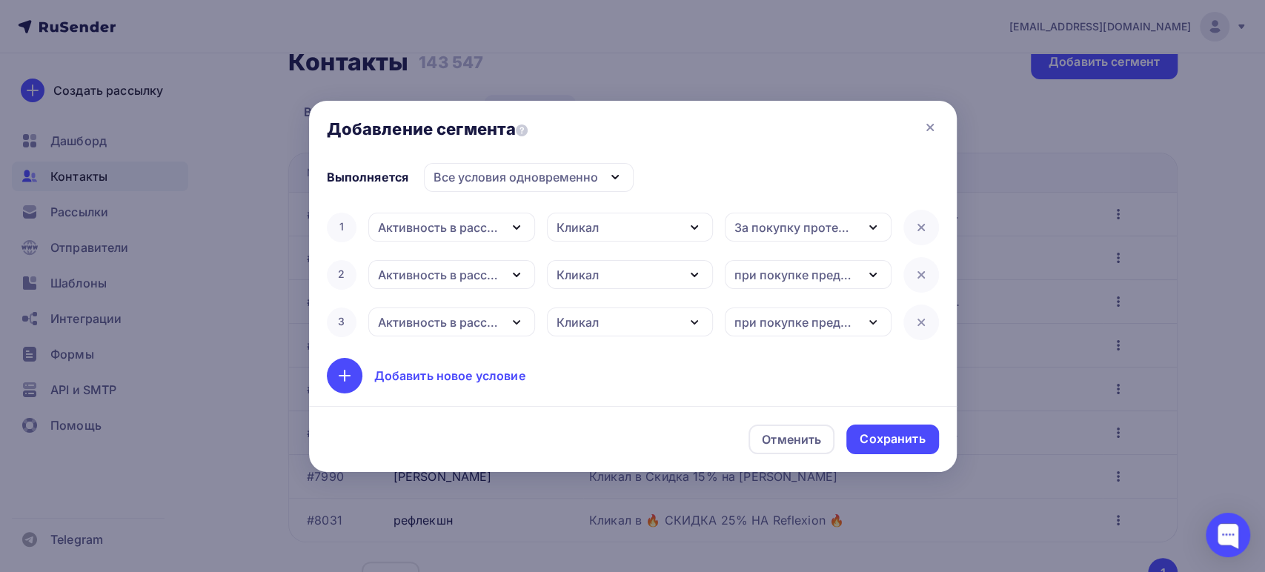
click at [789, 329] on div "при покупке предтреника скидка 30% на жиросжигатели" at bounding box center [796, 323] width 122 height 18
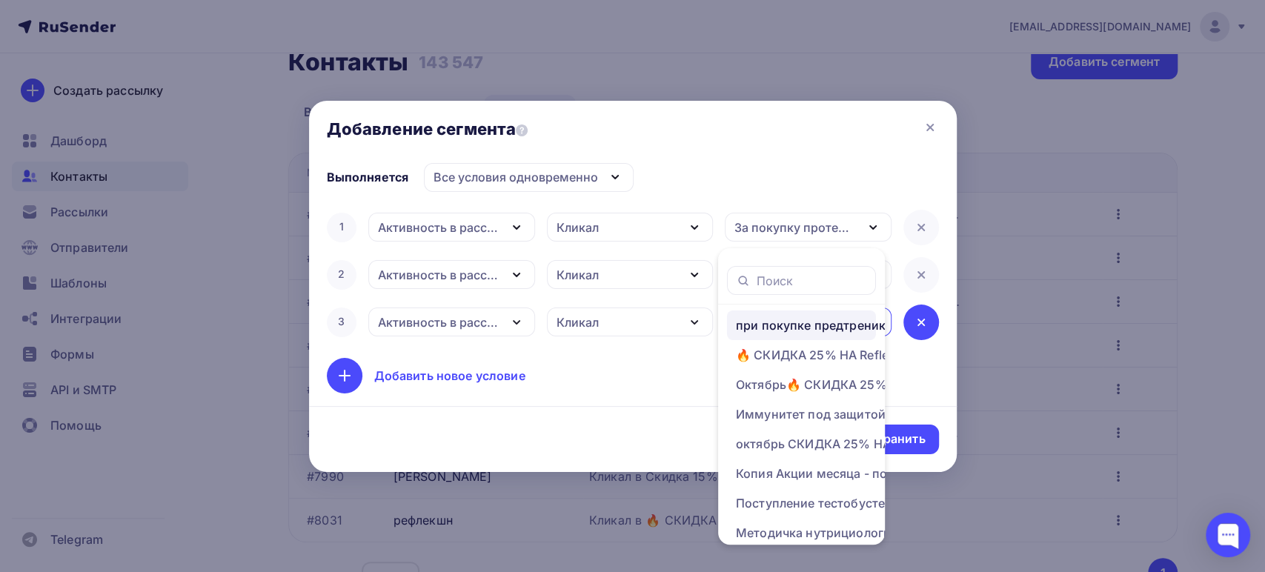
click at [927, 322] on icon at bounding box center [921, 323] width 18 height 18
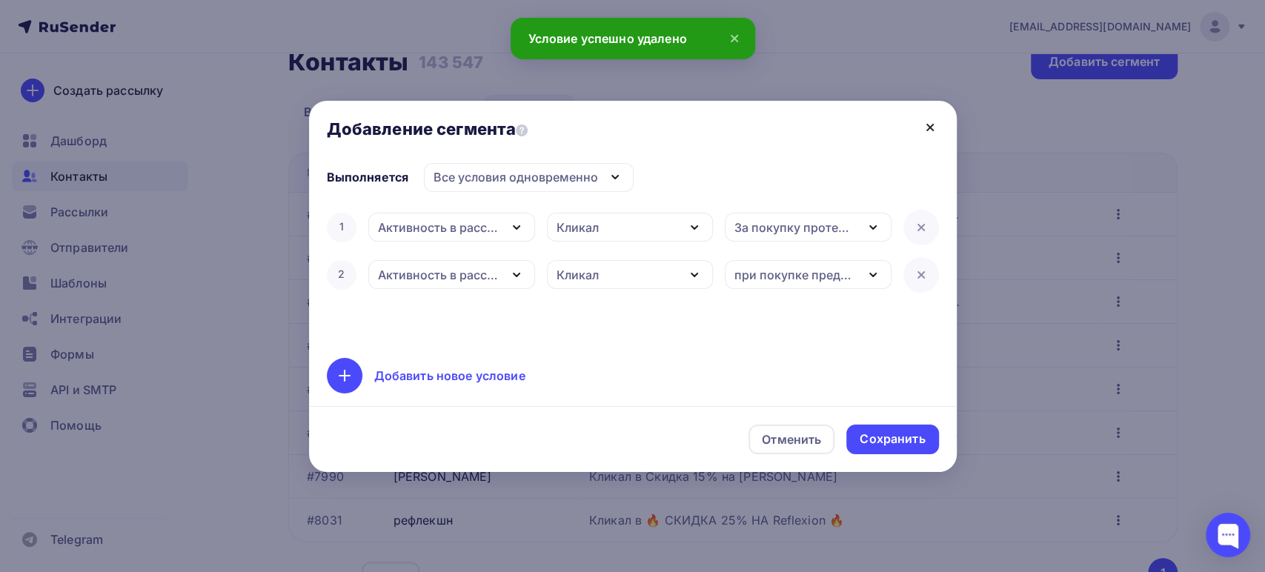
click at [925, 126] on icon at bounding box center [930, 128] width 18 height 18
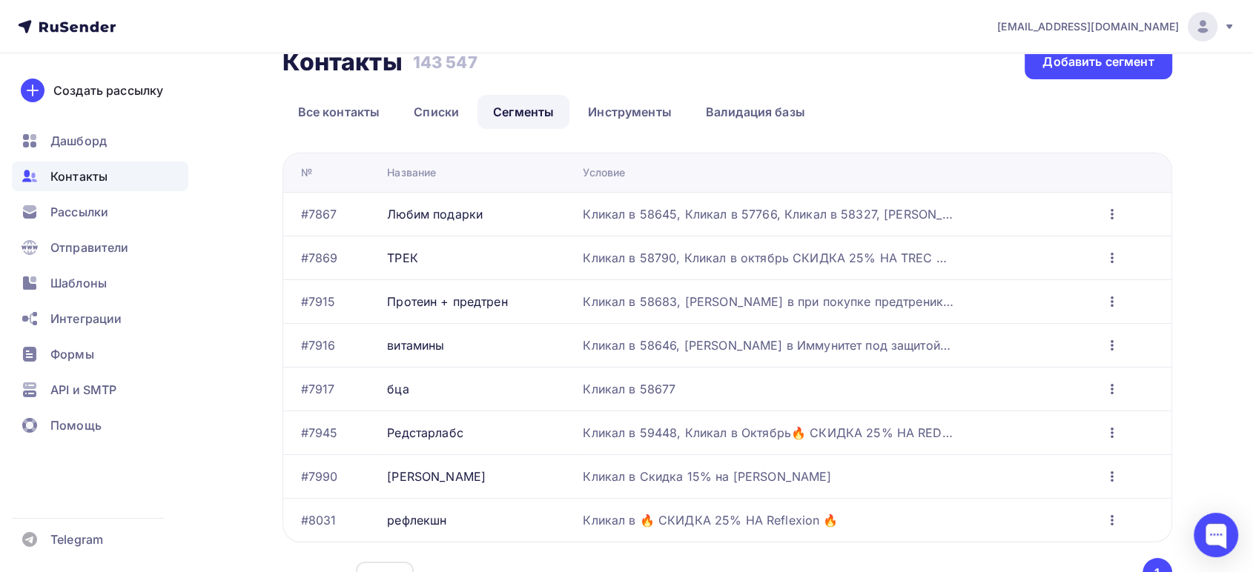
click at [1109, 301] on icon "button" at bounding box center [1112, 302] width 18 height 18
click at [1035, 348] on link "Редактировать" at bounding box center [1047, 340] width 160 height 30
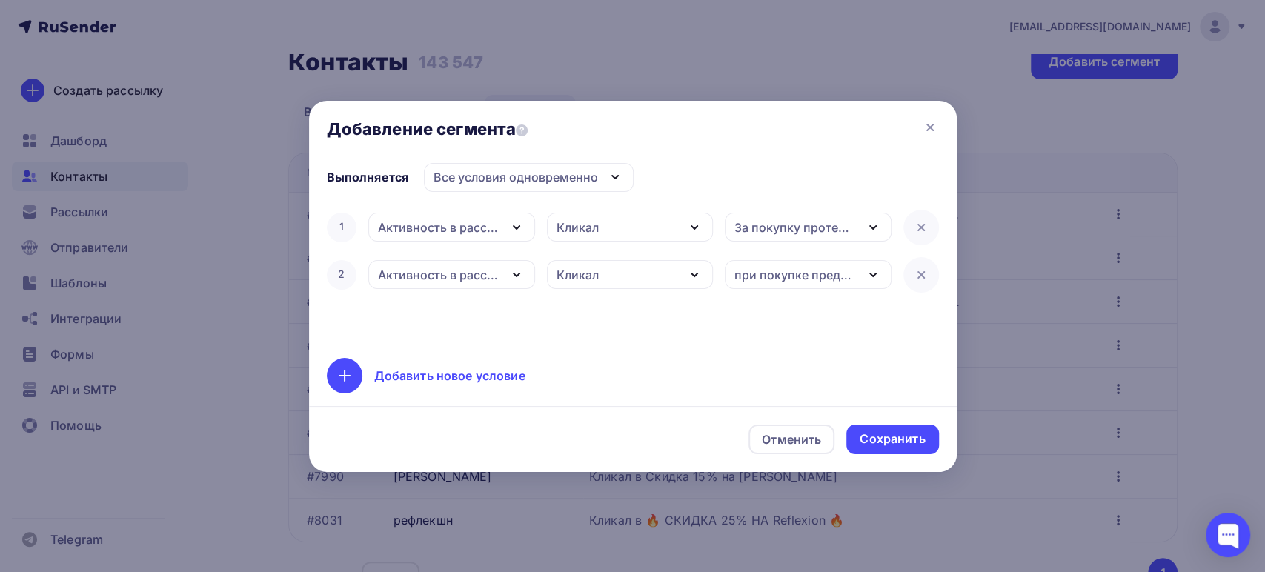
click at [817, 280] on div "при покупке предтреника скидка 30% на жиросжигатели" at bounding box center [796, 275] width 122 height 18
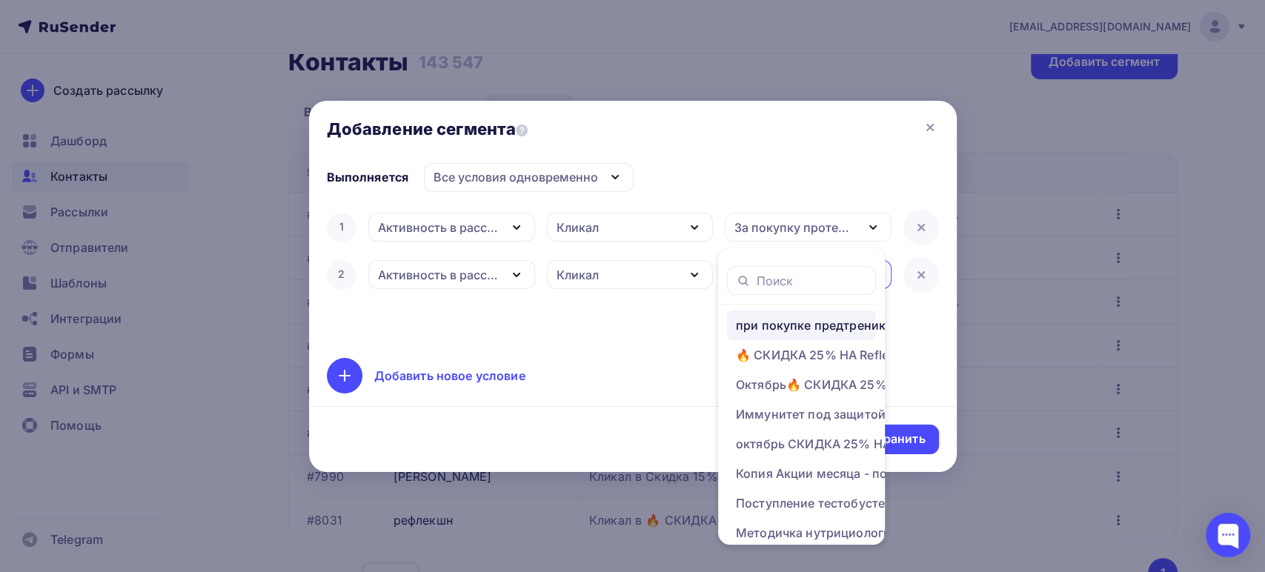
click at [701, 313] on div "1 Активность в рассылке Дата добавления Активность в рассылке Наличие в списке …" at bounding box center [633, 275] width 612 height 130
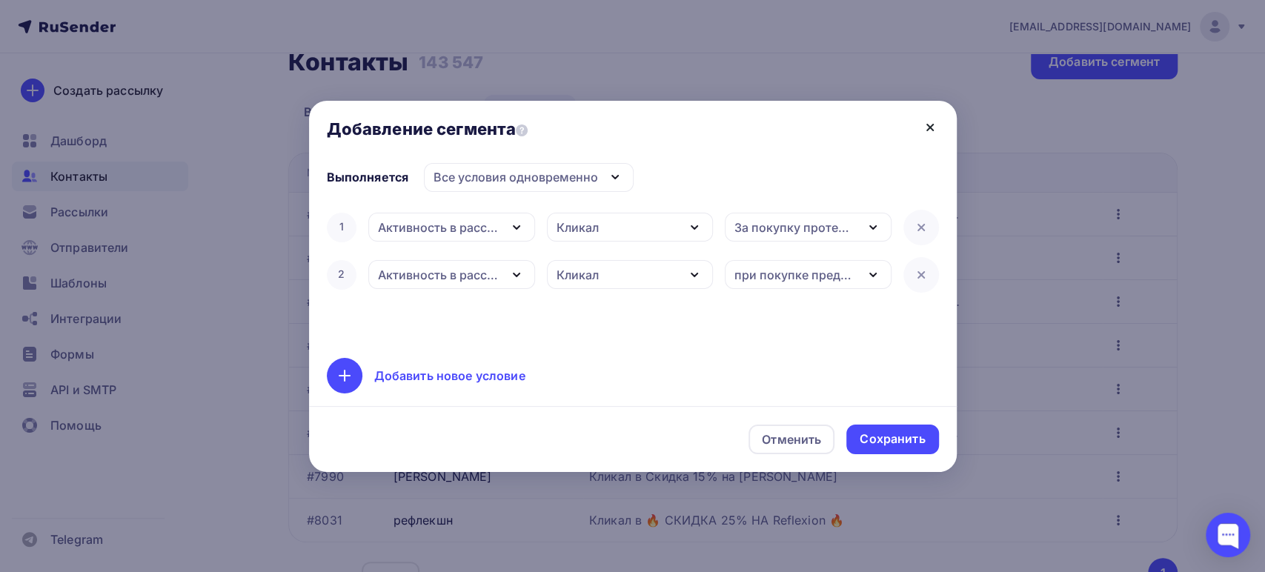
click at [931, 129] on icon at bounding box center [930, 128] width 18 height 18
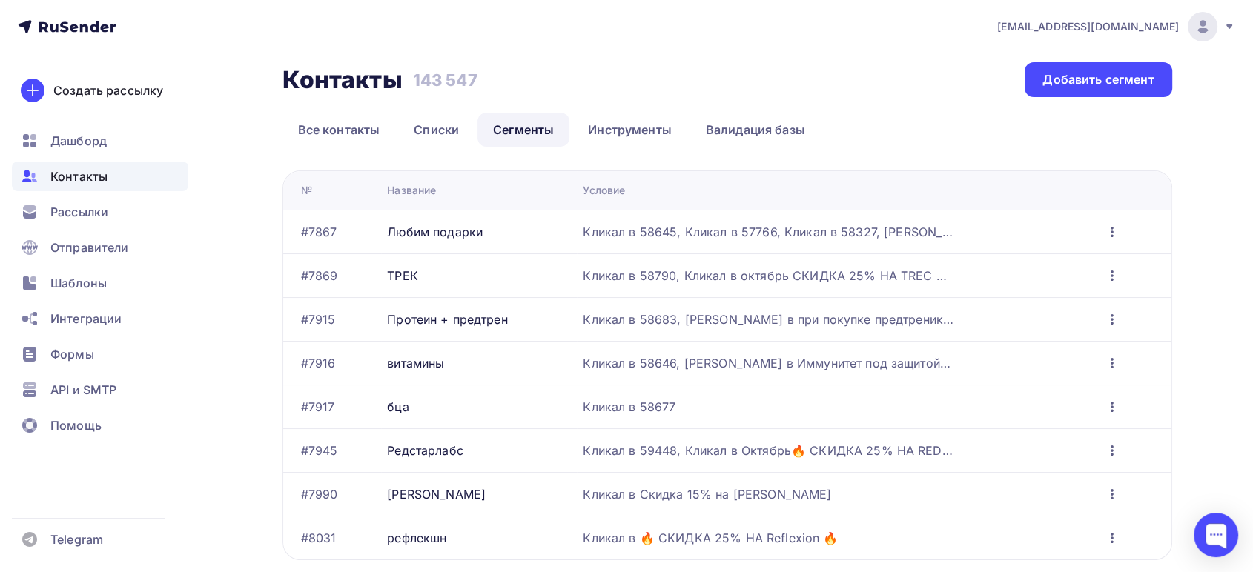
scroll to position [0, 0]
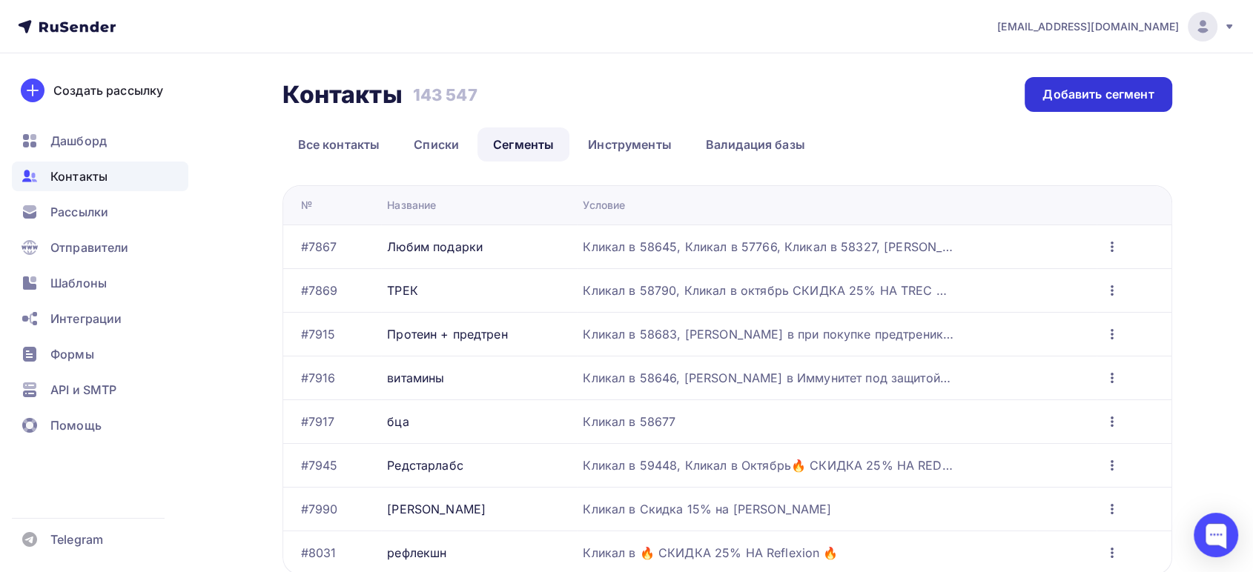
click at [1071, 100] on div "Добавить сегмент" at bounding box center [1097, 94] width 111 height 17
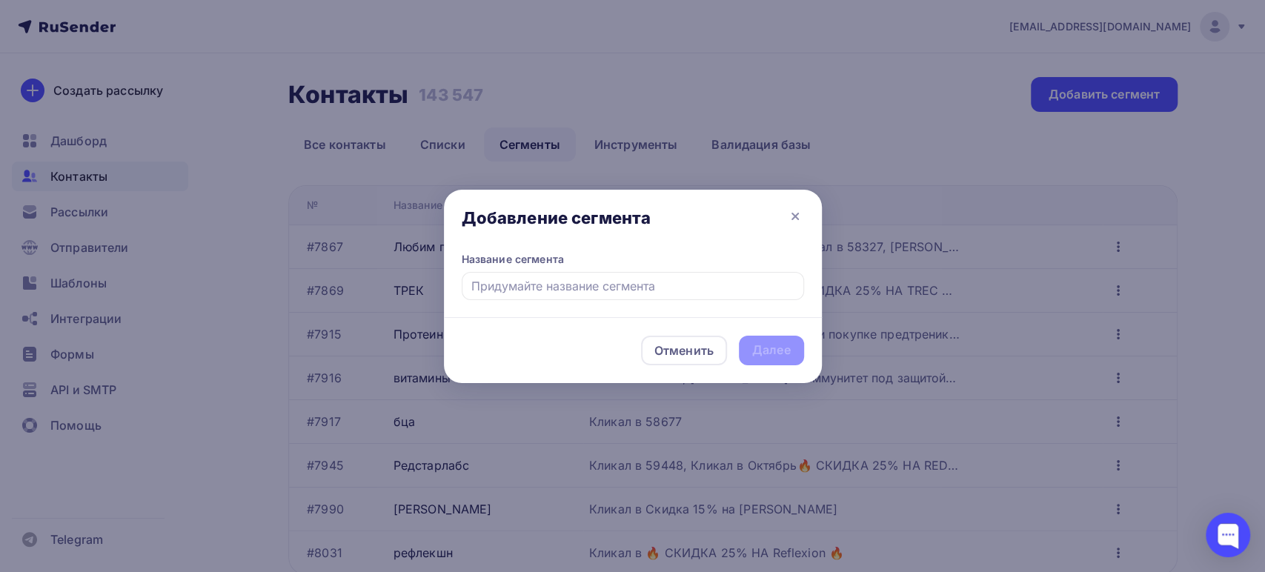
click at [587, 291] on input "text" at bounding box center [633, 286] width 342 height 28
type input "п"
type input "жиросжигатель"
click at [778, 348] on div "Далее" at bounding box center [771, 350] width 39 height 17
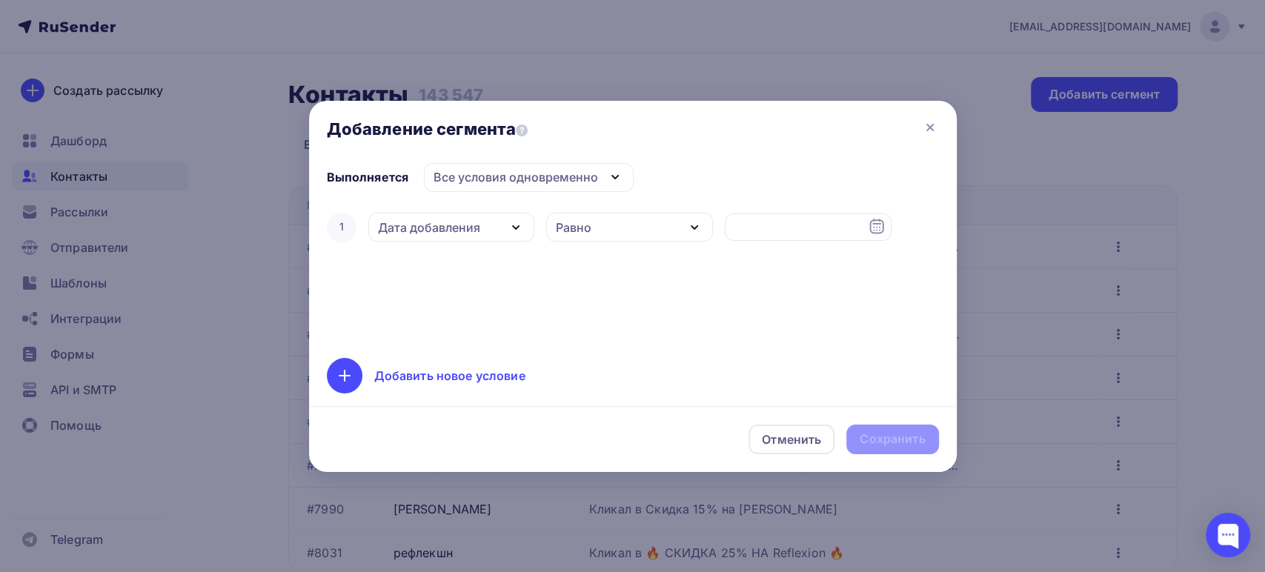
click at [457, 225] on div "Дата добавления" at bounding box center [429, 228] width 102 height 18
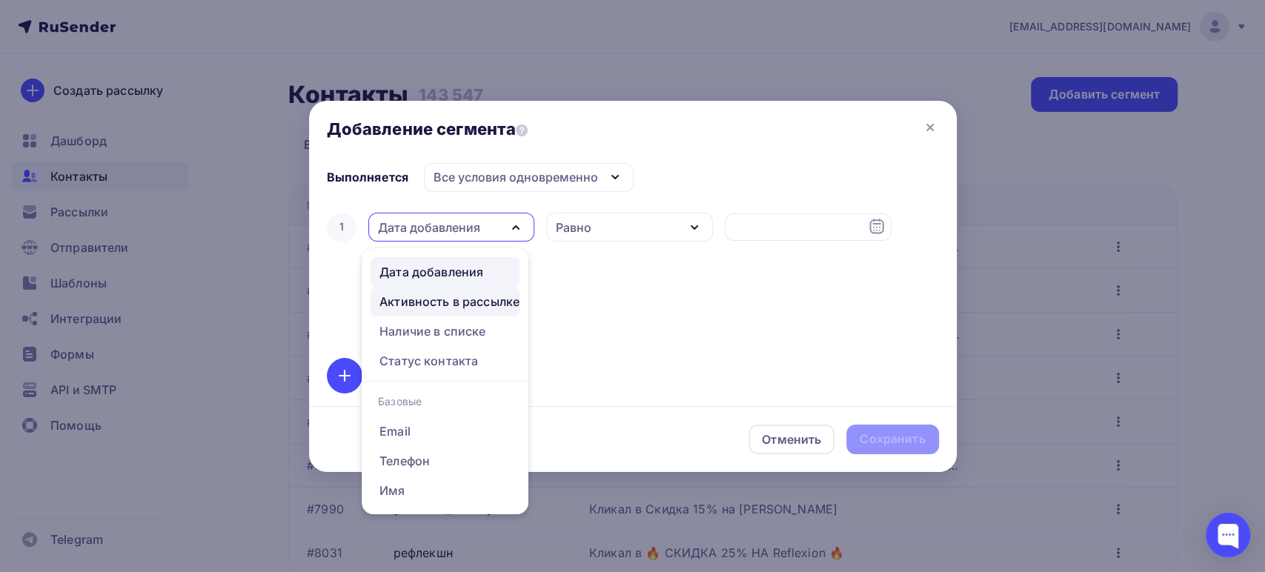
click at [448, 301] on div "Активность в рассылке" at bounding box center [449, 302] width 140 height 18
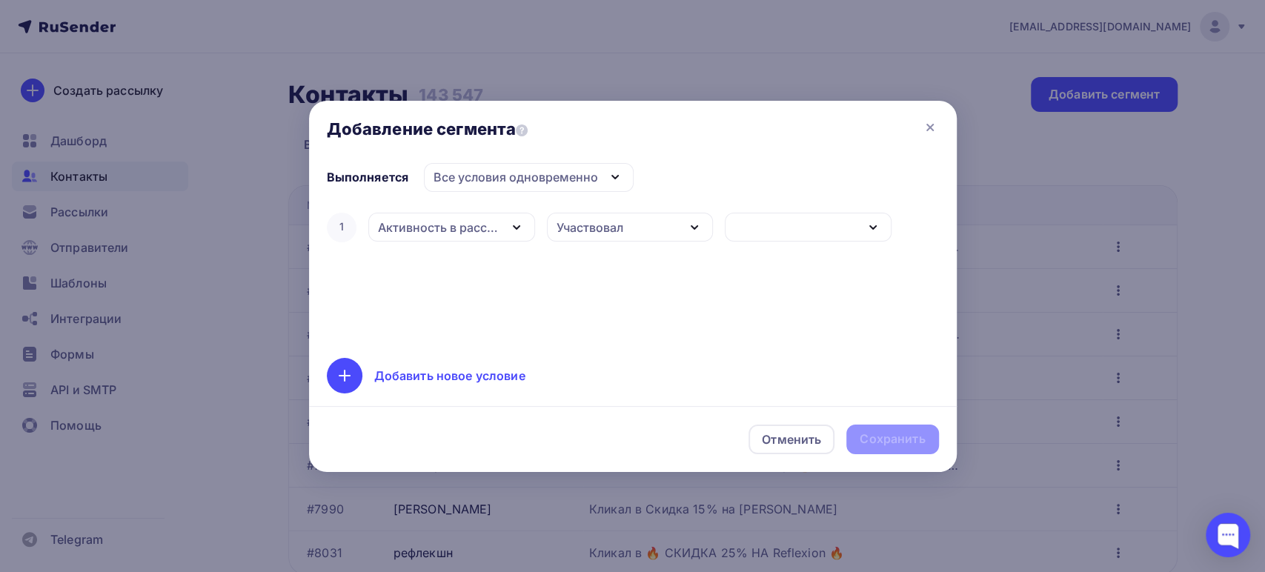
click at [571, 233] on div "Участвовал" at bounding box center [590, 228] width 67 height 18
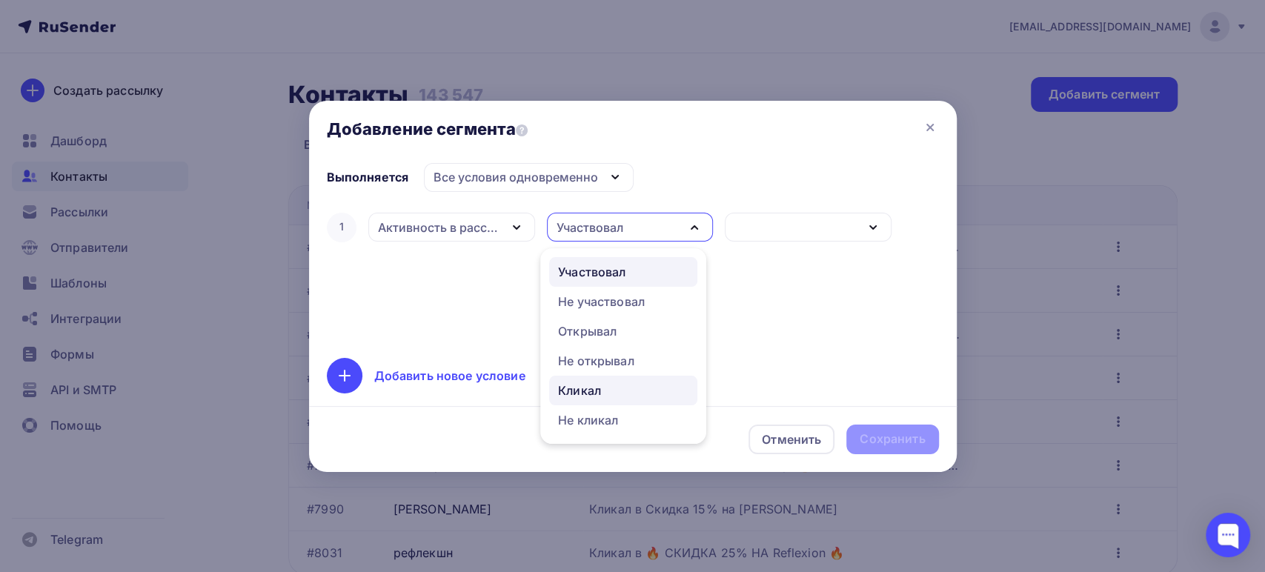
click at [579, 390] on div "Кликал" at bounding box center [579, 391] width 43 height 18
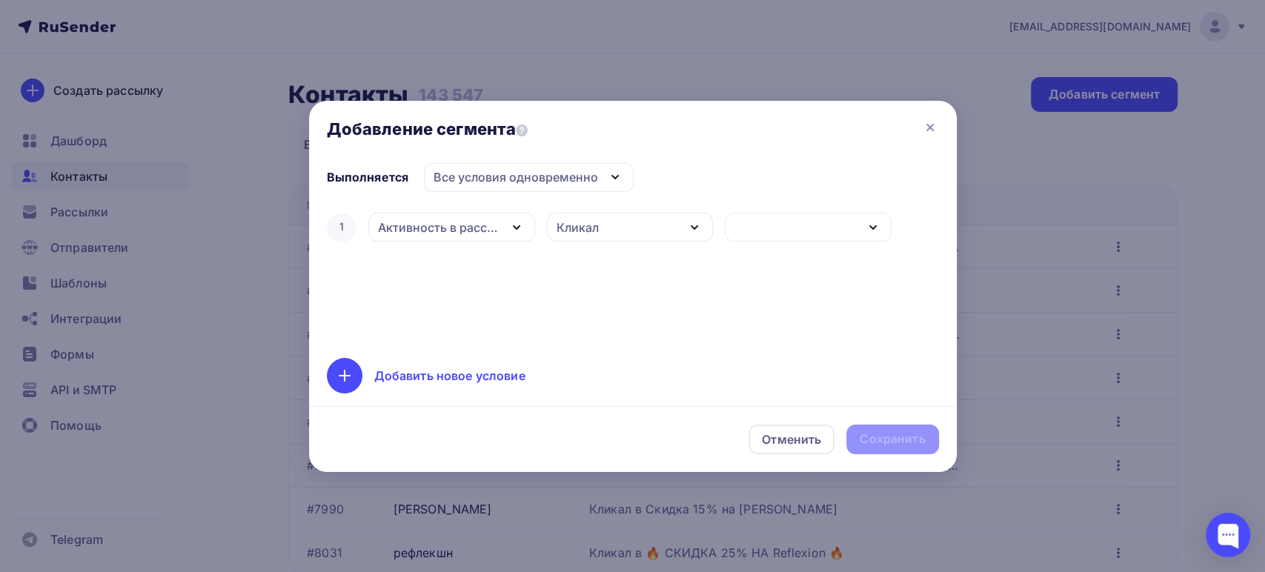
click at [791, 224] on div "button" at bounding box center [808, 227] width 167 height 29
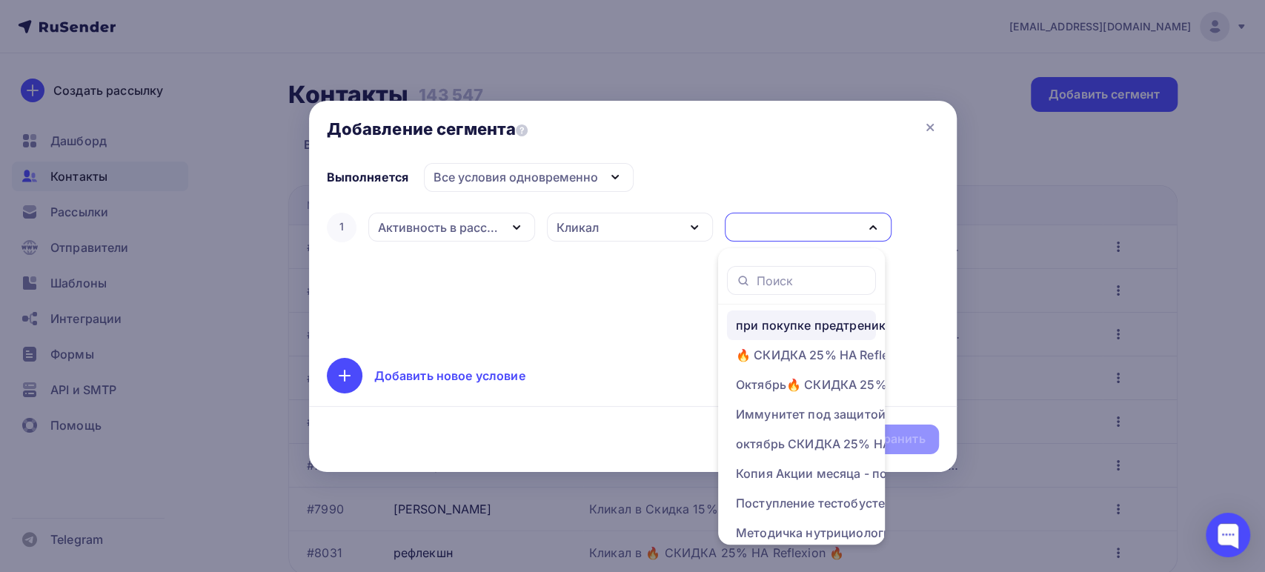
click at [827, 319] on div "при покупке предтреника скидка 30% на жиросжигатели" at bounding box center [854, 325] width 237 height 18
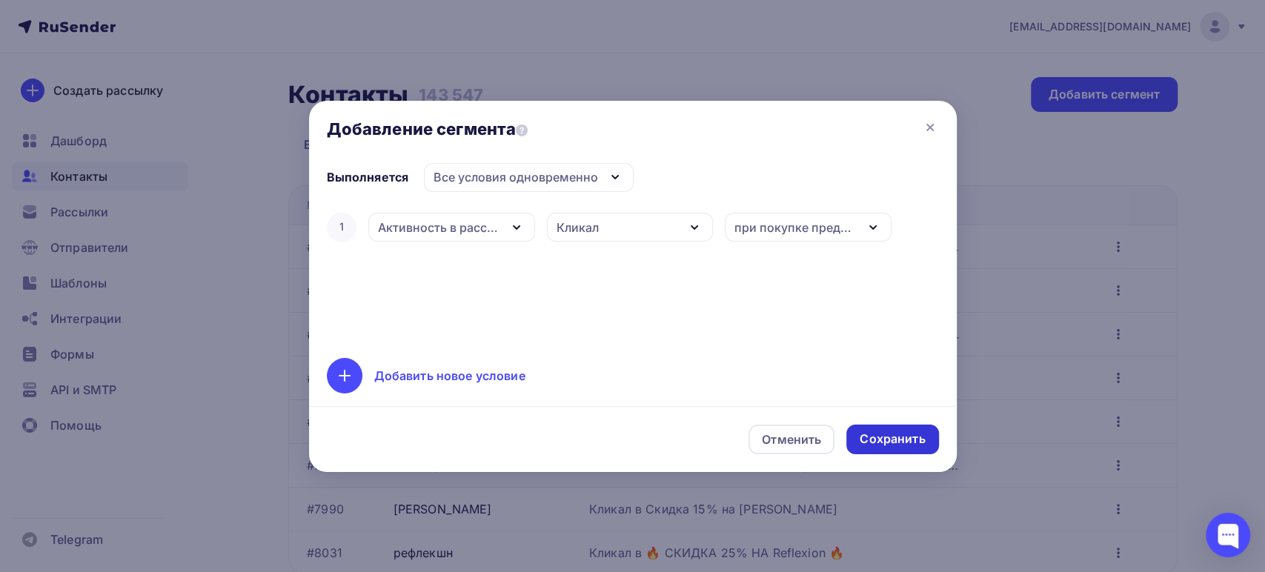
click at [895, 438] on div "Сохранить" at bounding box center [892, 439] width 65 height 17
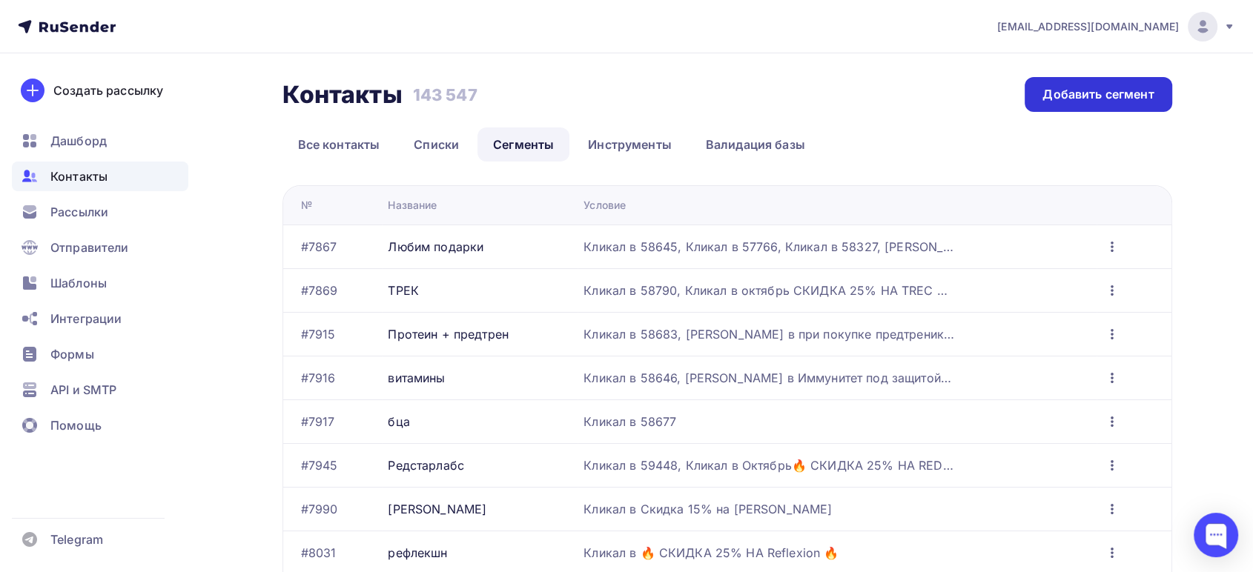
click at [1078, 99] on div "Добавить сегмент" at bounding box center [1097, 94] width 111 height 17
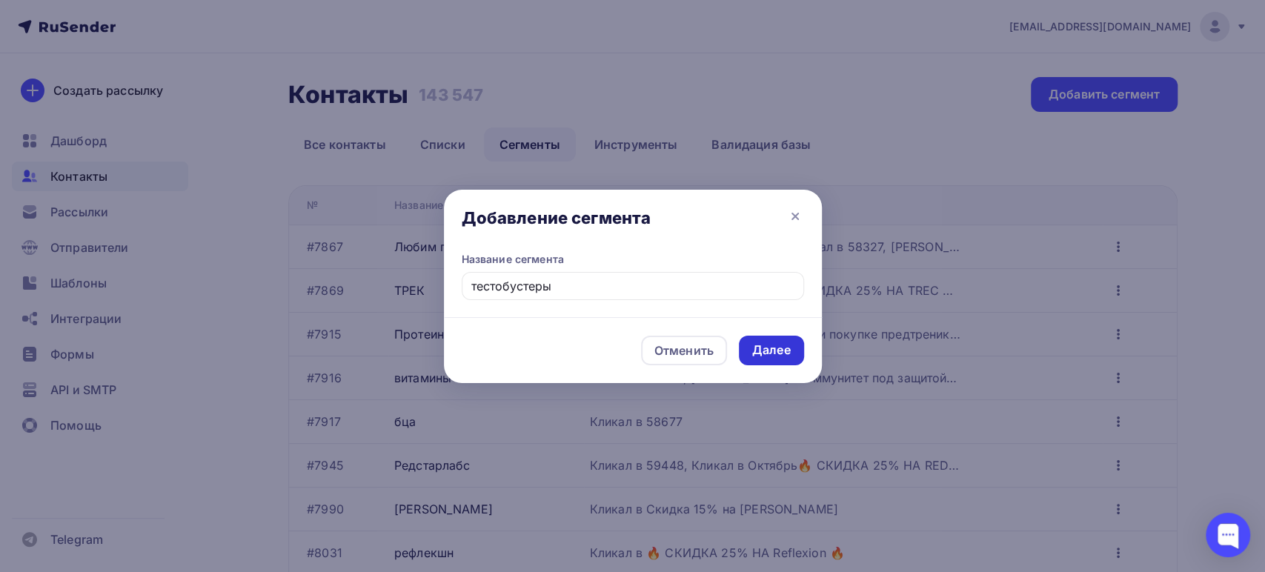
type input "тестобустеры"
click at [780, 352] on div "Далее" at bounding box center [771, 350] width 39 height 17
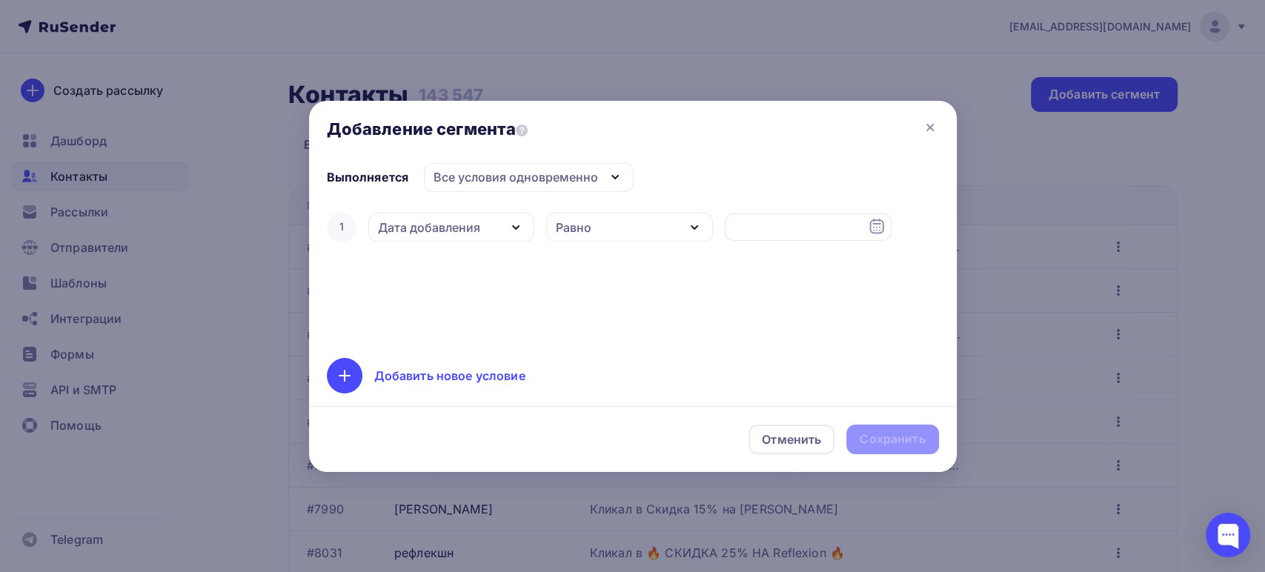
click at [439, 223] on div "Дата добавления" at bounding box center [429, 228] width 102 height 18
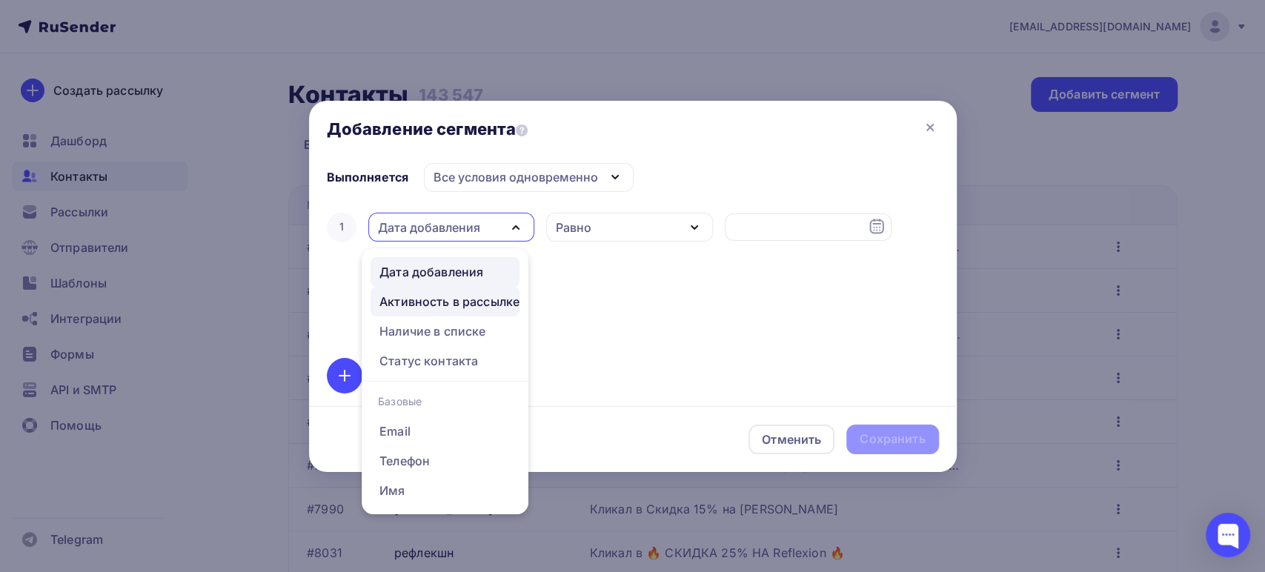
click at [461, 295] on div "Активность в рассылке" at bounding box center [449, 302] width 140 height 18
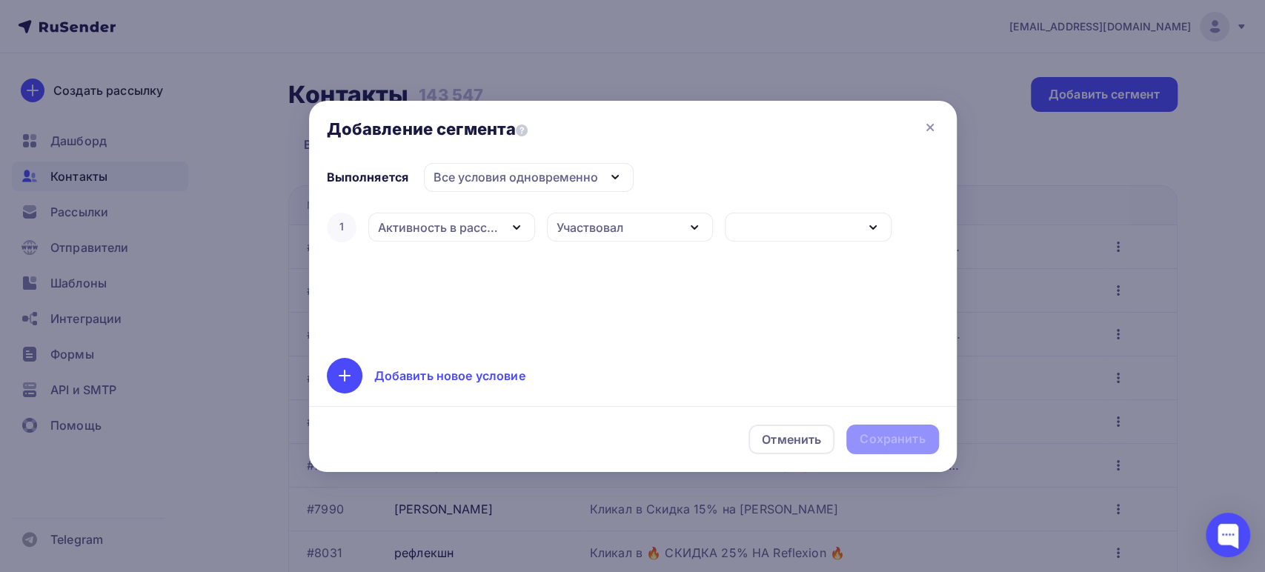
click at [589, 229] on div "Участвовал" at bounding box center [590, 228] width 67 height 18
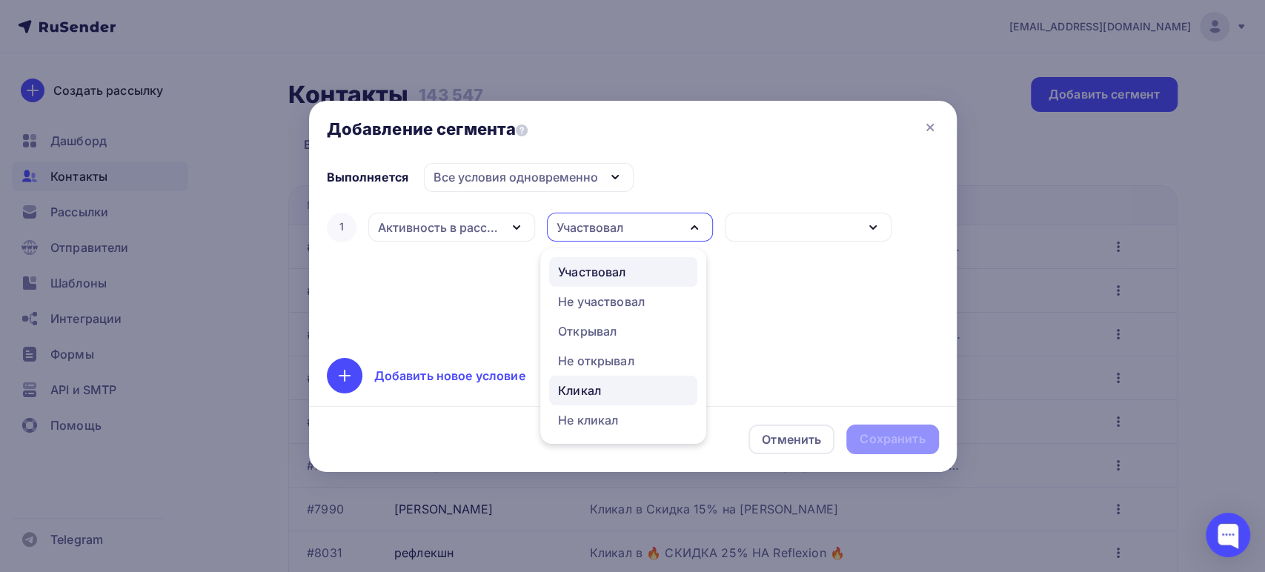
click at [586, 393] on div "Кликал" at bounding box center [579, 391] width 43 height 18
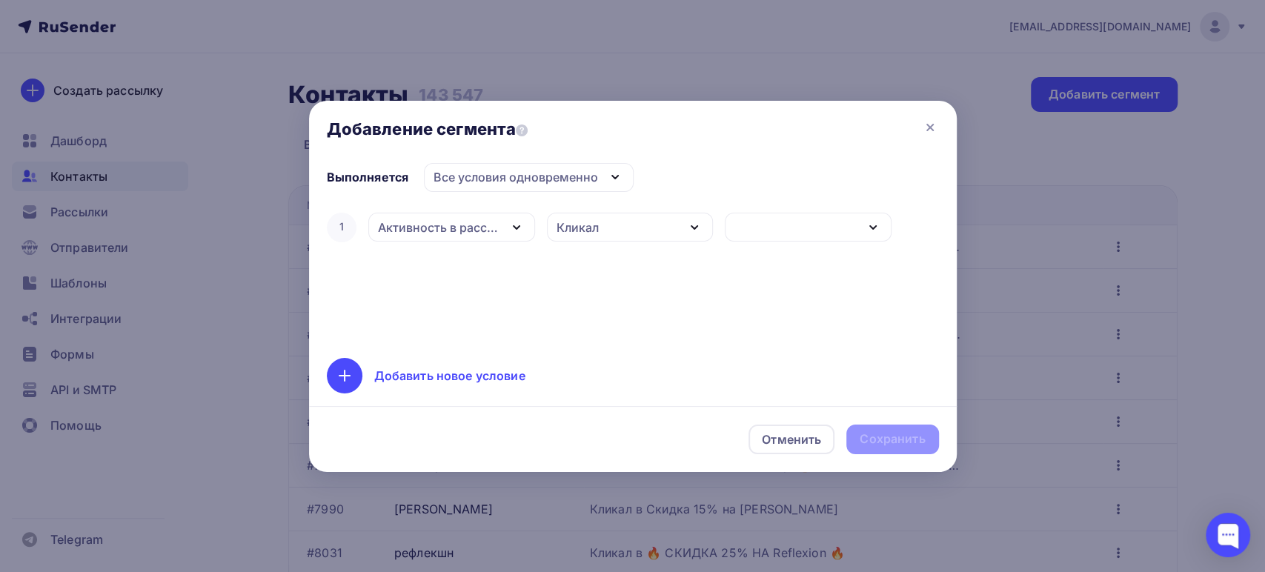
click at [780, 241] on div "button" at bounding box center [808, 227] width 167 height 29
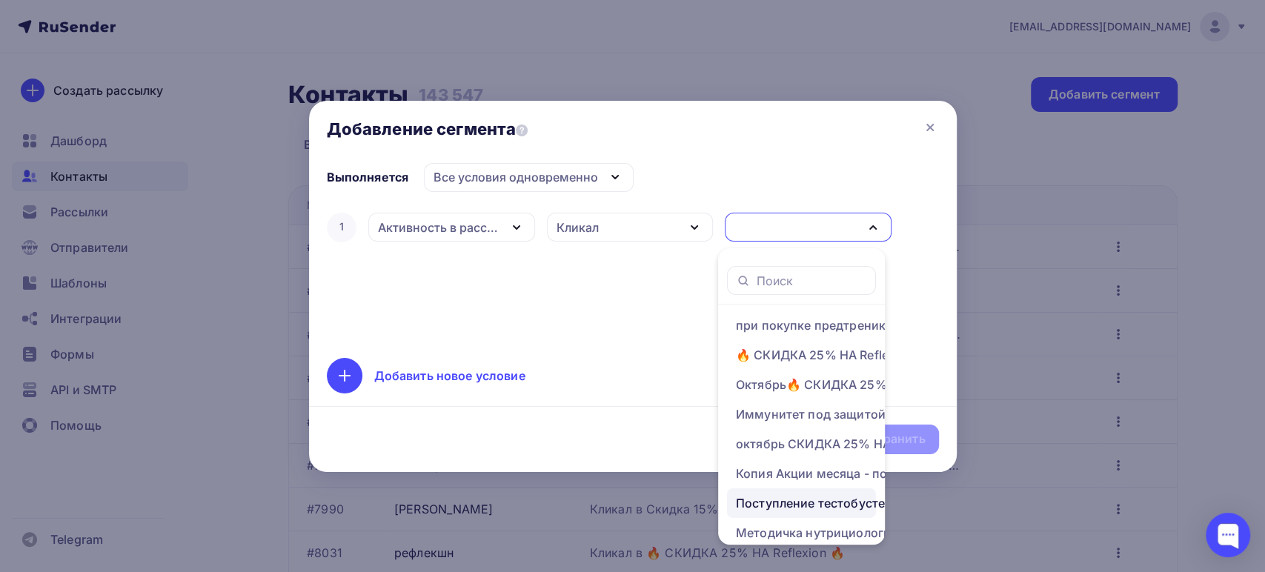
click at [809, 506] on div "Поступление тестобустеров" at bounding box center [821, 503] width 171 height 18
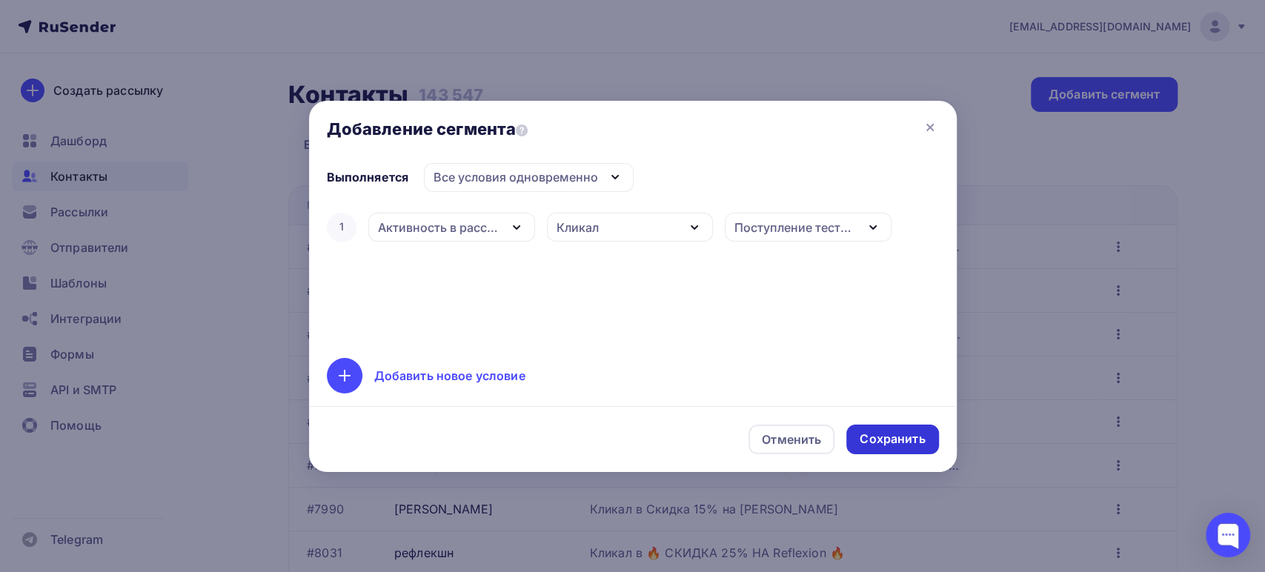
click at [871, 435] on div "Сохранить" at bounding box center [892, 439] width 65 height 17
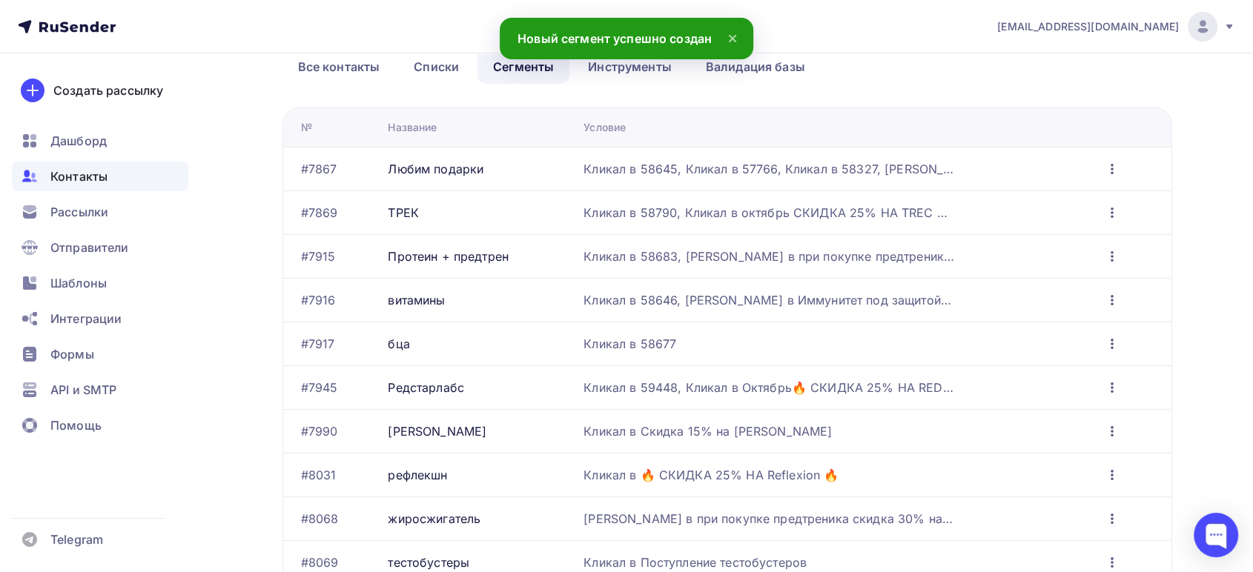
scroll to position [82, 0]
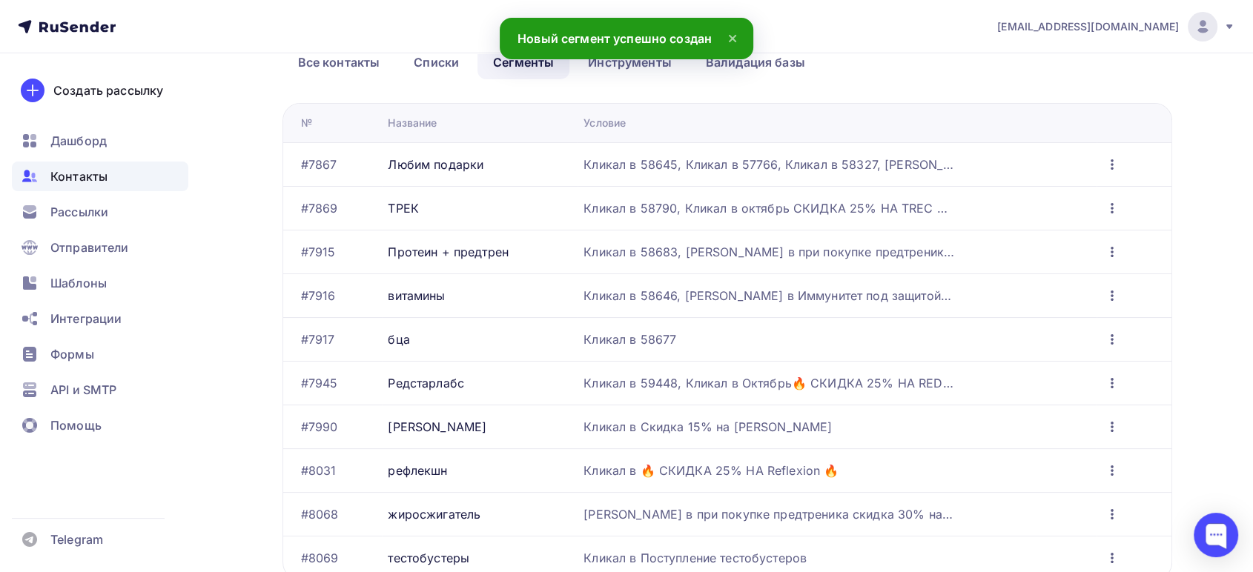
click at [1109, 163] on icon "button" at bounding box center [1112, 165] width 18 height 18
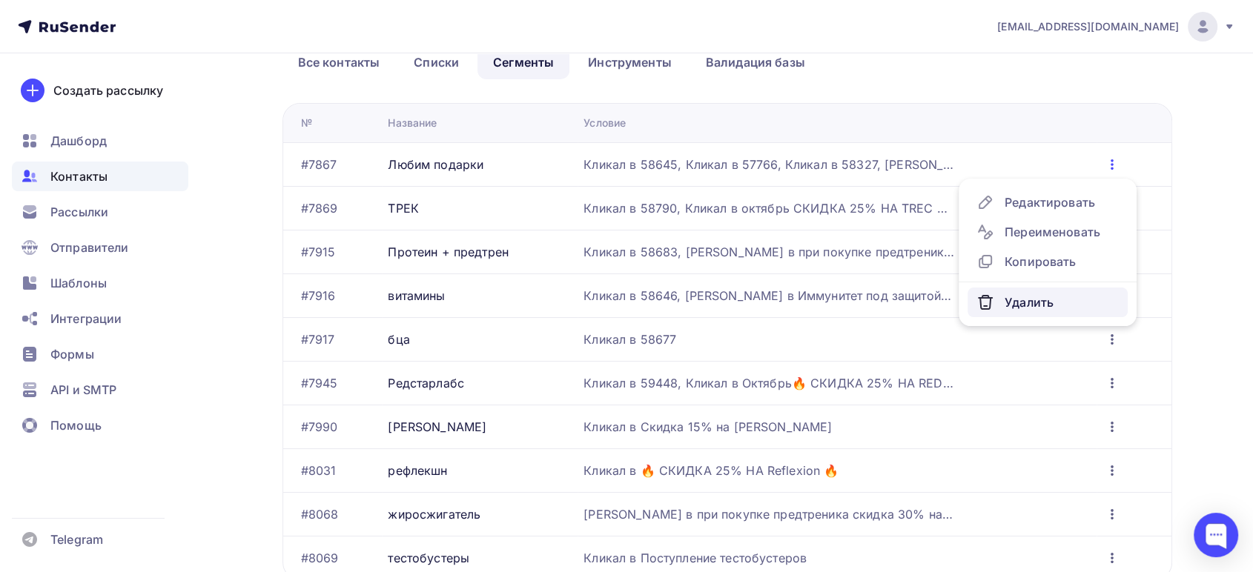
click at [1018, 295] on div "Удалить" at bounding box center [1047, 303] width 142 height 18
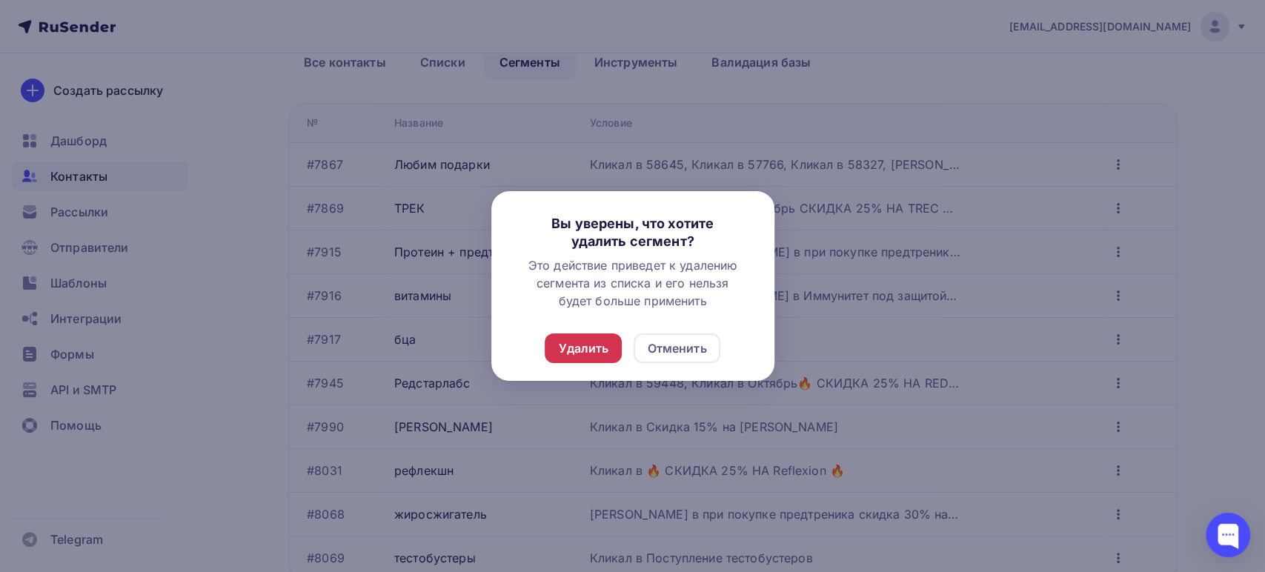
click at [586, 342] on div "Удалить" at bounding box center [583, 348] width 50 height 18
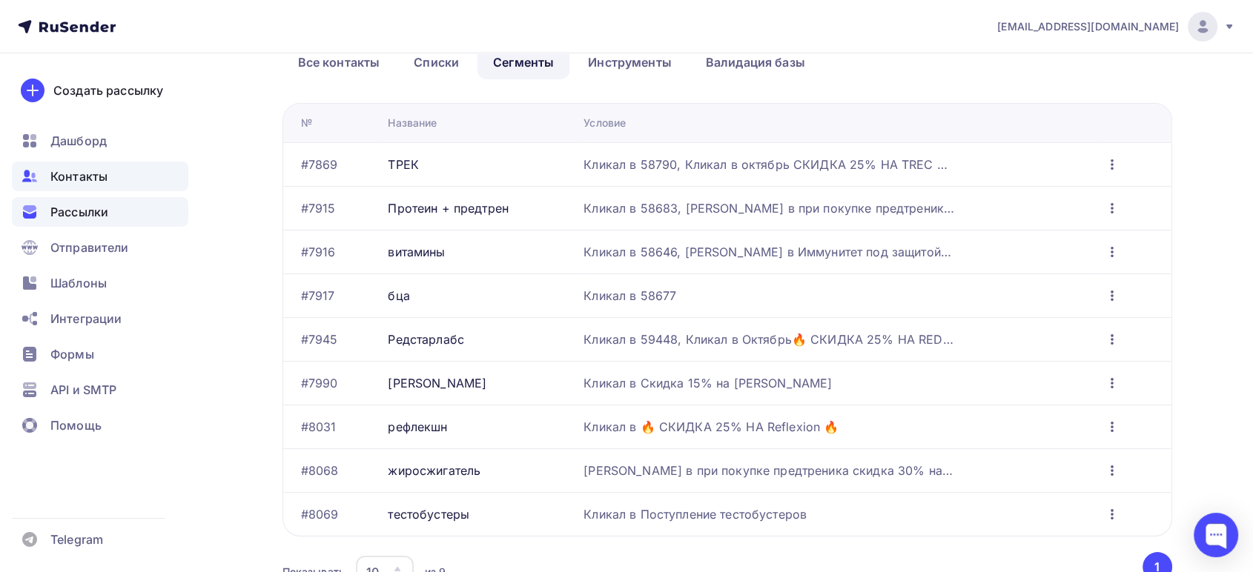
click at [82, 212] on span "Рассылки" at bounding box center [79, 212] width 58 height 18
click at [1104, 252] on icon "button" at bounding box center [1112, 252] width 18 height 18
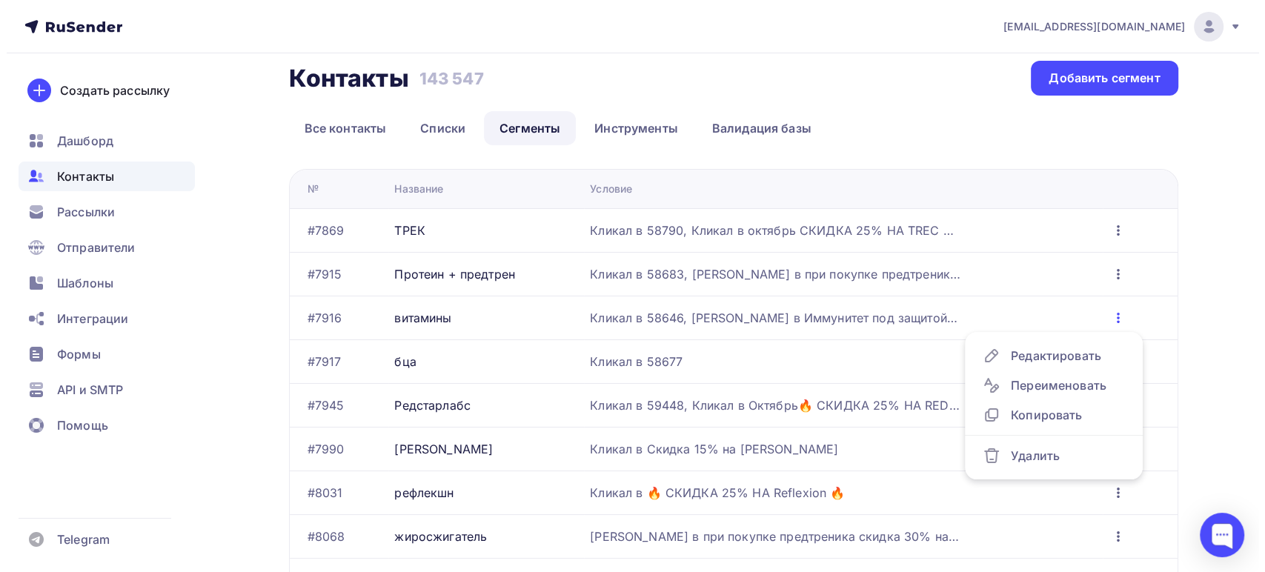
scroll to position [0, 0]
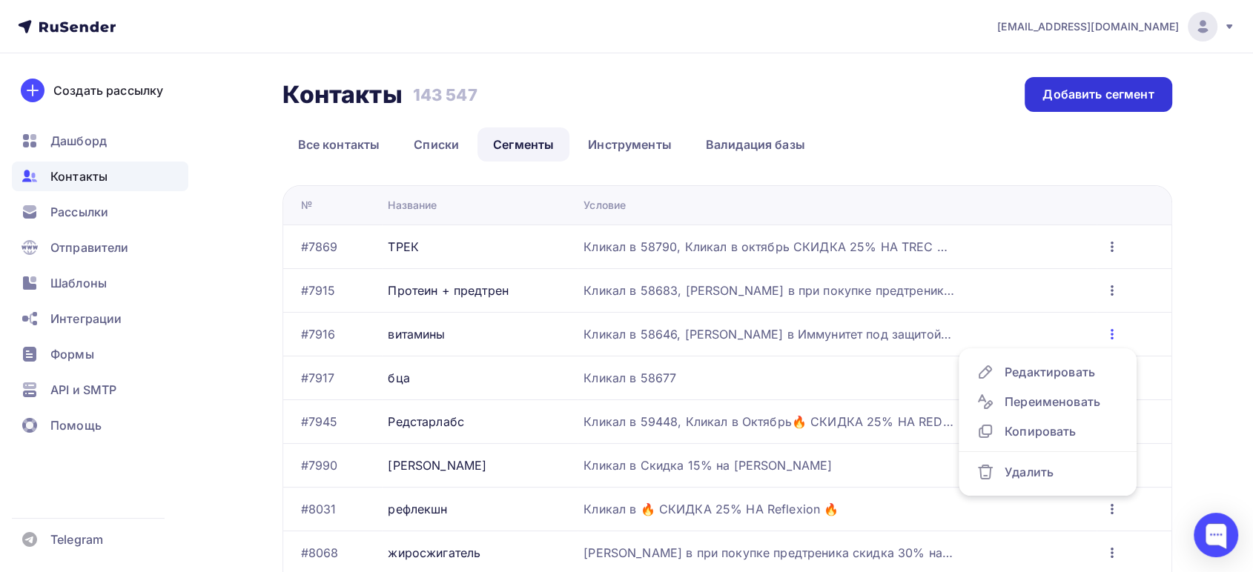
click at [1068, 93] on div "Добавить сегмент" at bounding box center [1097, 94] width 111 height 17
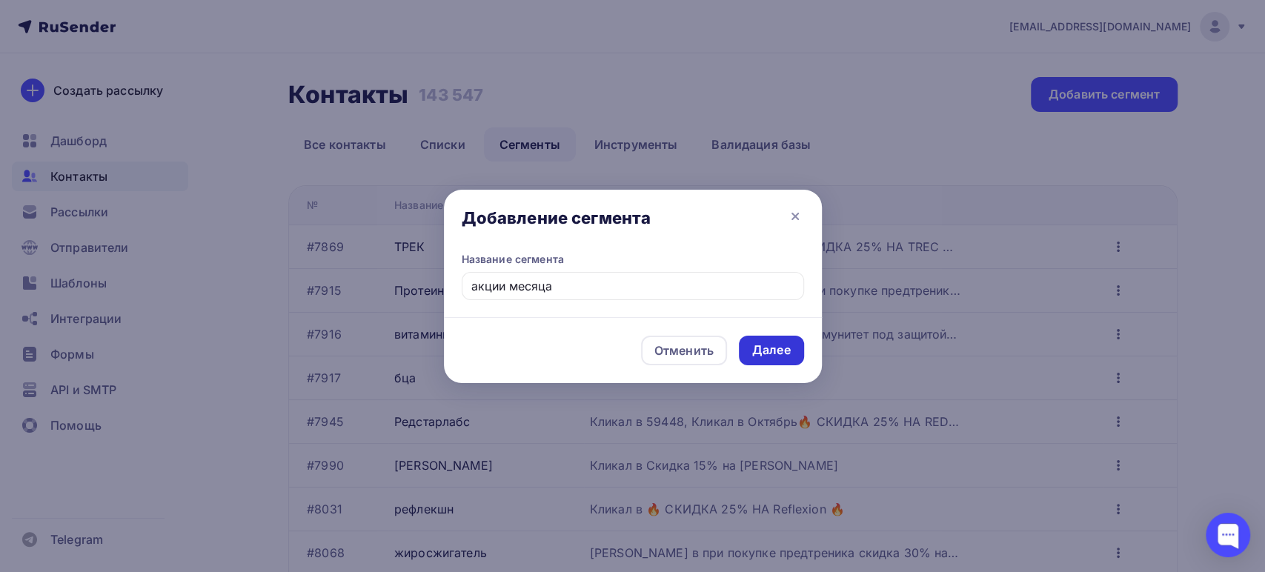
type input "акции месяца"
click at [764, 352] on div "Далее" at bounding box center [771, 350] width 39 height 17
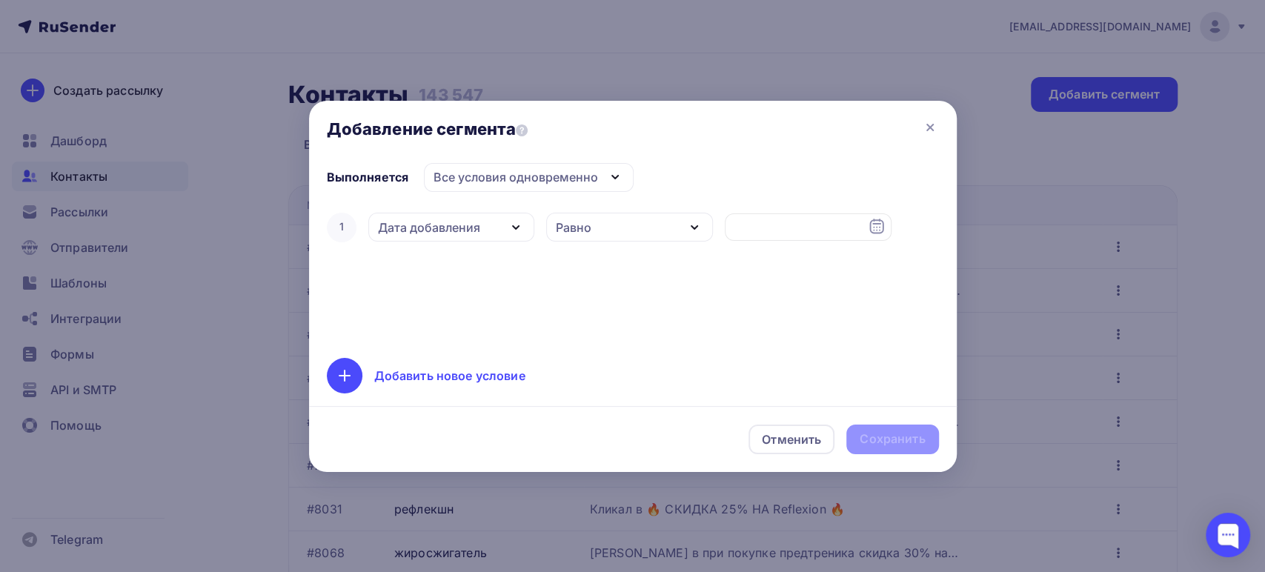
click at [454, 226] on div "Дата добавления" at bounding box center [429, 228] width 102 height 18
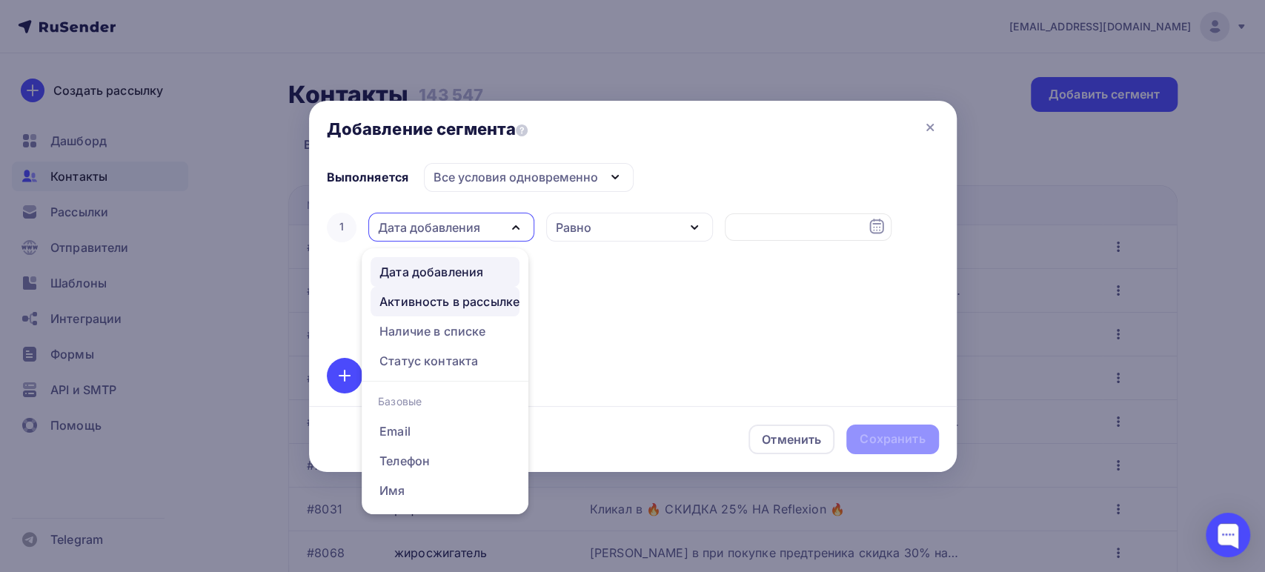
click at [431, 305] on div "Активность в рассылке" at bounding box center [449, 302] width 140 height 18
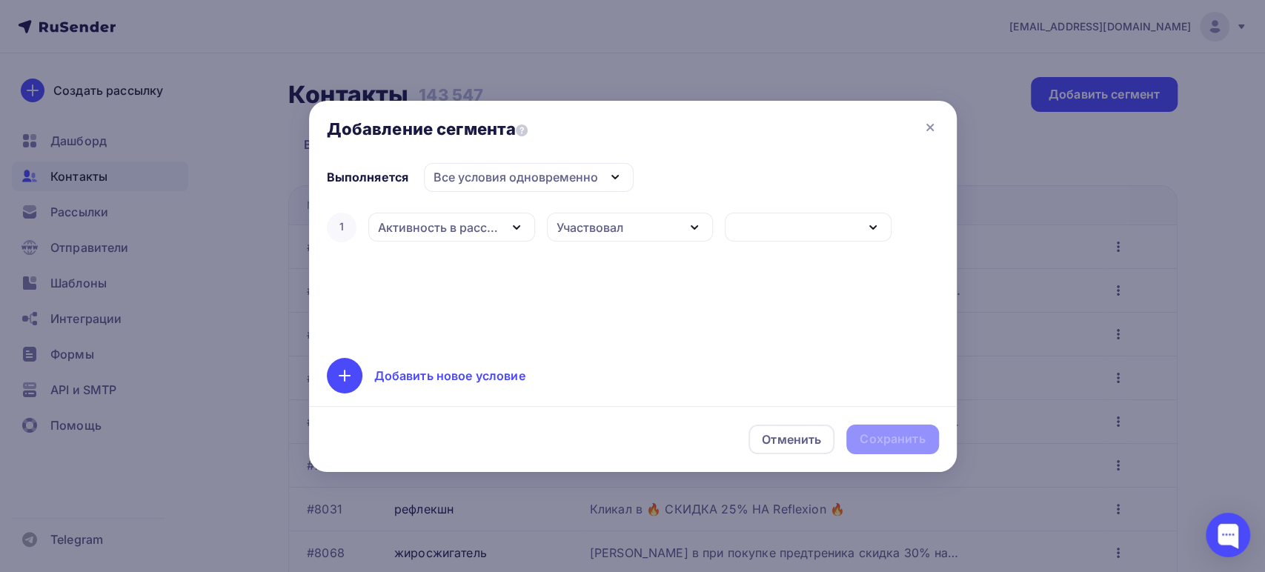
click at [592, 226] on div "Участвовал" at bounding box center [590, 228] width 67 height 18
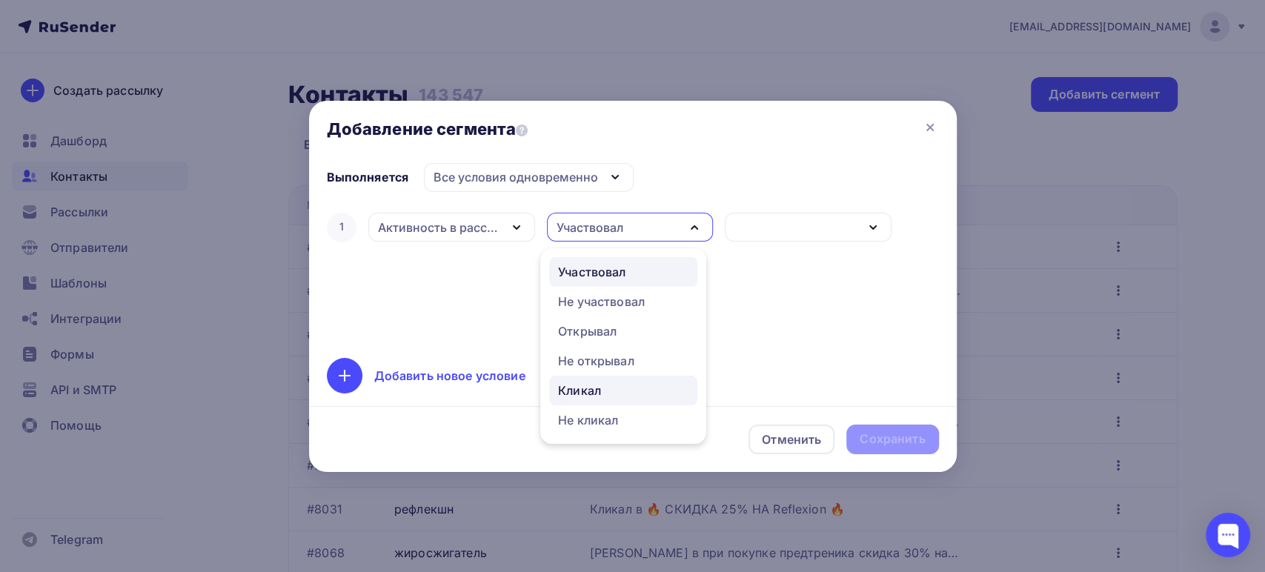
click at [589, 388] on div "Кликал" at bounding box center [579, 391] width 43 height 18
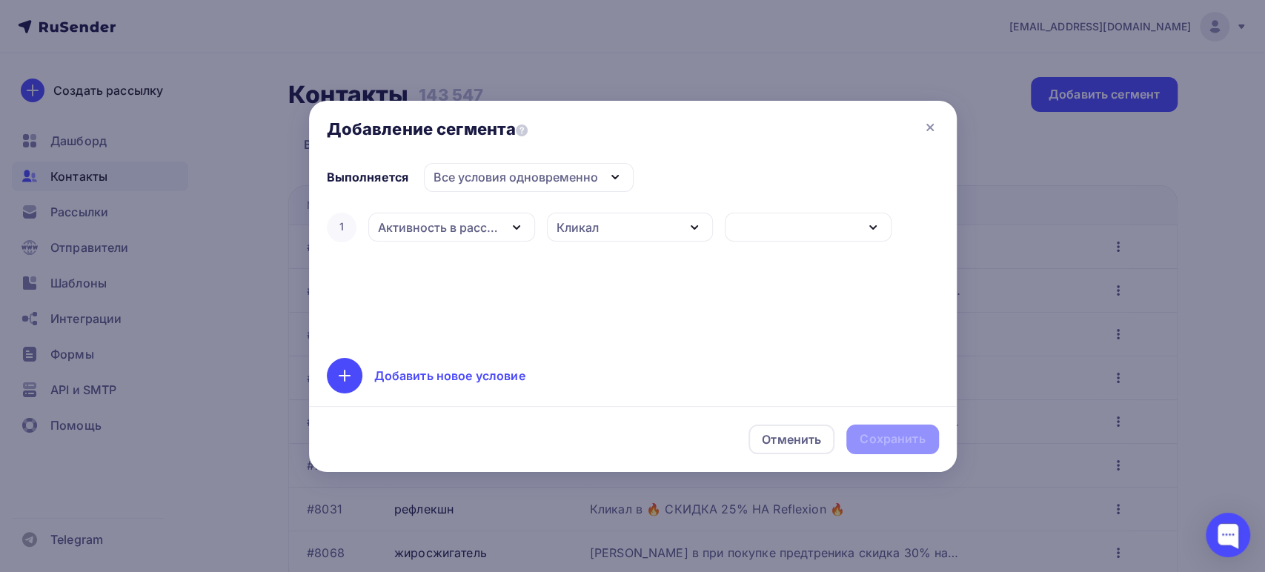
click at [779, 214] on div "button" at bounding box center [808, 227] width 167 height 29
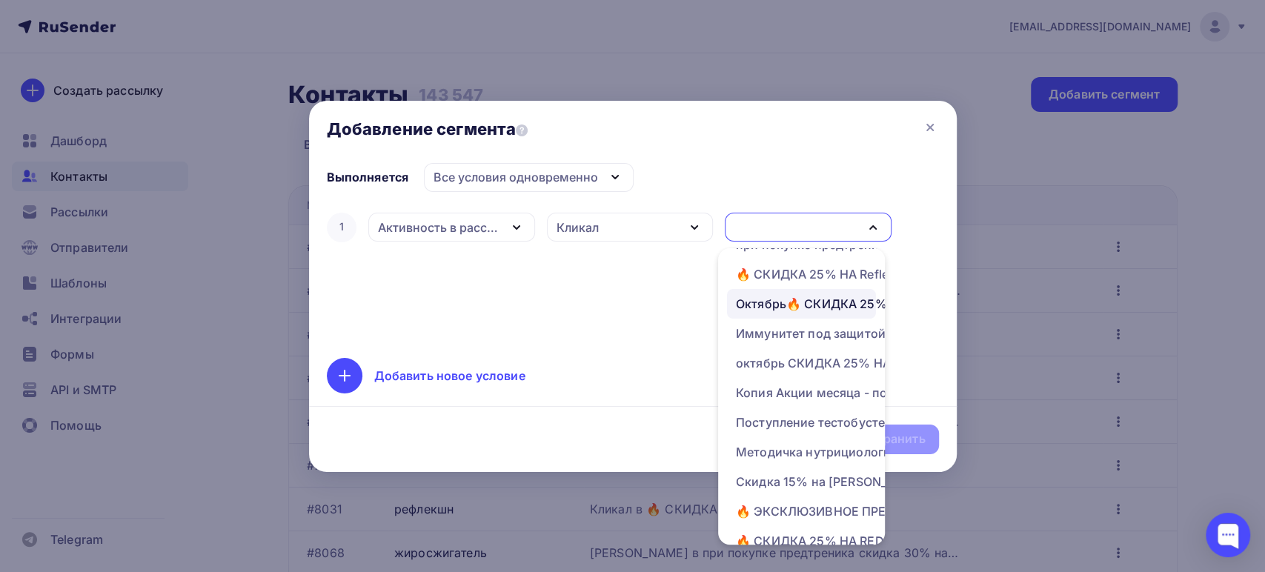
scroll to position [82, 0]
click at [792, 396] on div "Копия Акции месяца - последние дни" at bounding box center [849, 391] width 227 height 18
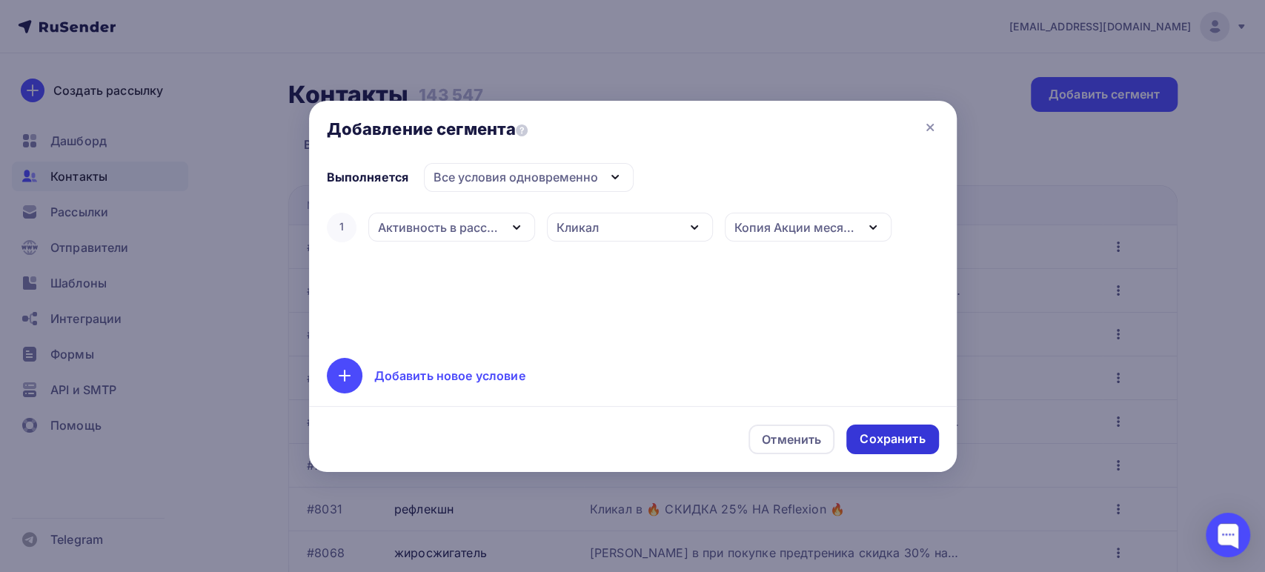
click at [895, 434] on div "Сохранить" at bounding box center [892, 439] width 65 height 17
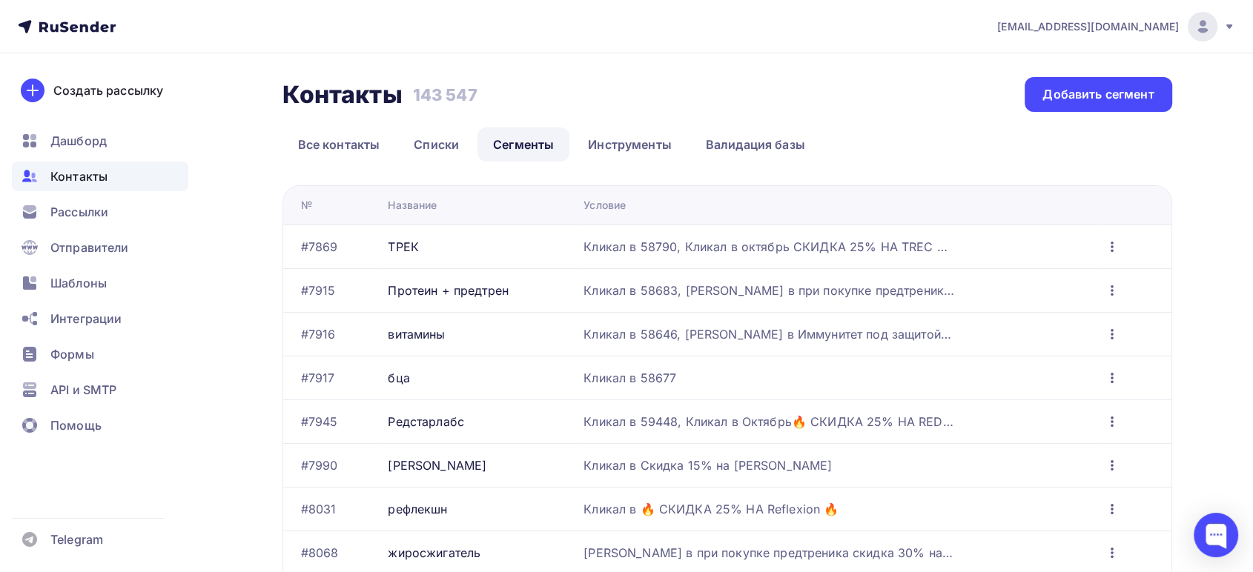
click at [1114, 333] on icon "button" at bounding box center [1112, 334] width 18 height 18
click at [1032, 374] on div "Редактировать" at bounding box center [1047, 372] width 142 height 18
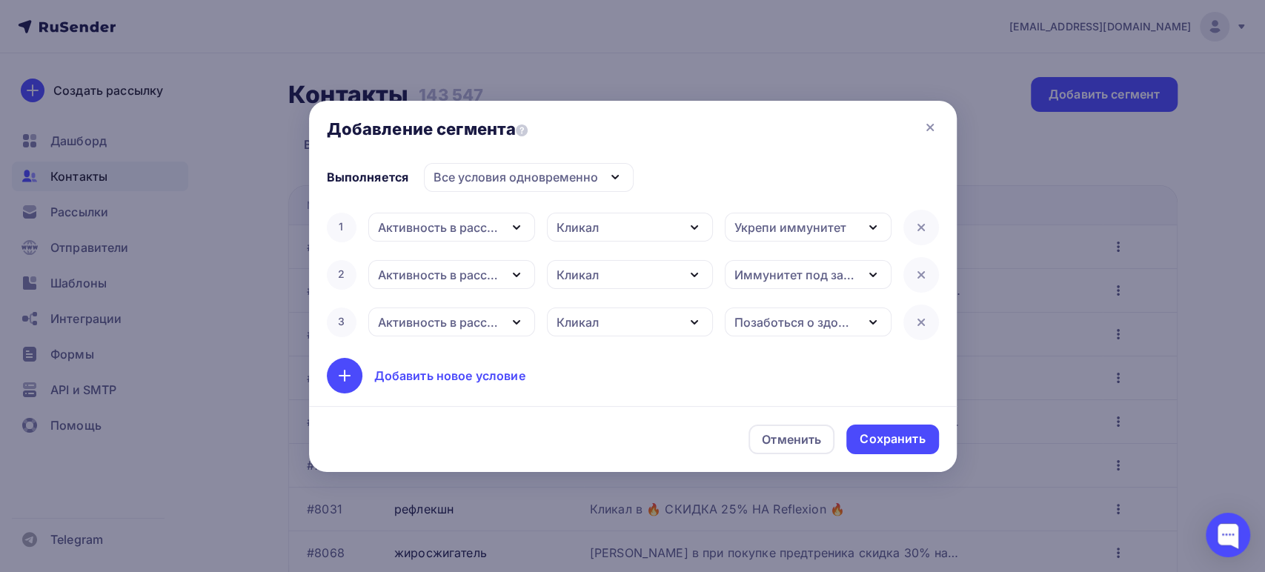
click at [780, 230] on div "Укрепи иммунитет" at bounding box center [791, 228] width 112 height 18
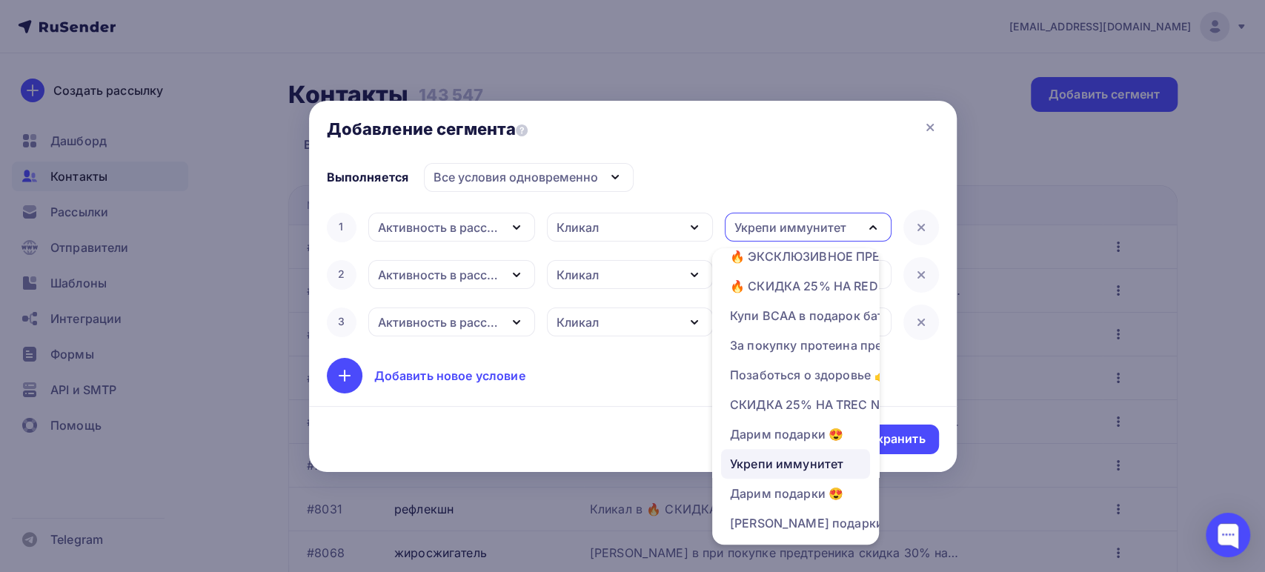
scroll to position [350, 0]
click at [664, 370] on div "Добавить новое условие" at bounding box center [633, 376] width 612 height 36
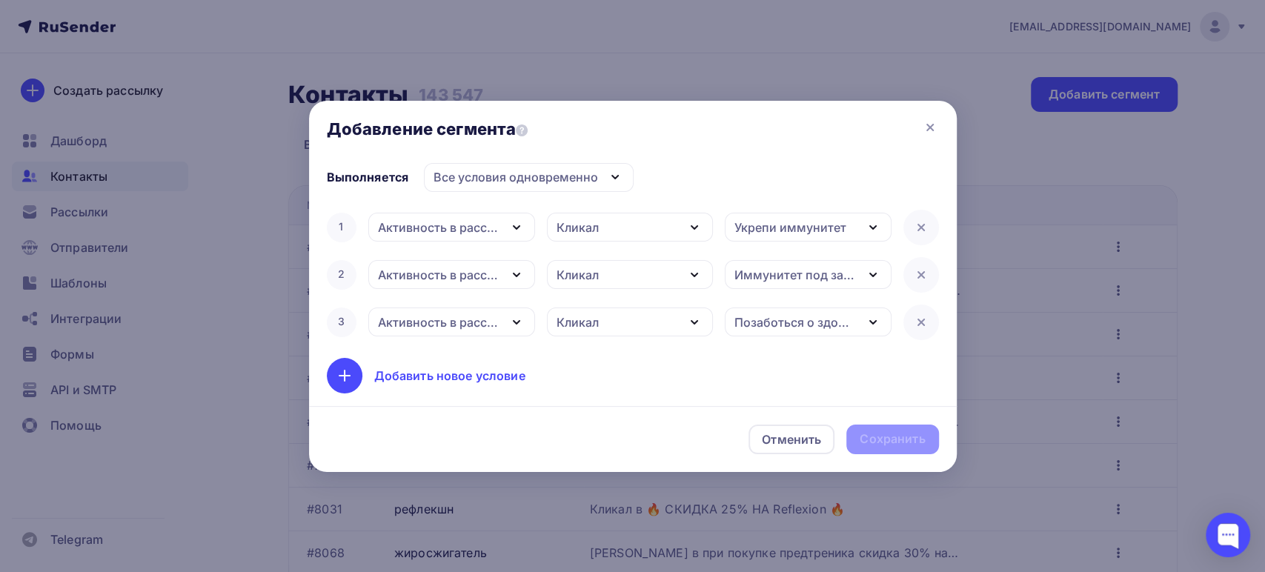
click at [773, 266] on div "Иммунитет под защитой! скидка 30% при покупке от 3-ех товаров" at bounding box center [796, 275] width 122 height 18
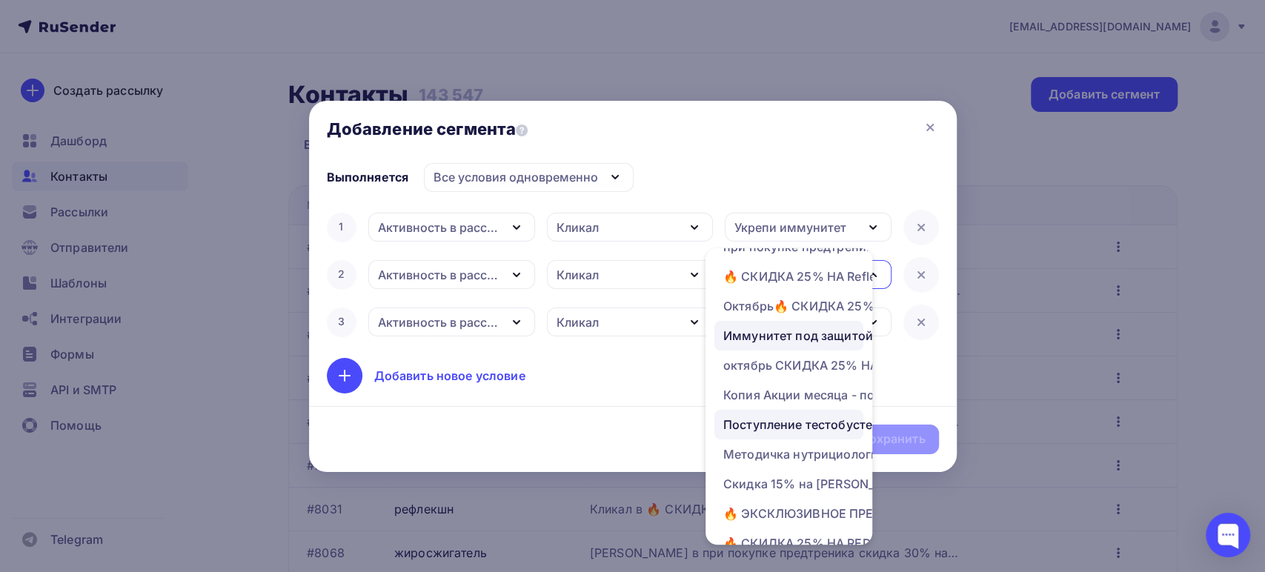
scroll to position [82, 0]
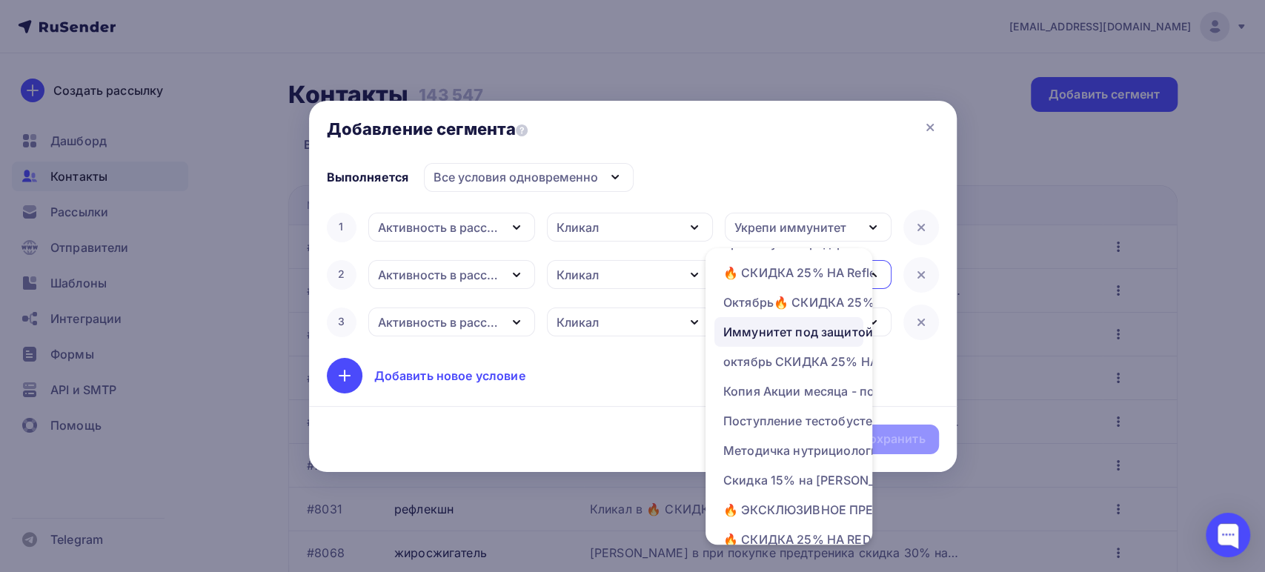
click at [638, 371] on div "Добавить новое условие" at bounding box center [633, 376] width 612 height 36
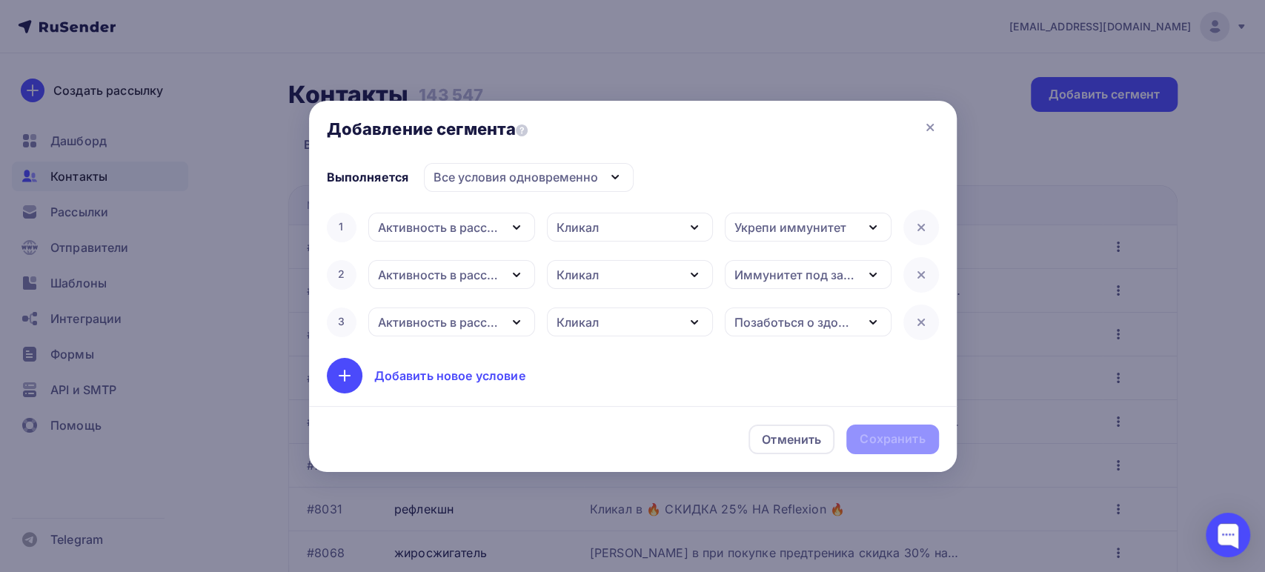
click at [792, 323] on div "Позаботься о здоровье 👍" at bounding box center [796, 323] width 122 height 18
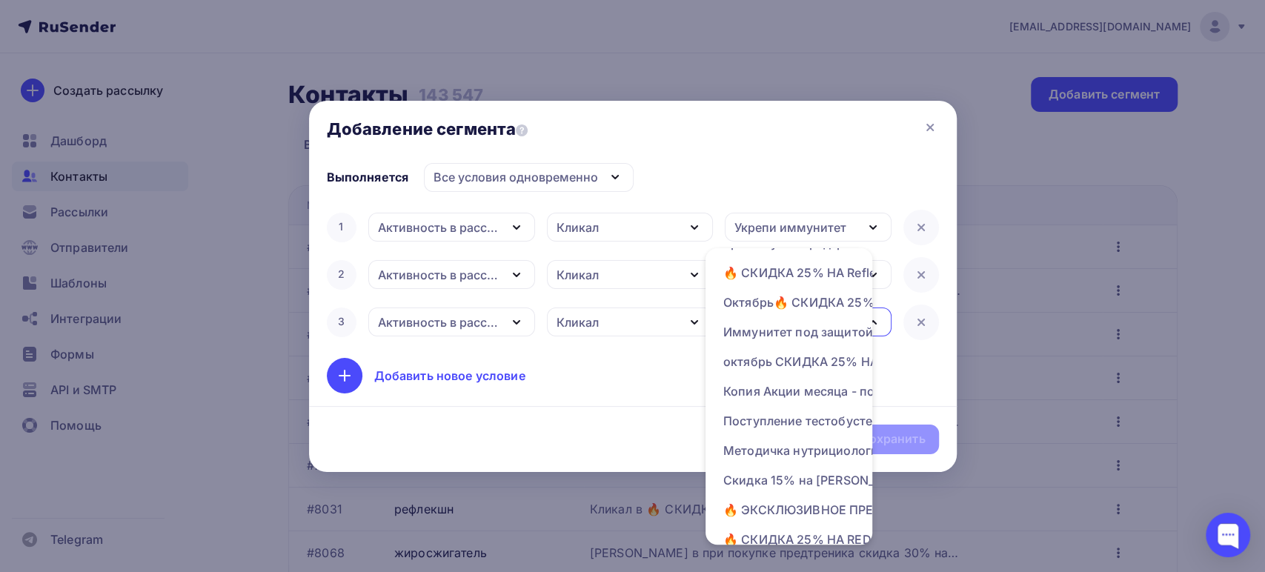
click at [639, 378] on div "Добавить новое условие" at bounding box center [633, 376] width 612 height 36
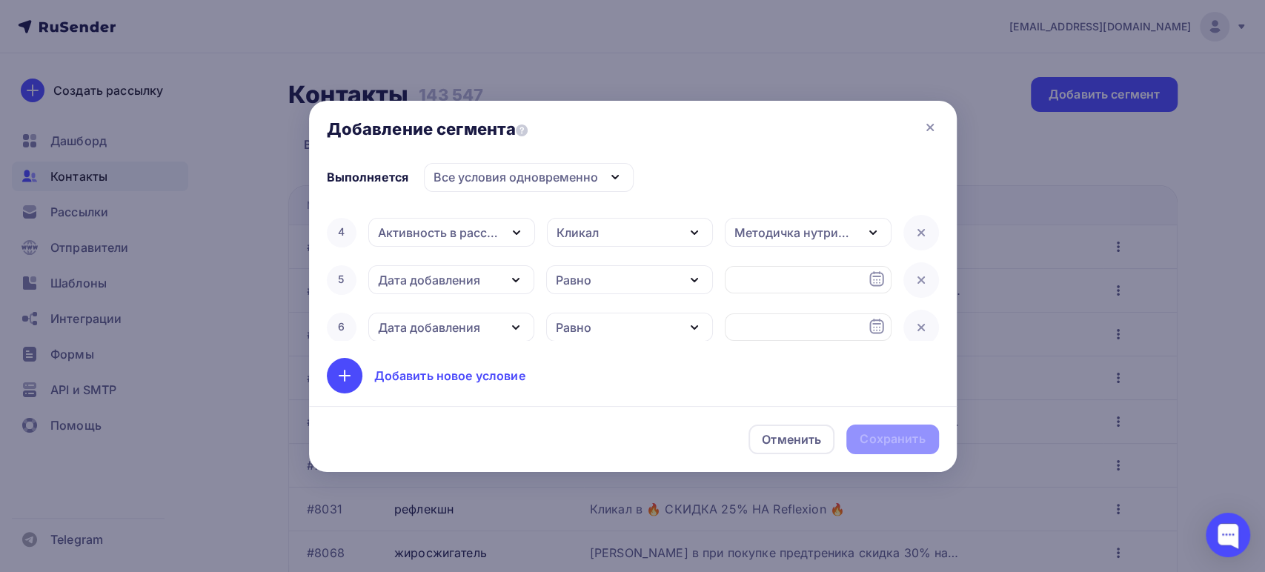
scroll to position [165, 0]
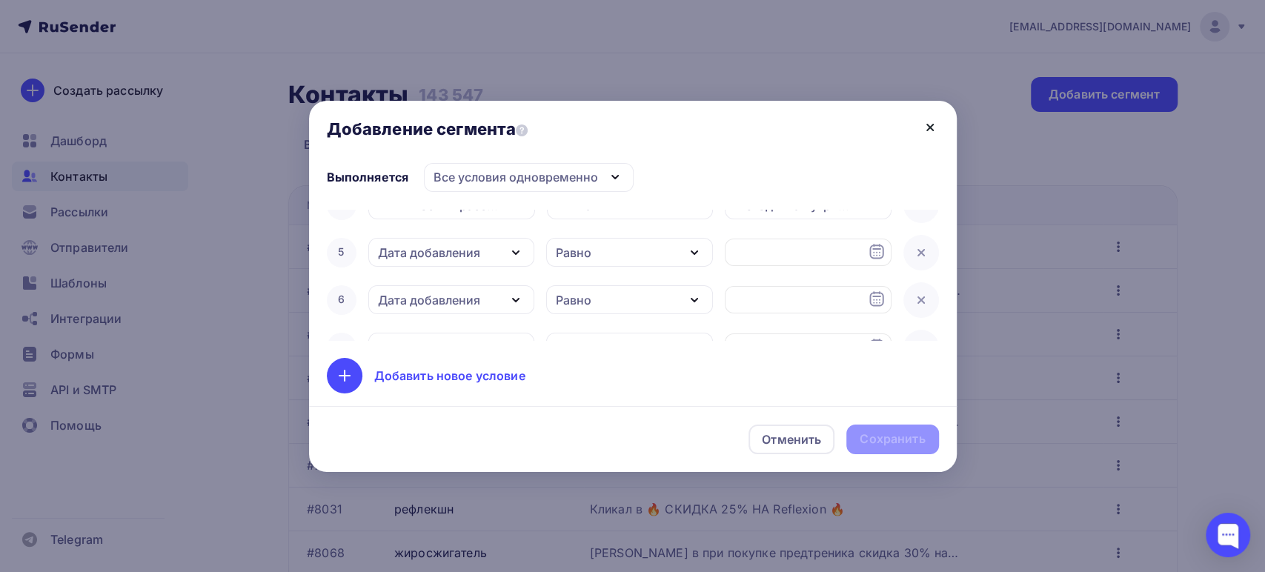
click at [927, 125] on icon at bounding box center [930, 128] width 6 height 6
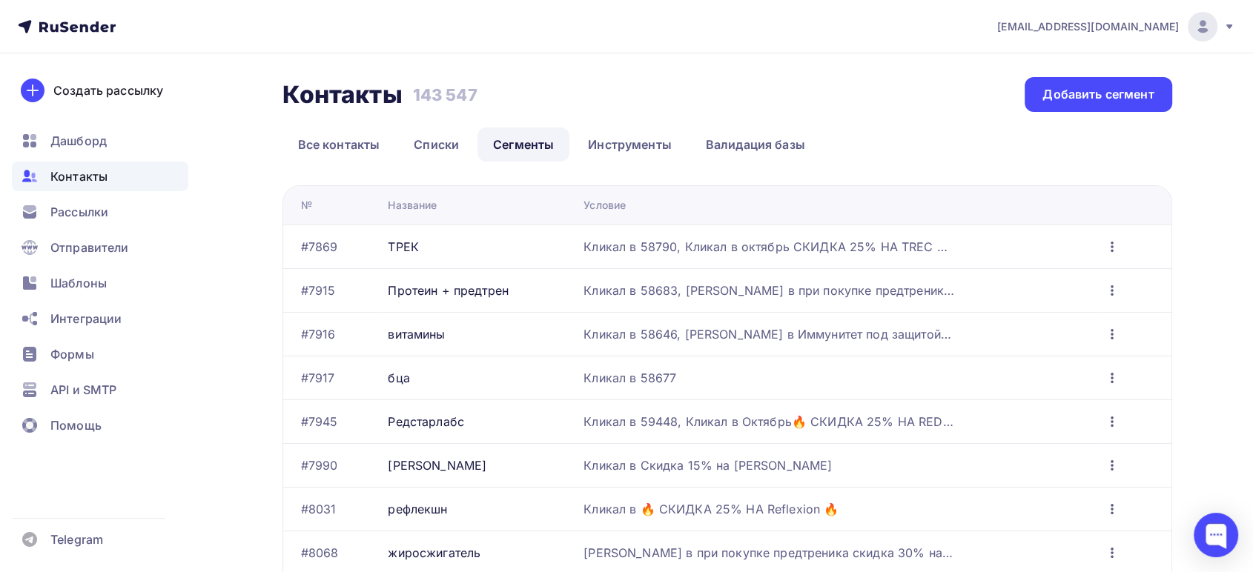
click at [1112, 334] on icon "button" at bounding box center [1111, 334] width 3 height 10
click at [1040, 371] on div "Редактировать" at bounding box center [1047, 372] width 142 height 18
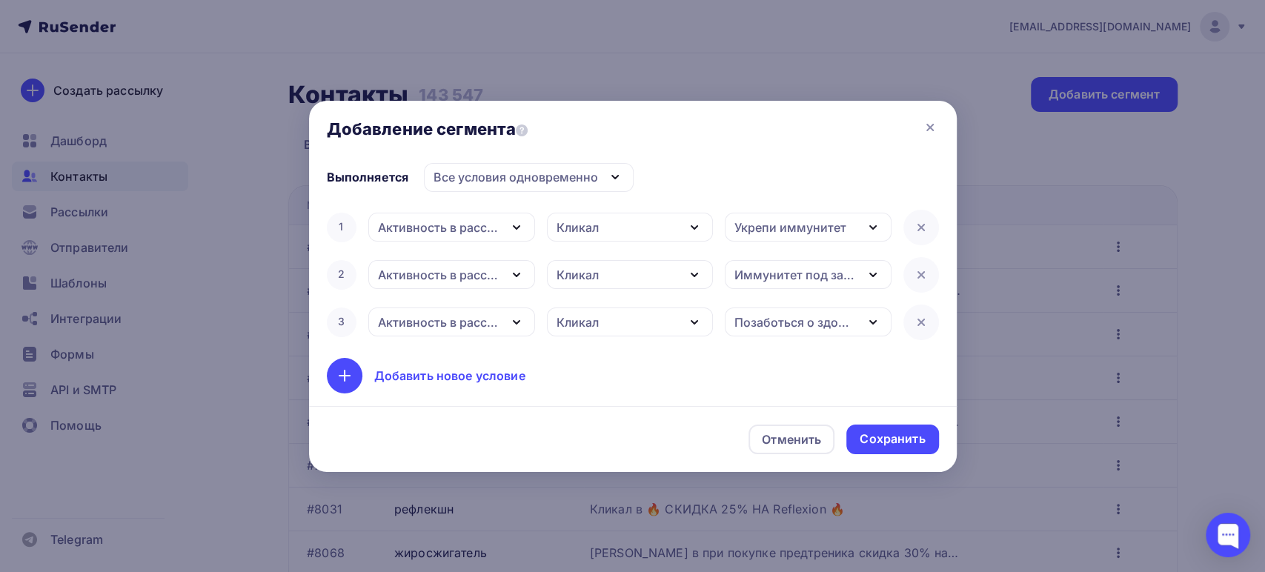
scroll to position [47, 0]
click at [447, 372] on div "Добавить новое условие" at bounding box center [449, 376] width 151 height 18
click at [460, 324] on div "Дата добавления" at bounding box center [429, 323] width 102 height 18
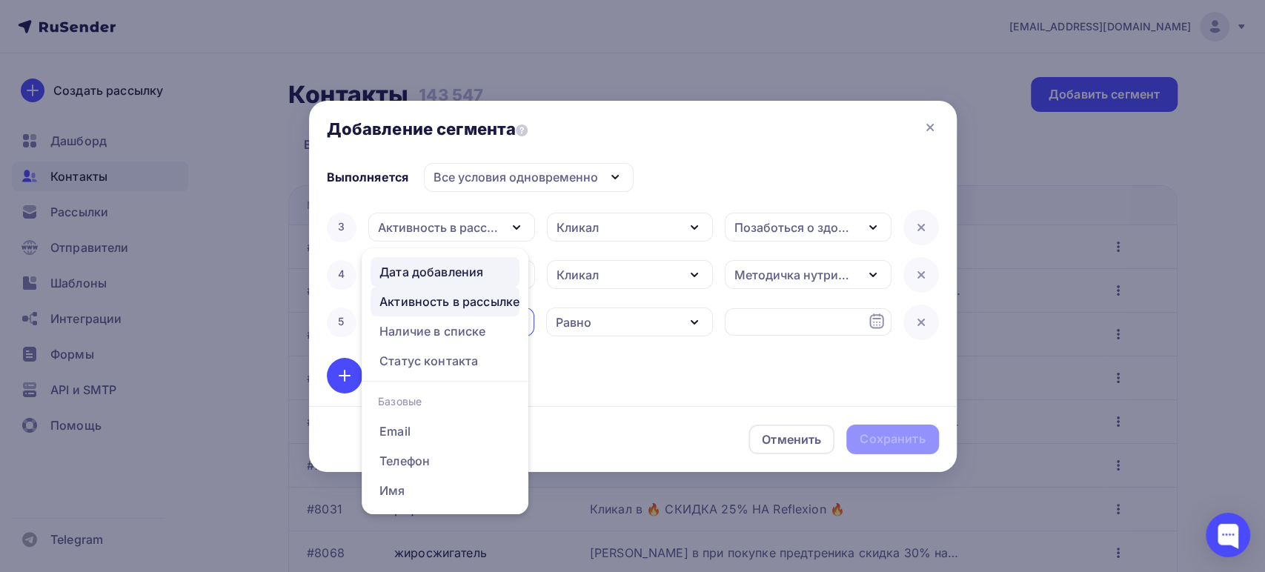
click at [422, 305] on div "Активность в рассылке" at bounding box center [449, 302] width 140 height 18
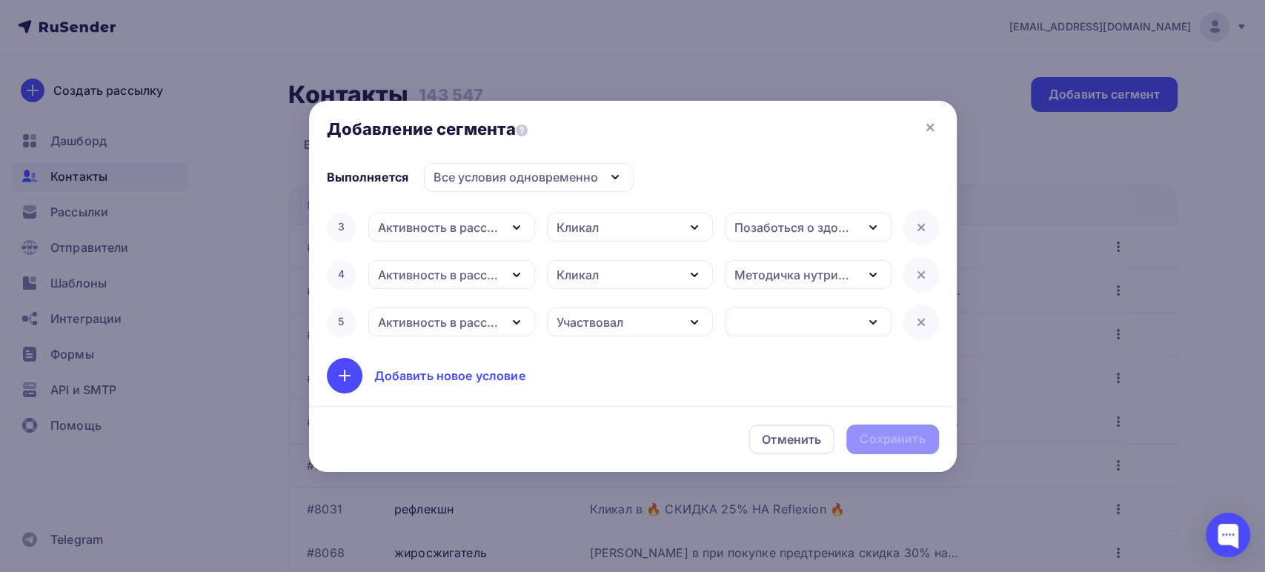
click at [610, 324] on div "Участвовал" at bounding box center [590, 323] width 67 height 18
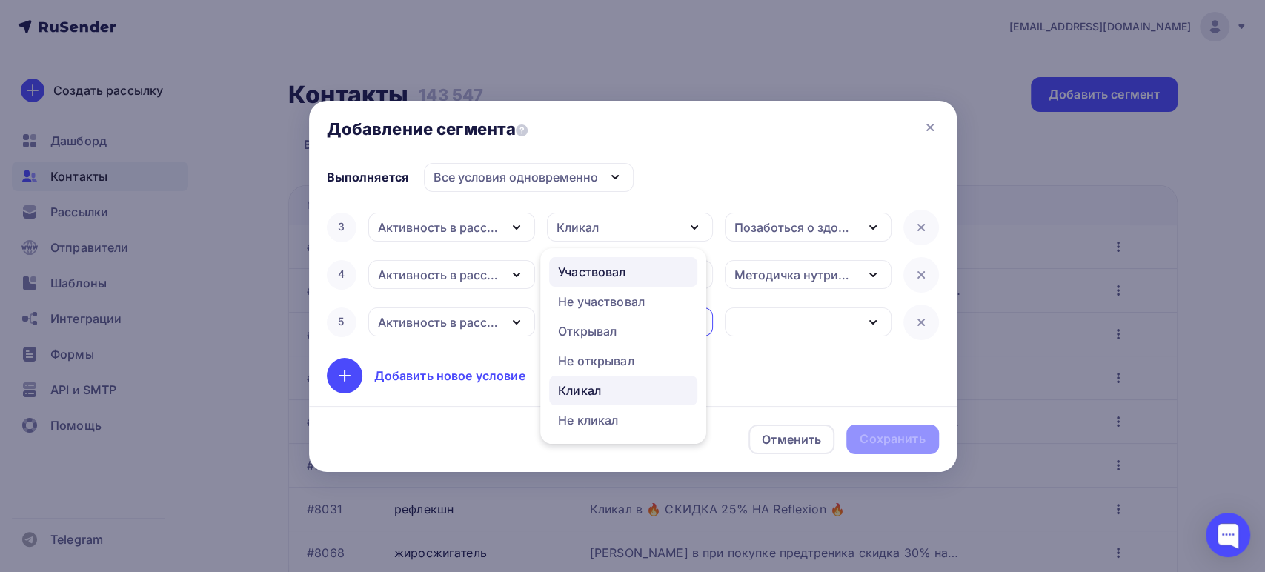
click at [597, 384] on div "Кликал" at bounding box center [579, 391] width 43 height 18
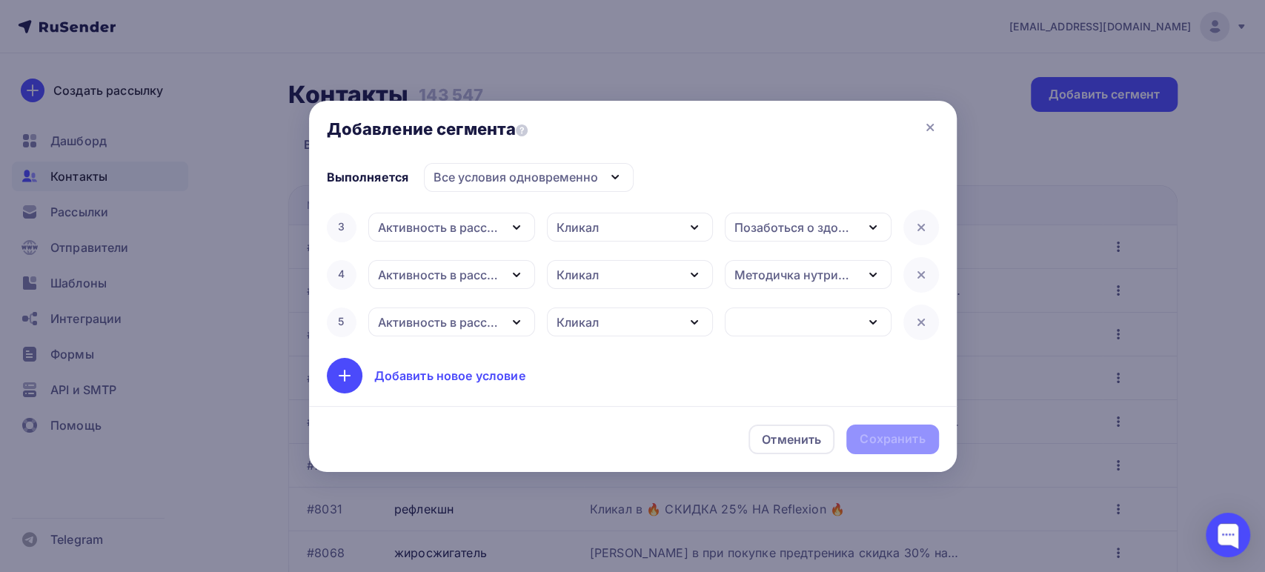
click at [737, 325] on div "button" at bounding box center [808, 322] width 167 height 29
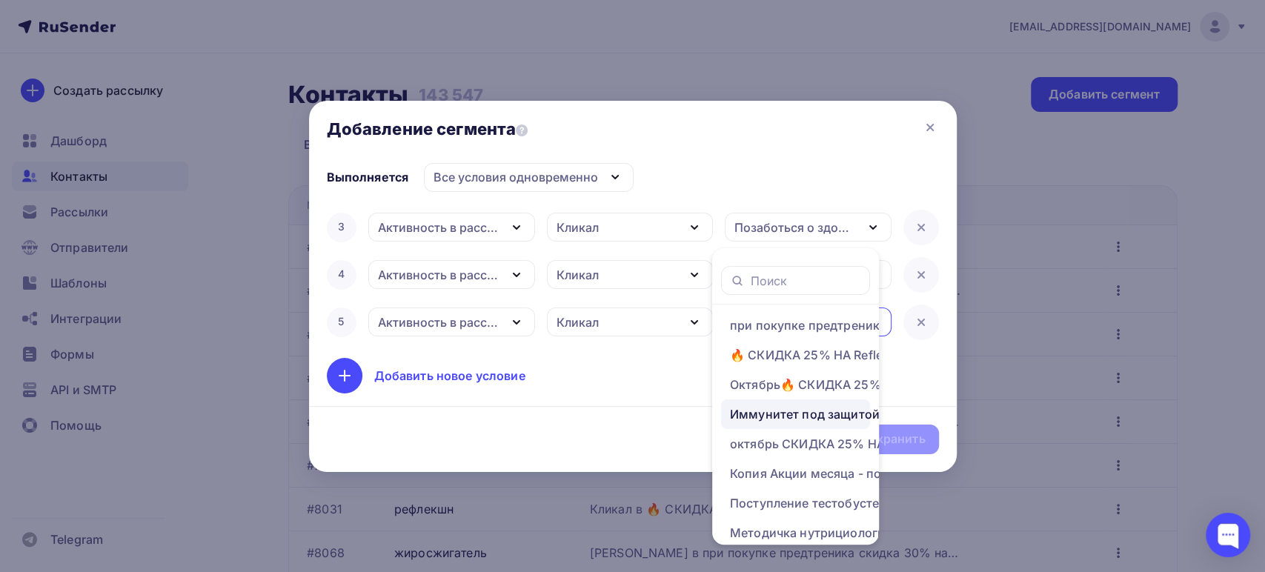
scroll to position [82, 0]
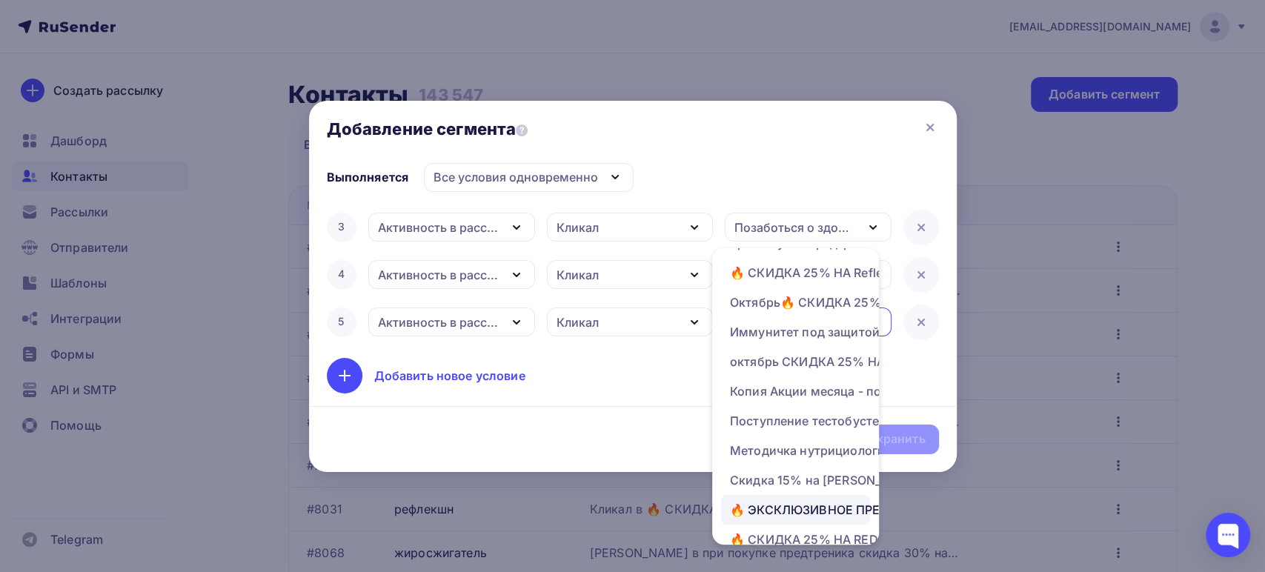
click at [796, 505] on div "🔥 ЭКСКЛЮЗИВНОЕ ПРЕДЛОЖЕНИЕ! 🔥Витамины в подарок!" at bounding box center [848, 510] width 237 height 18
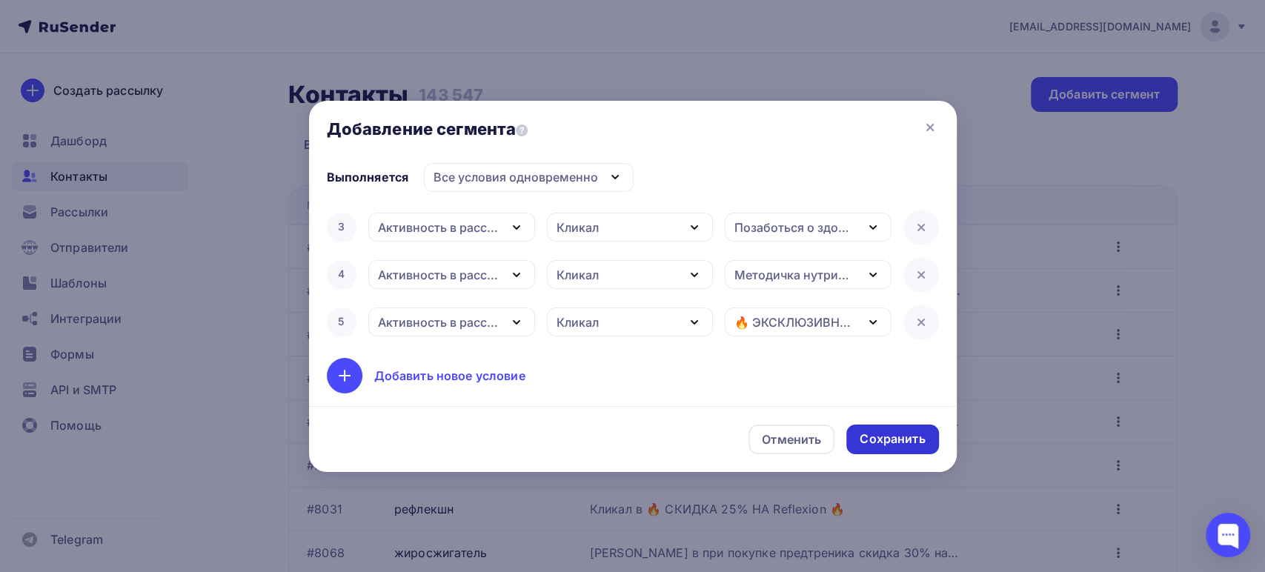
click at [875, 437] on div "Сохранить" at bounding box center [892, 439] width 65 height 17
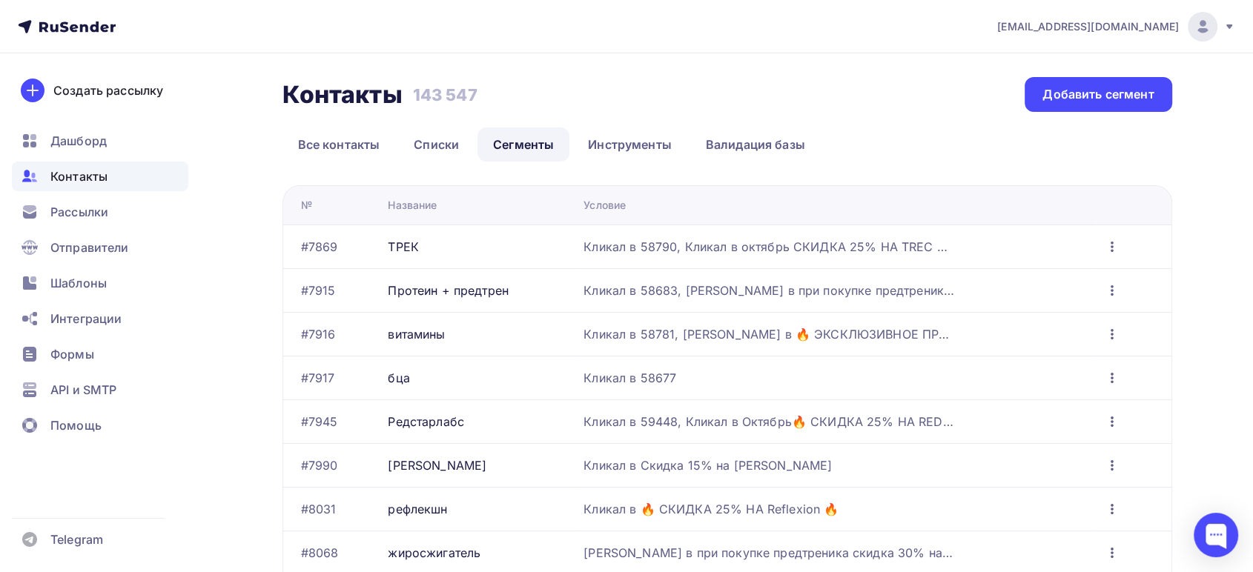
click at [1113, 420] on icon "button" at bounding box center [1112, 422] width 18 height 18
click at [1013, 287] on div "Редактировать" at bounding box center [1047, 282] width 142 height 18
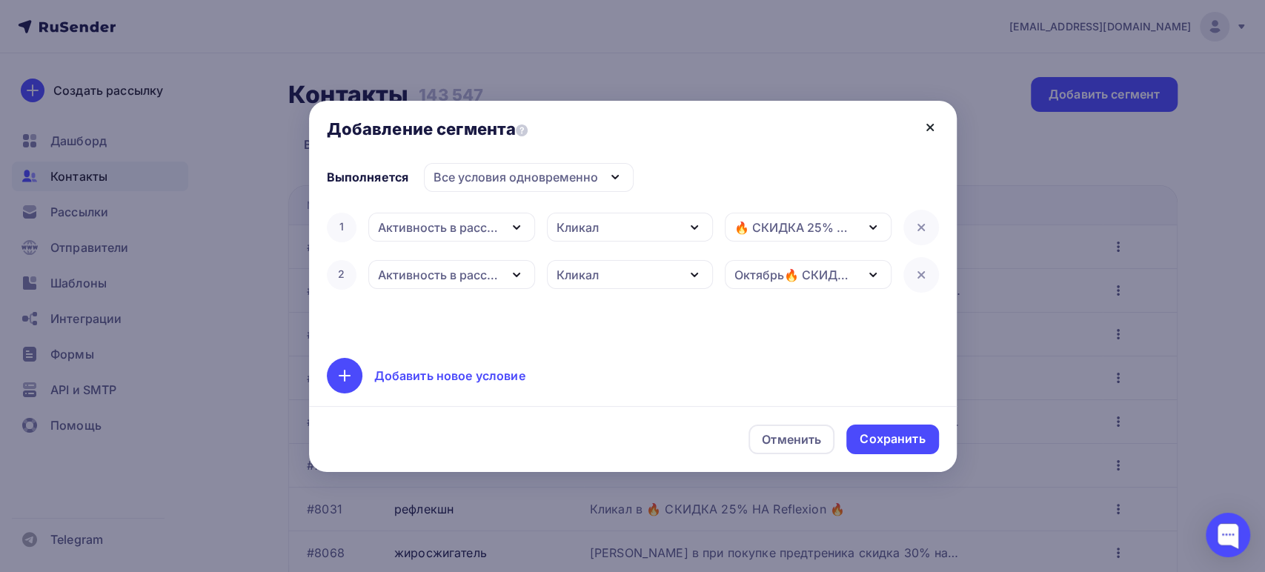
click at [929, 128] on icon at bounding box center [930, 128] width 6 height 6
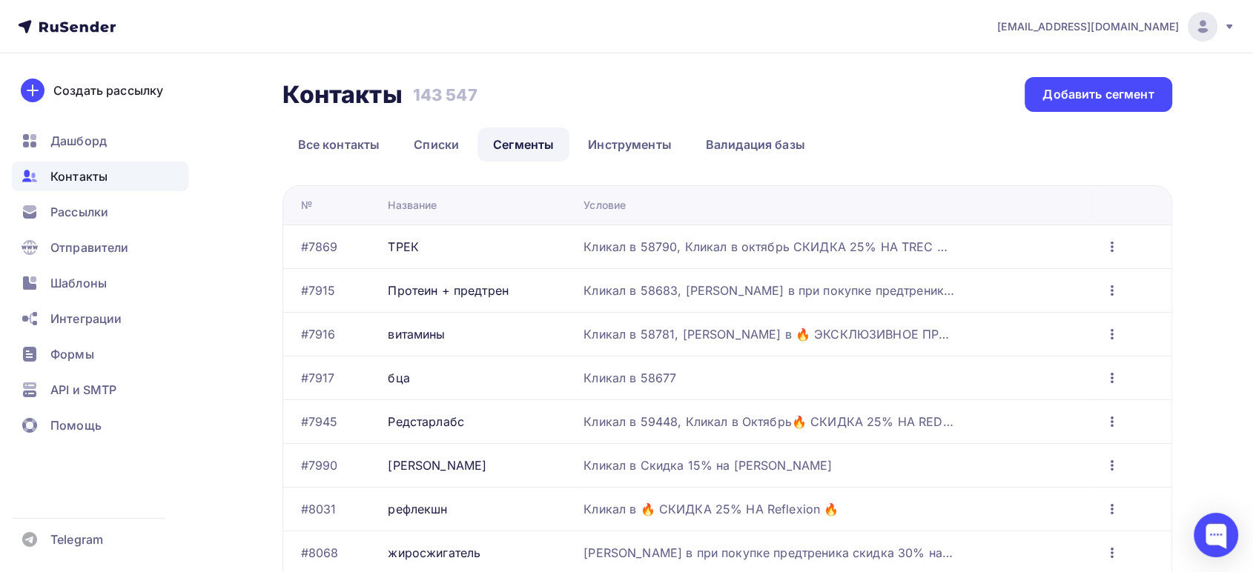
click at [1110, 294] on icon "button" at bounding box center [1112, 291] width 18 height 18
click at [1060, 325] on div "Редактировать" at bounding box center [1047, 328] width 142 height 18
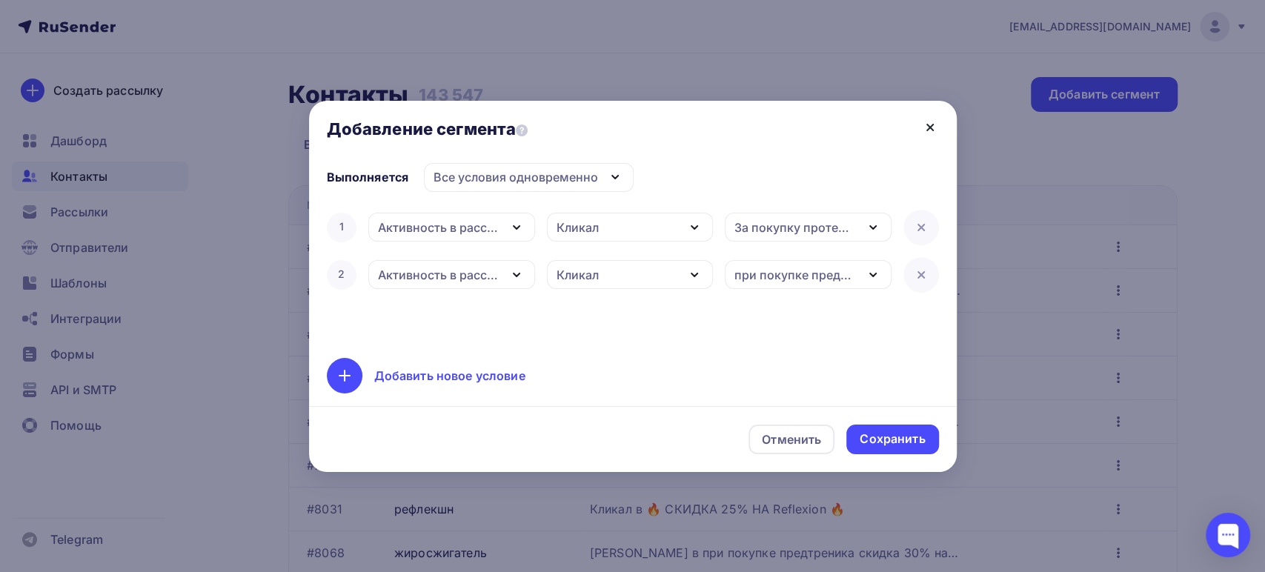
click at [935, 123] on icon at bounding box center [930, 128] width 18 height 18
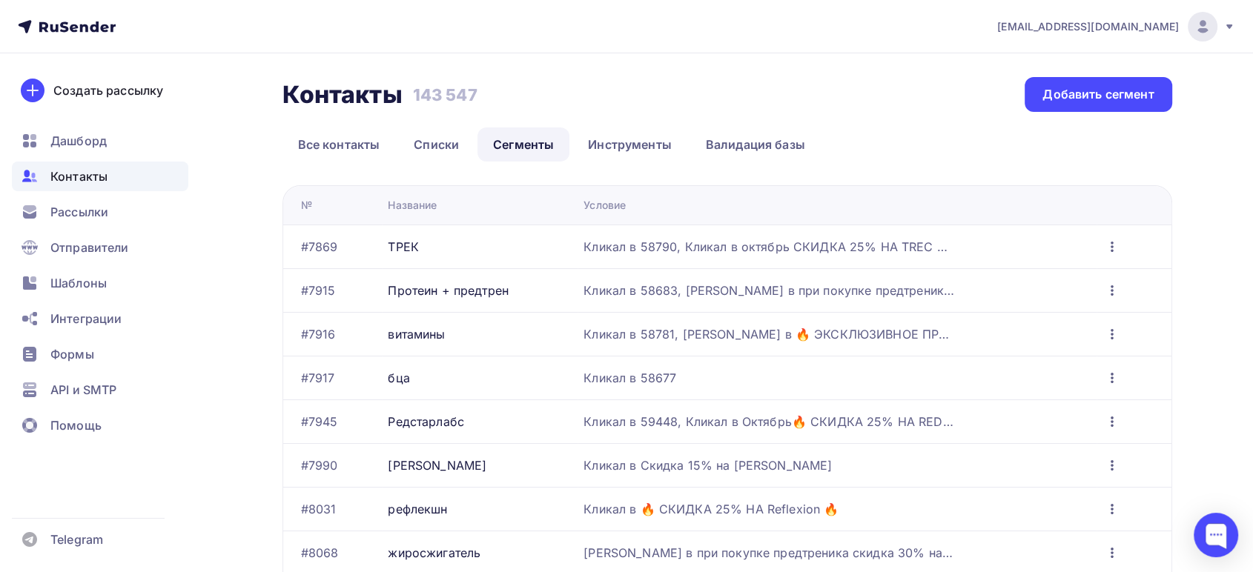
click at [1113, 248] on icon "button" at bounding box center [1112, 247] width 18 height 18
click at [1012, 287] on div "Редактировать" at bounding box center [1047, 285] width 142 height 18
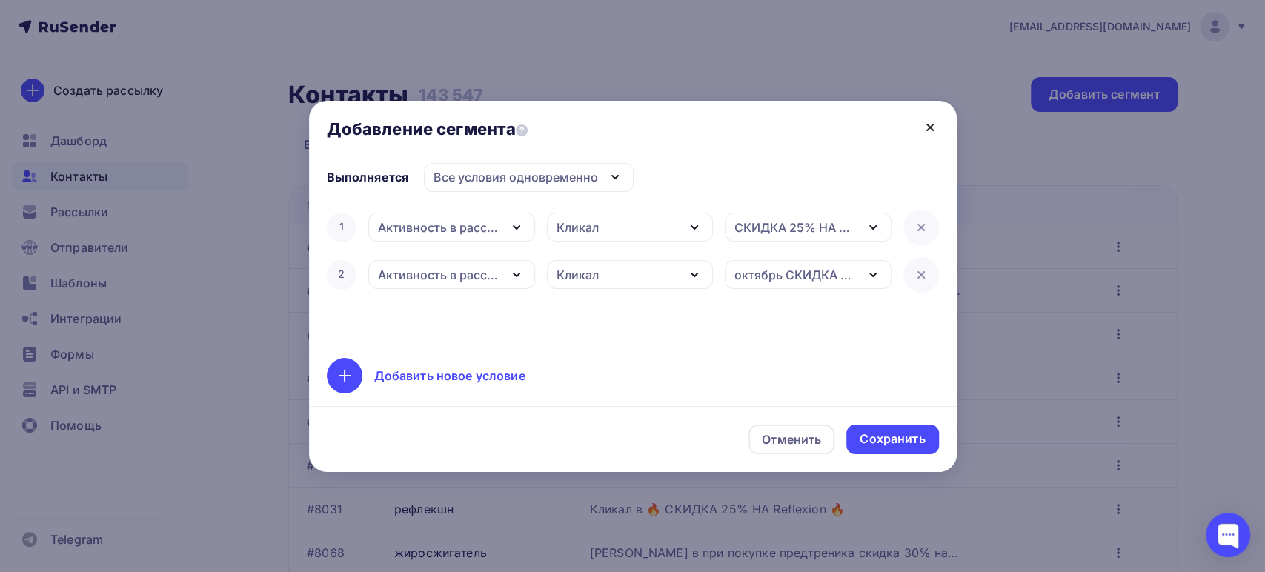
click at [933, 125] on icon at bounding box center [930, 128] width 18 height 18
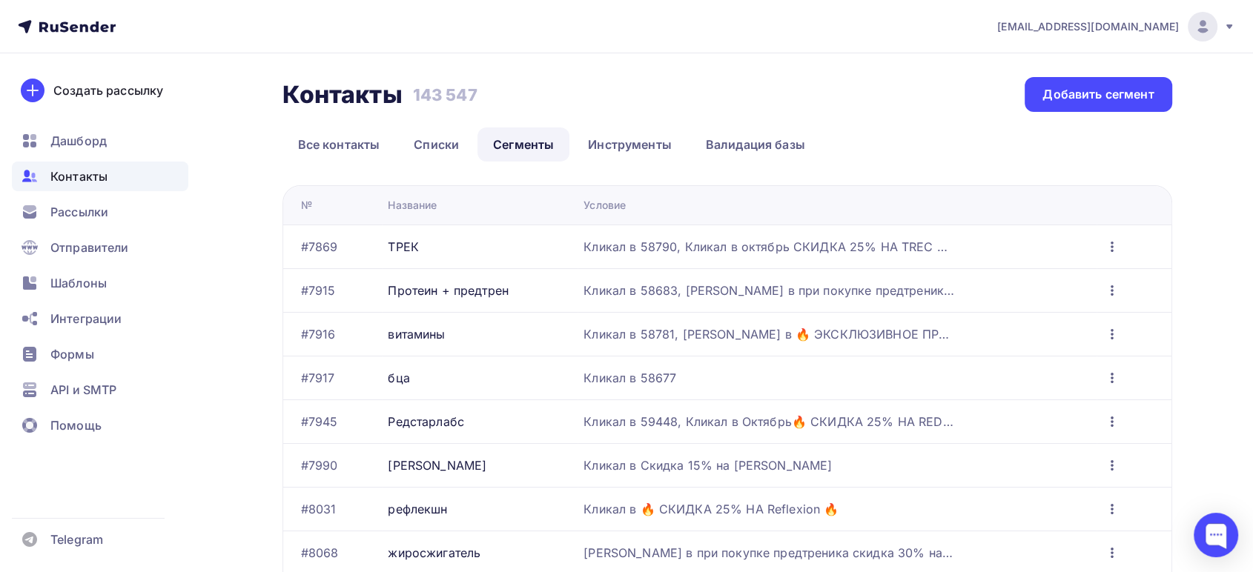
click at [1109, 331] on icon "button" at bounding box center [1112, 334] width 18 height 18
click at [1021, 374] on div "Редактировать" at bounding box center [1047, 372] width 142 height 18
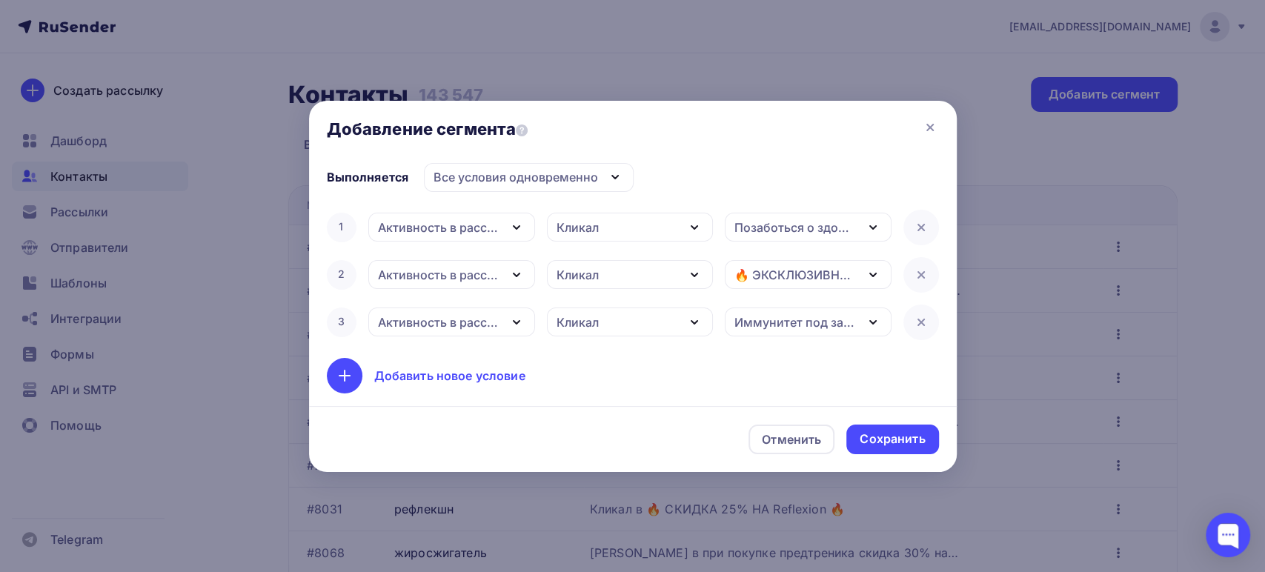
scroll to position [95, 0]
click at [451, 376] on div "Добавить новое условие" at bounding box center [449, 376] width 151 height 18
click at [442, 319] on div "Дата добавления" at bounding box center [429, 323] width 102 height 18
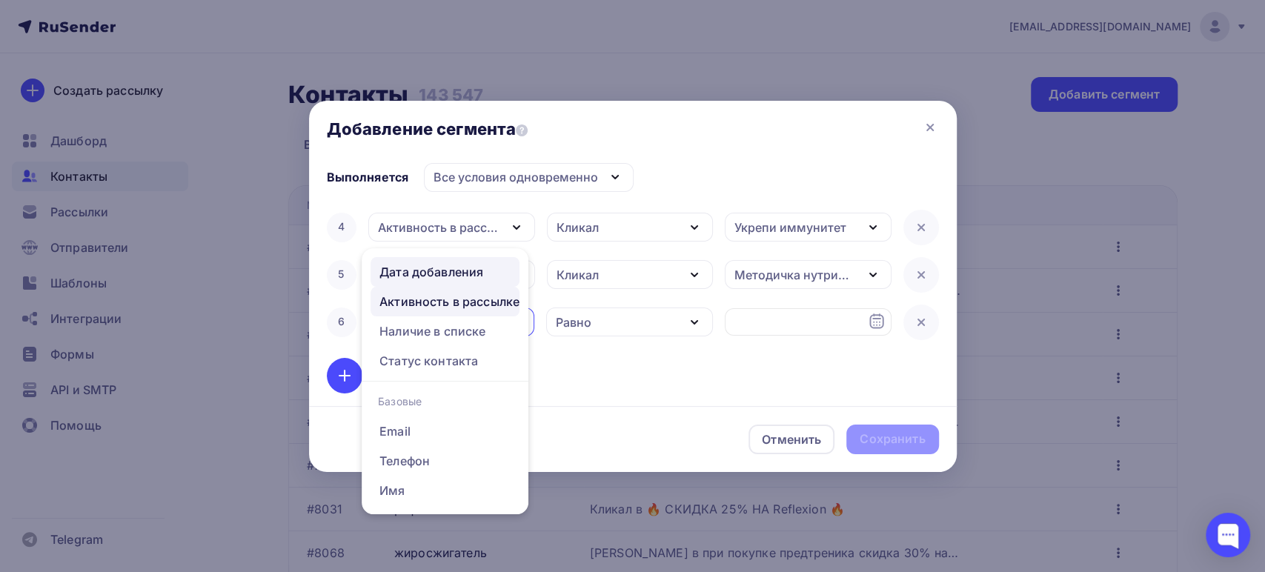
click at [420, 305] on div "Активность в рассылке" at bounding box center [449, 302] width 140 height 18
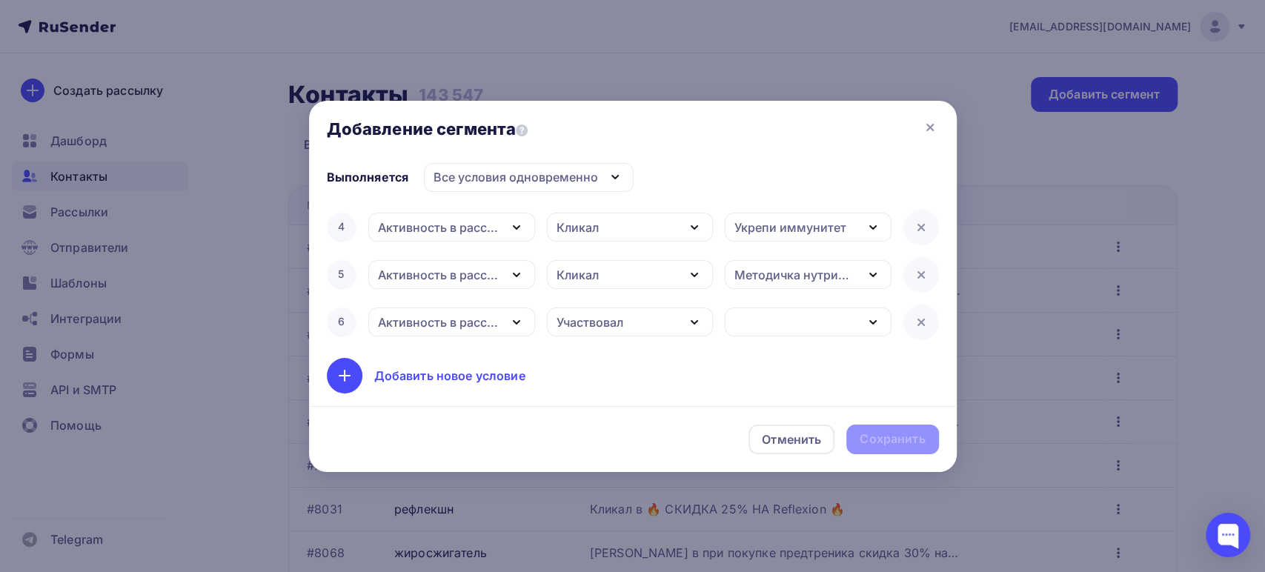
click at [617, 327] on div "Участвовал" at bounding box center [590, 323] width 67 height 18
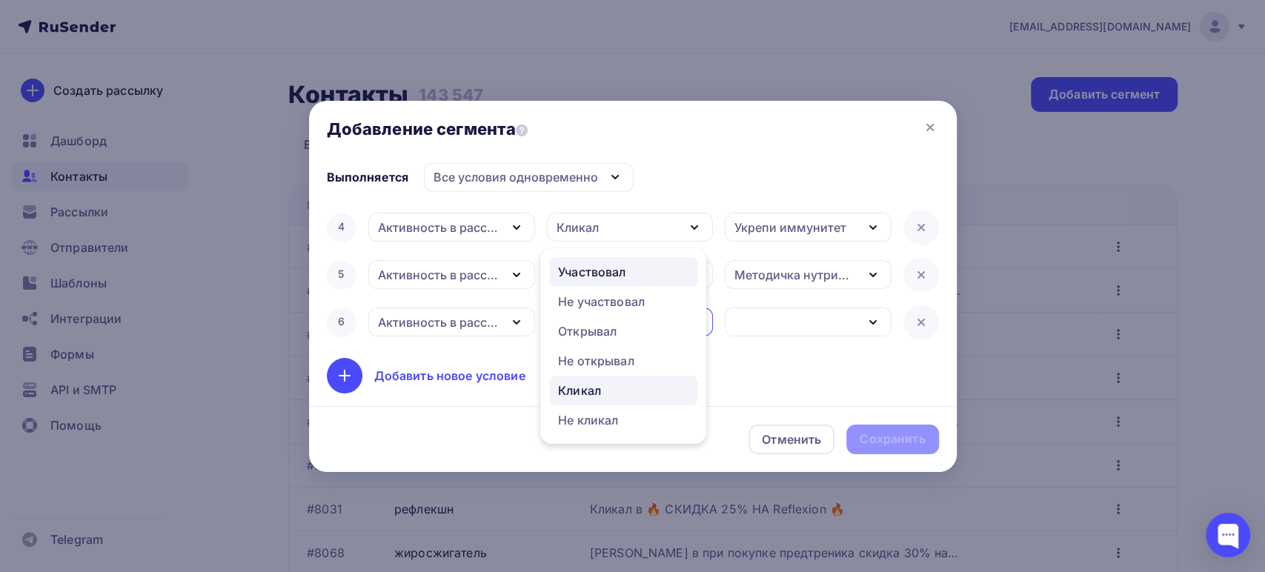
click at [593, 386] on div "Кликал" at bounding box center [579, 391] width 43 height 18
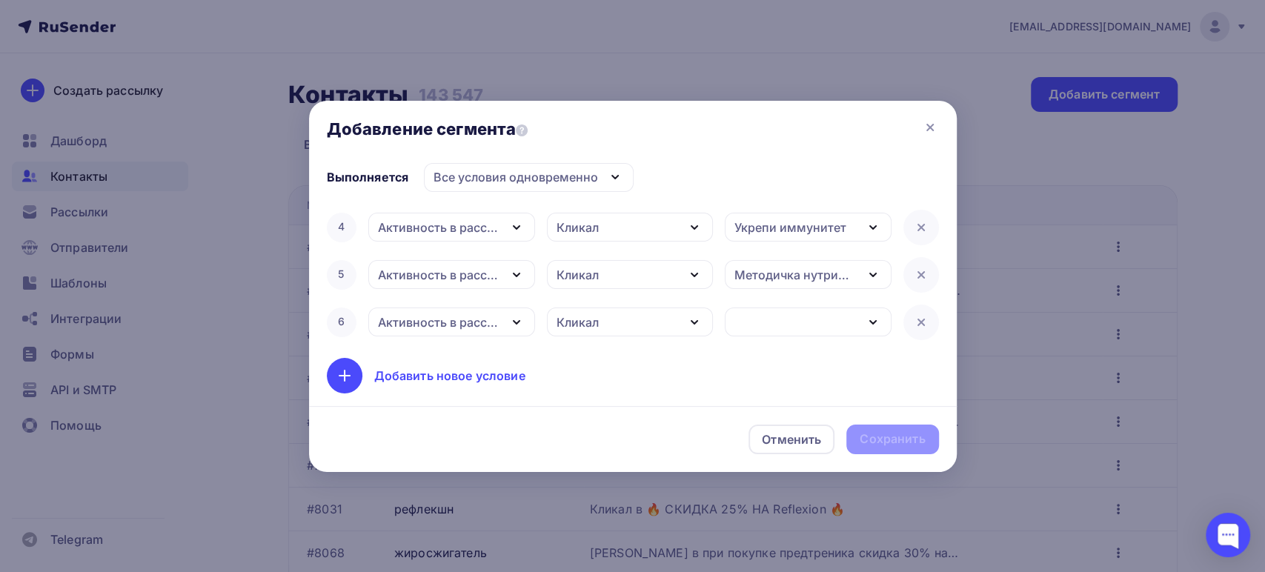
click at [746, 328] on div "button" at bounding box center [808, 322] width 167 height 29
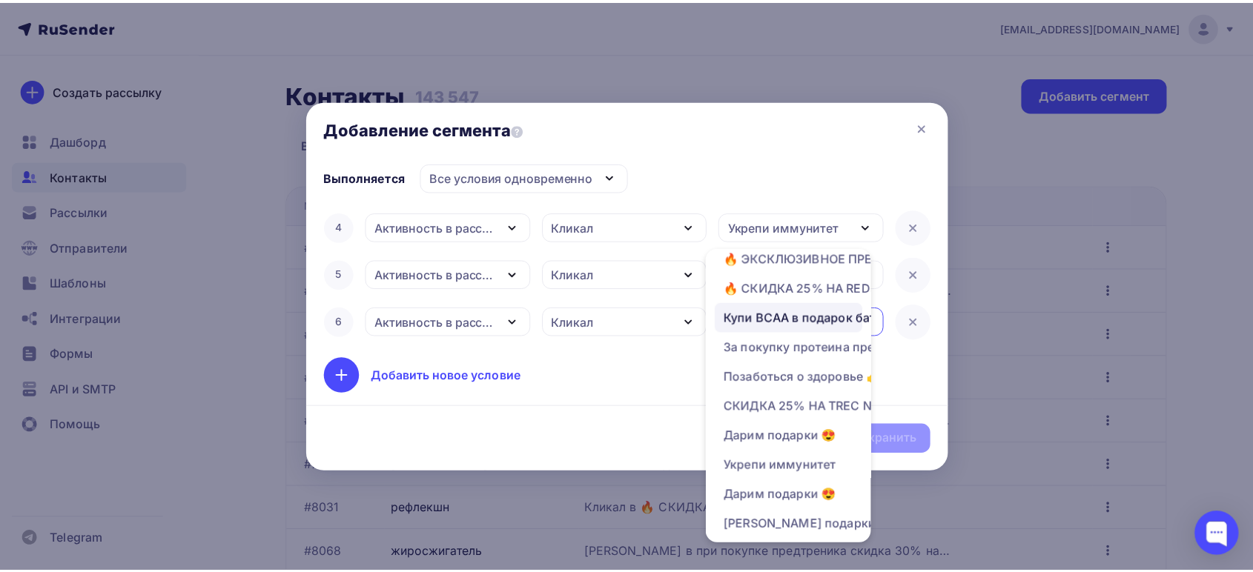
scroll to position [350, 0]
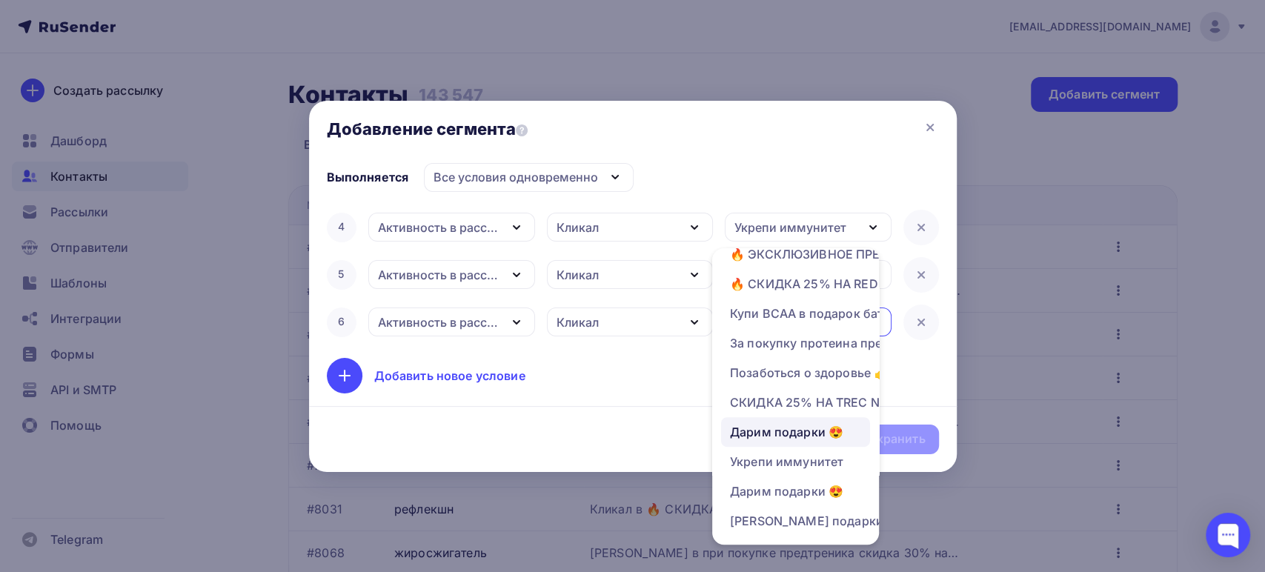
click at [779, 423] on div "Дарим подарки 😍" at bounding box center [786, 432] width 113 height 18
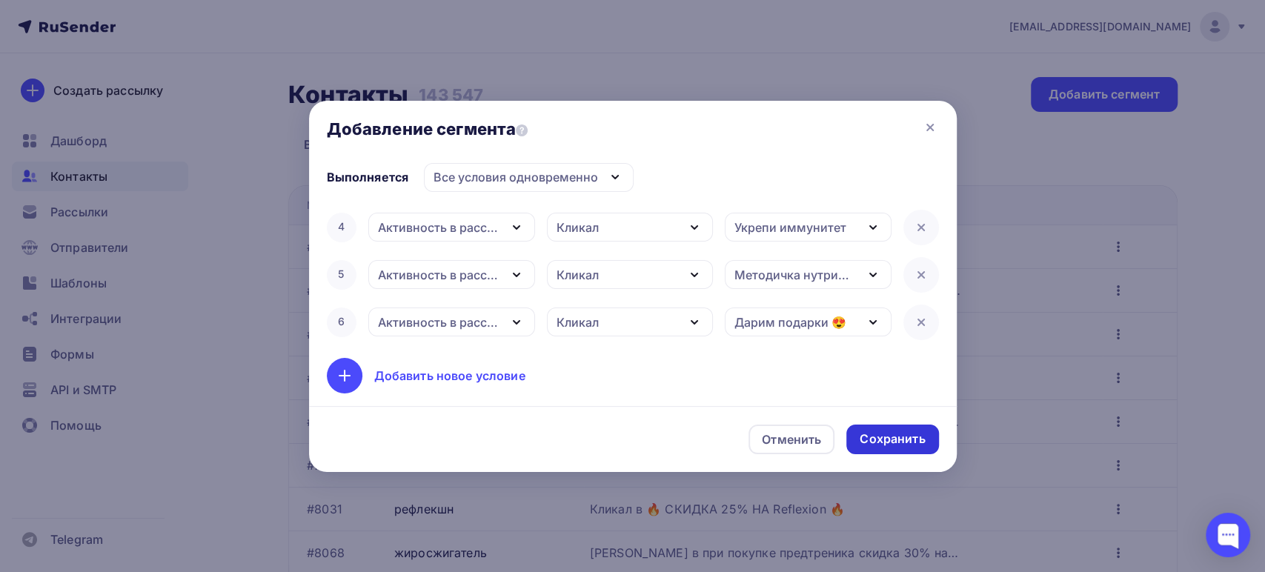
click at [889, 437] on div "Сохранить" at bounding box center [892, 439] width 65 height 17
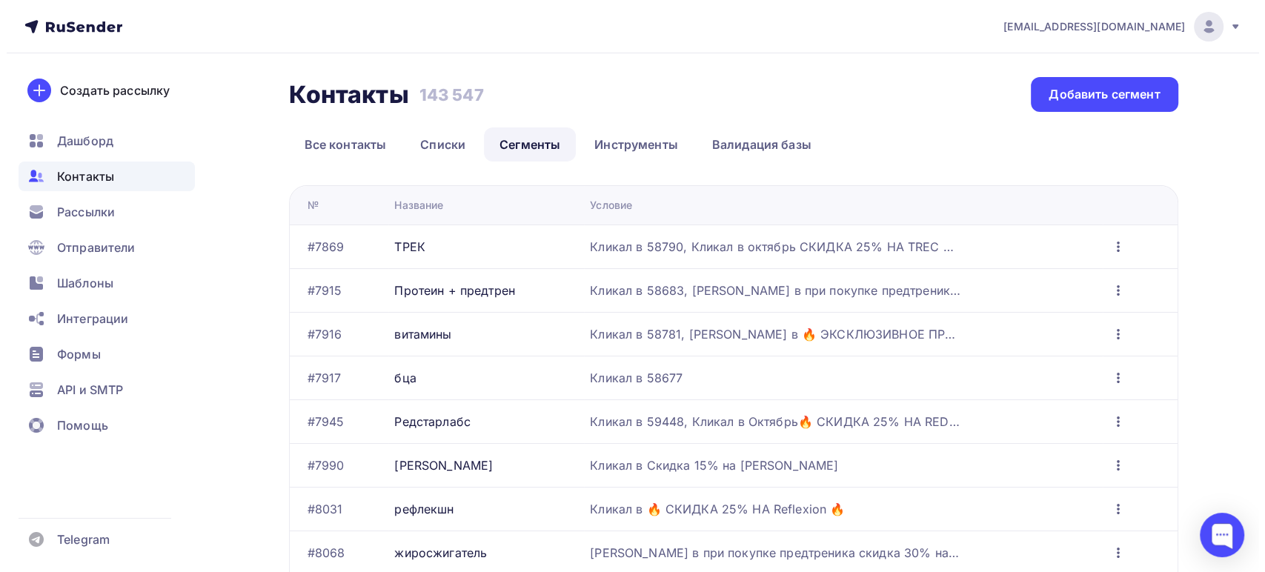
scroll to position [0, 0]
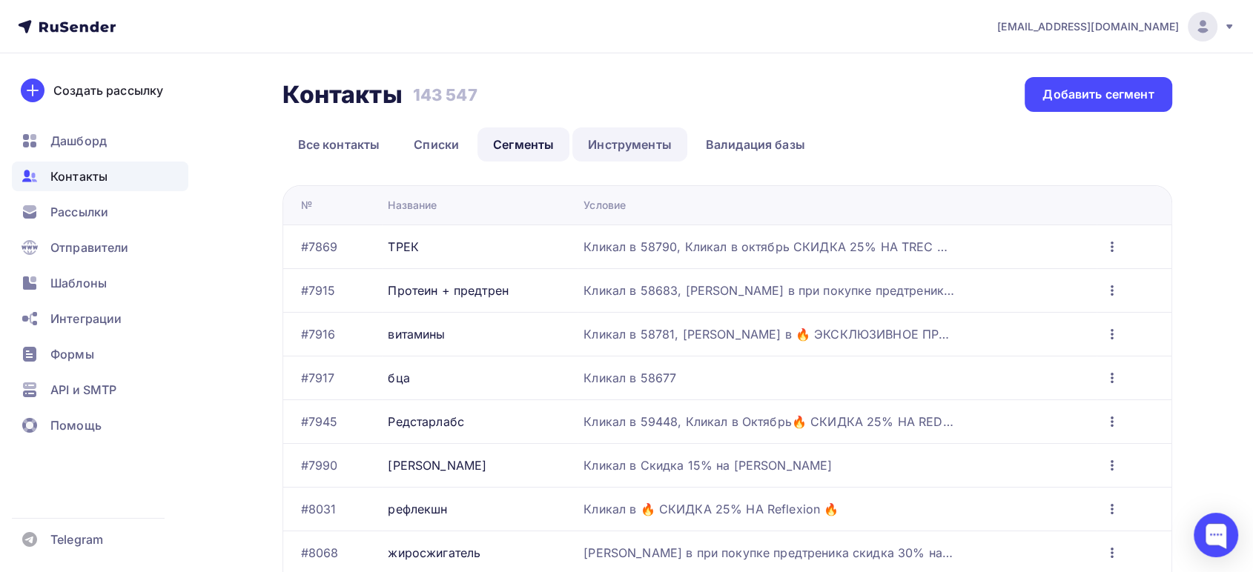
click at [626, 140] on link "Инструменты" at bounding box center [629, 144] width 115 height 34
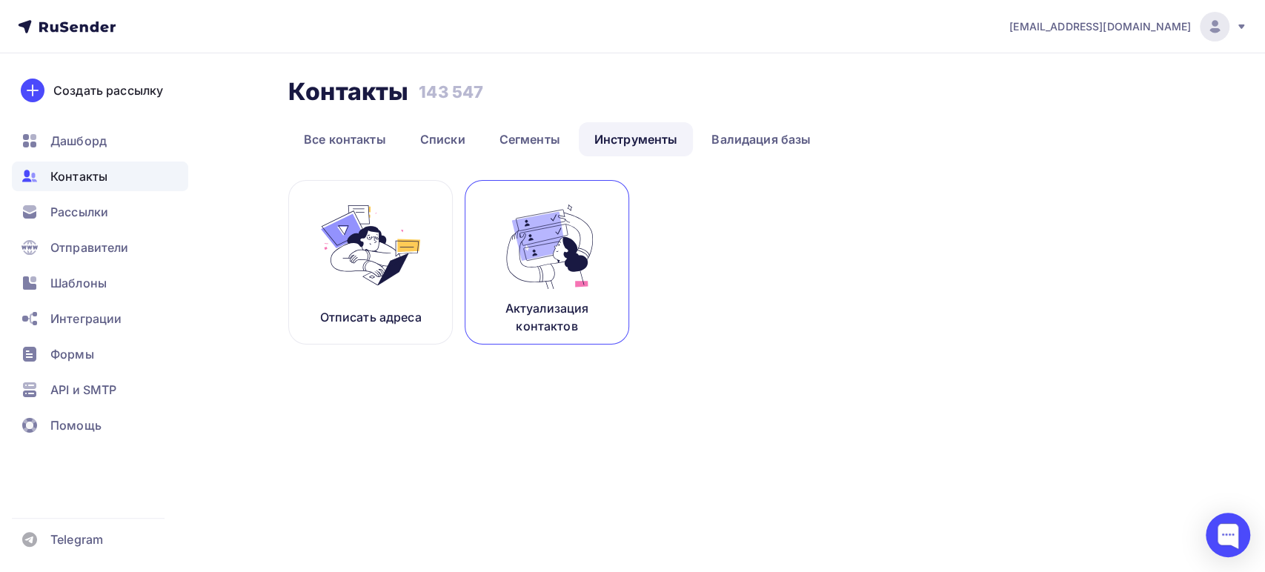
click at [573, 266] on img at bounding box center [546, 245] width 99 height 93
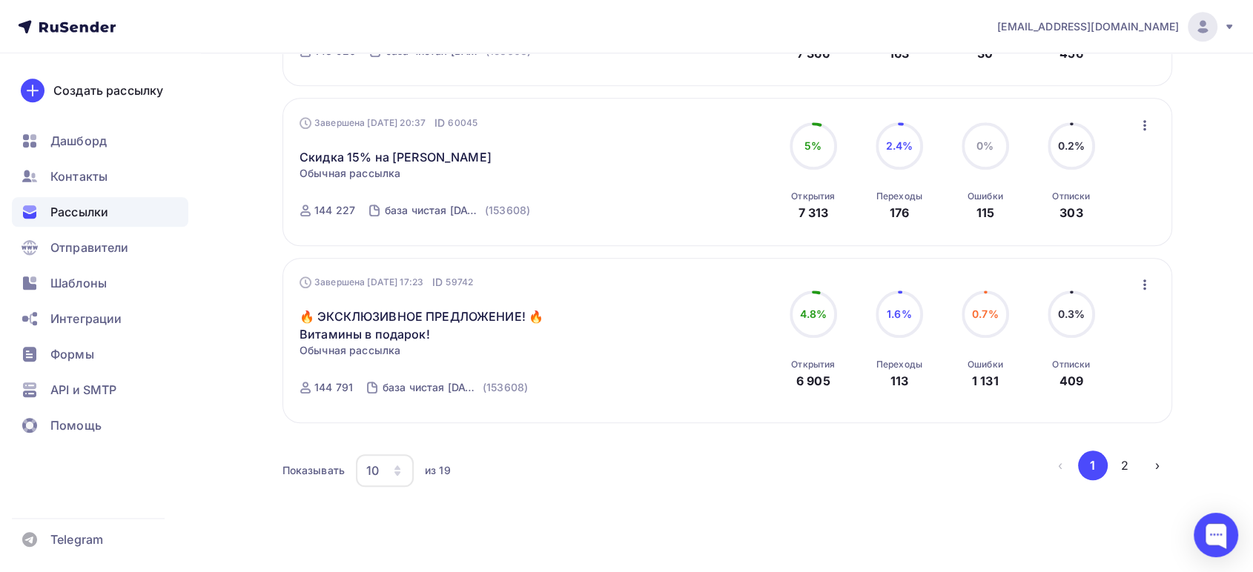
scroll to position [1482, 0]
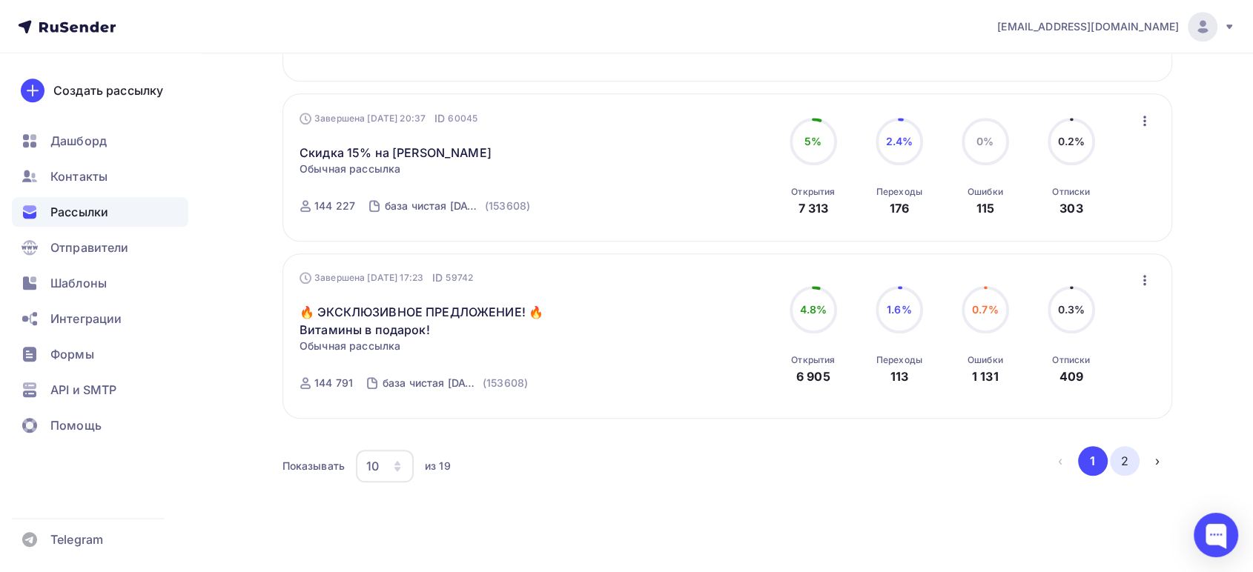
click at [1128, 459] on button "2" at bounding box center [1125, 461] width 30 height 30
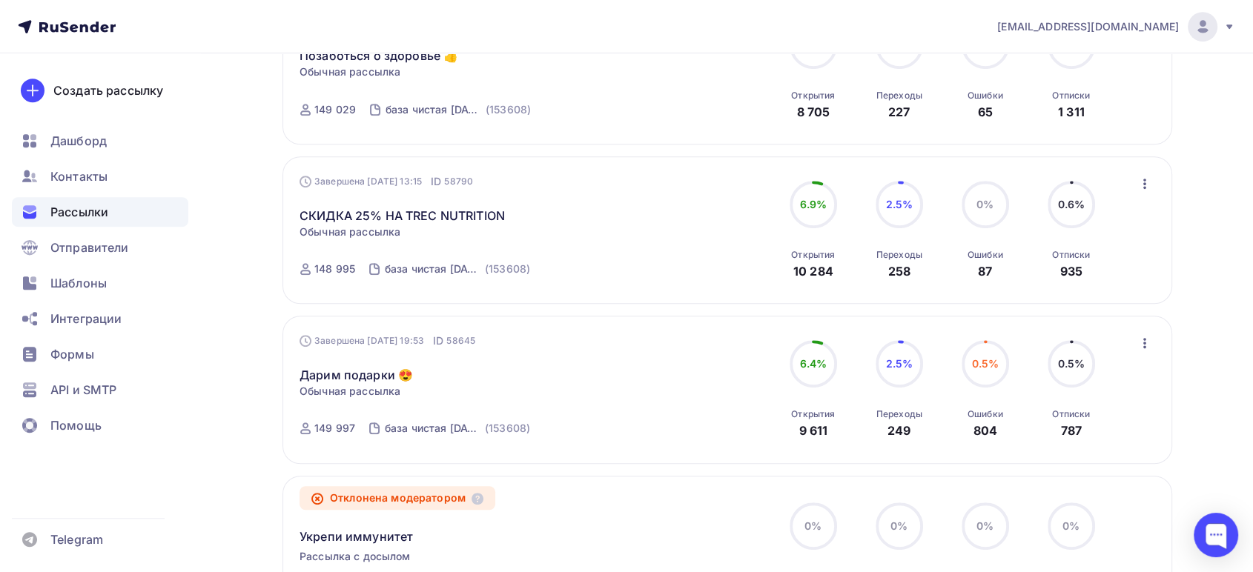
scroll to position [765, 0]
click at [372, 368] on link "Дарим подарки 😍" at bounding box center [355, 377] width 113 height 18
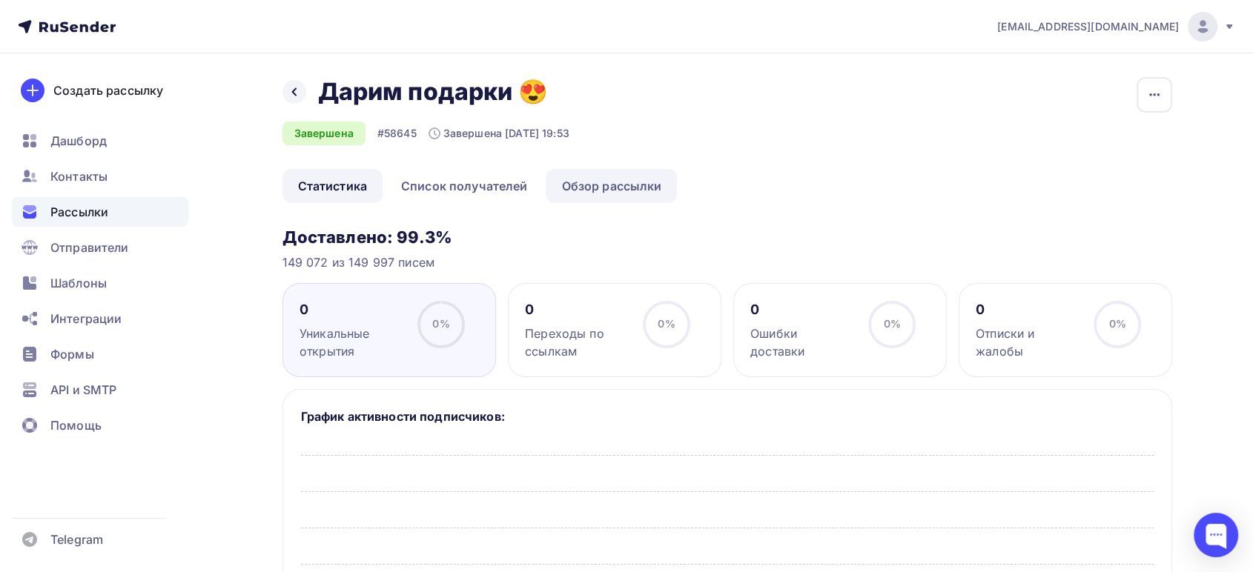
click at [577, 193] on link "Обзор рассылки" at bounding box center [611, 186] width 131 height 34
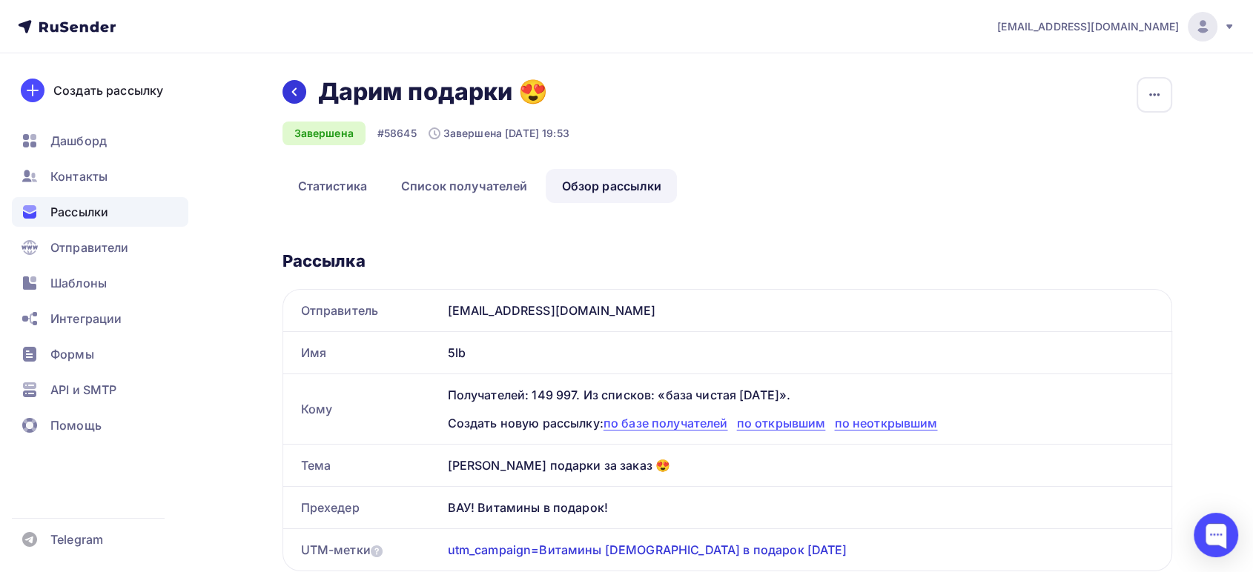
click at [296, 90] on icon at bounding box center [294, 92] width 12 height 12
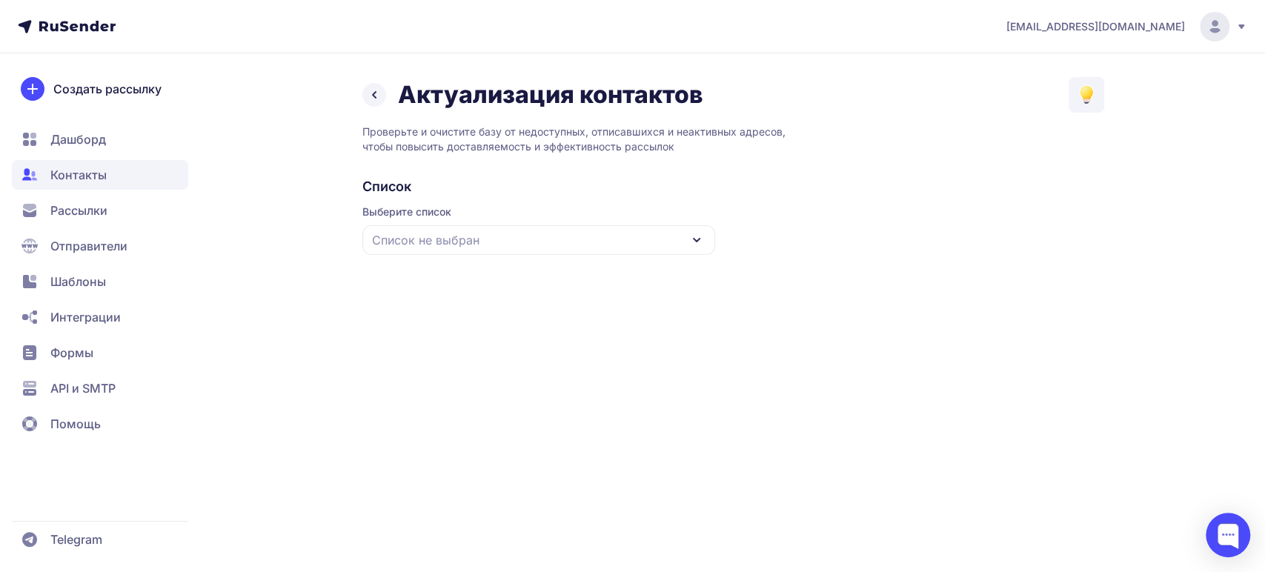
click at [444, 235] on span "Список не выбран" at bounding box center [425, 240] width 107 height 18
click at [448, 340] on div "база чистая [DATE]" at bounding box center [538, 332] width 335 height 36
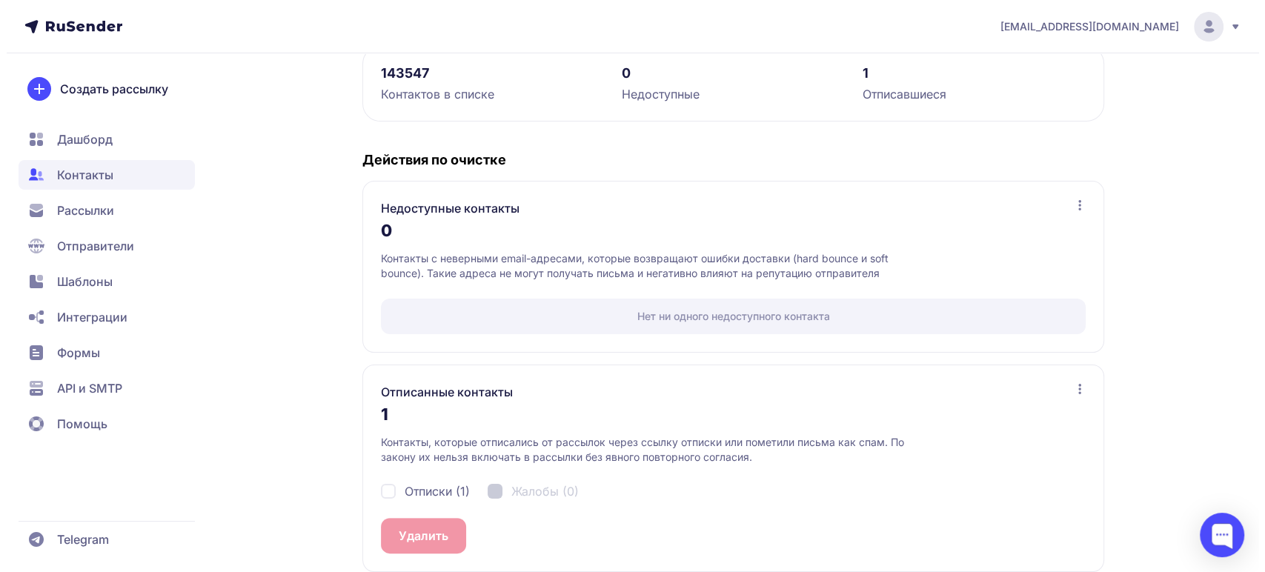
scroll to position [237, 0]
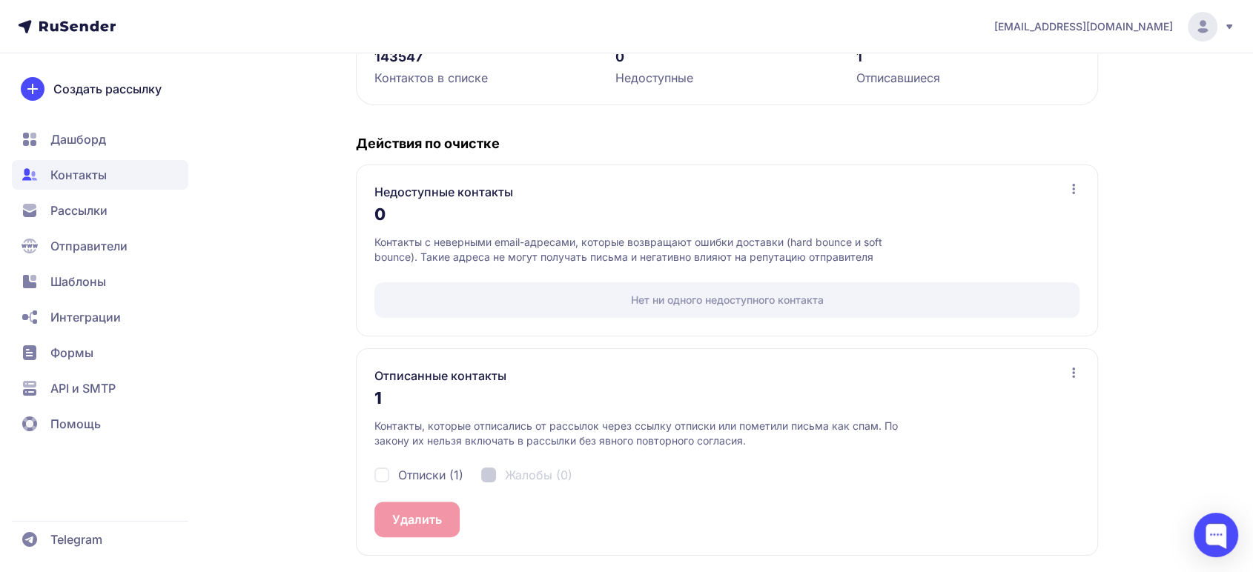
click at [413, 473] on span "Отписки (1)" at bounding box center [430, 475] width 65 height 18
checkbox input "true"
click at [420, 508] on button "Удалить 1" at bounding box center [419, 520] width 90 height 36
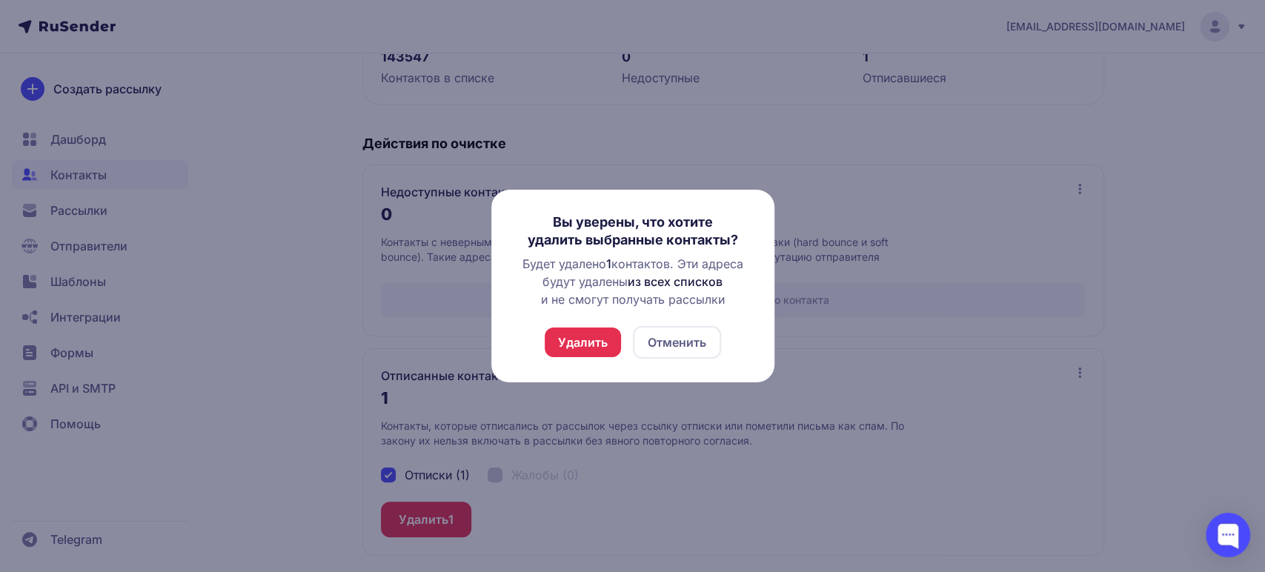
click at [593, 342] on button "Удалить" at bounding box center [583, 343] width 76 height 30
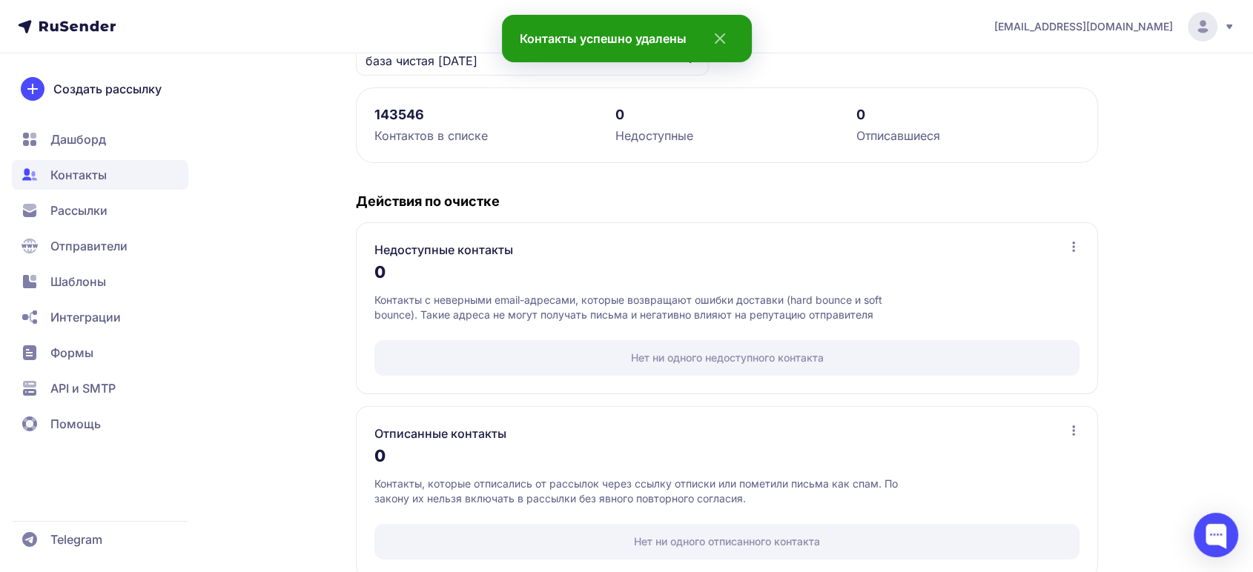
scroll to position [33, 0]
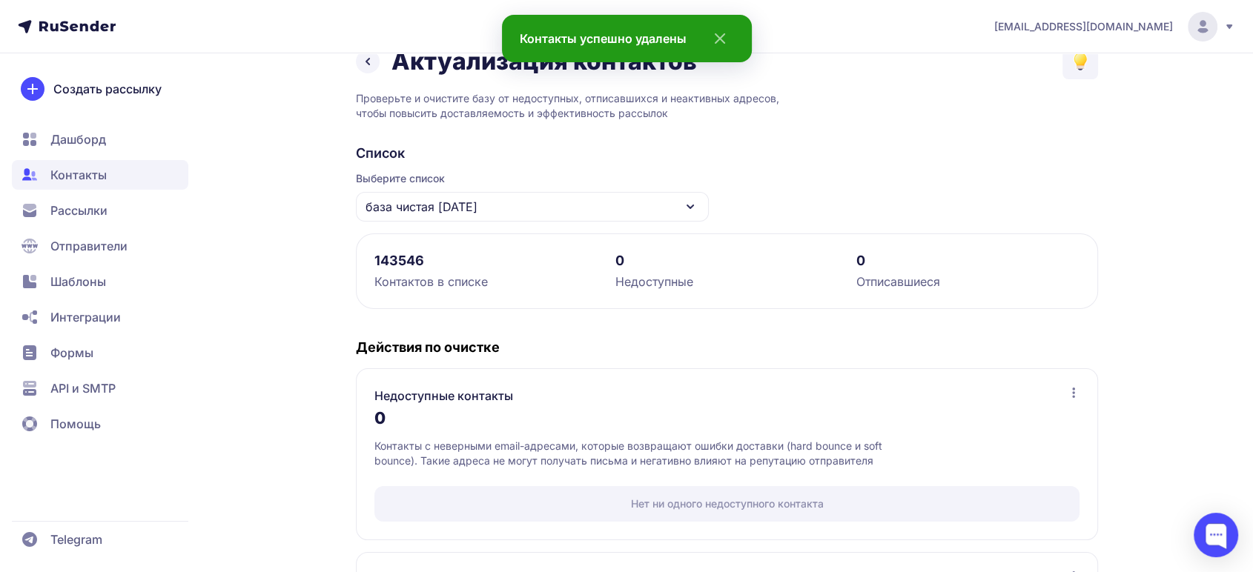
click at [87, 211] on span "Рассылки" at bounding box center [78, 211] width 57 height 18
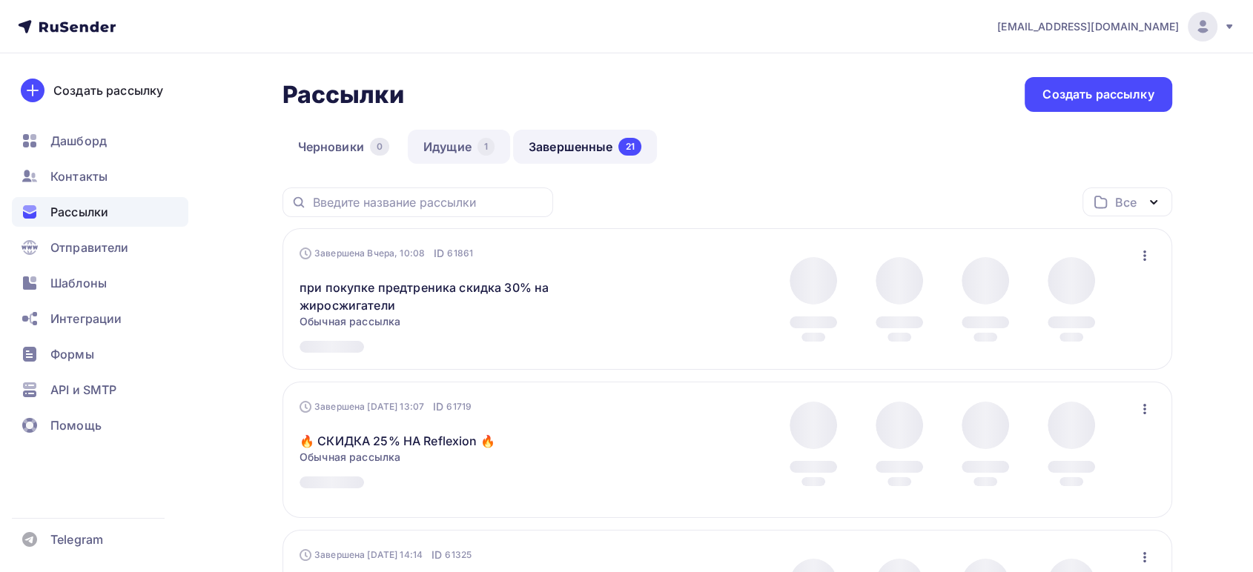
click at [462, 142] on link "Идущие 1" at bounding box center [459, 147] width 102 height 34
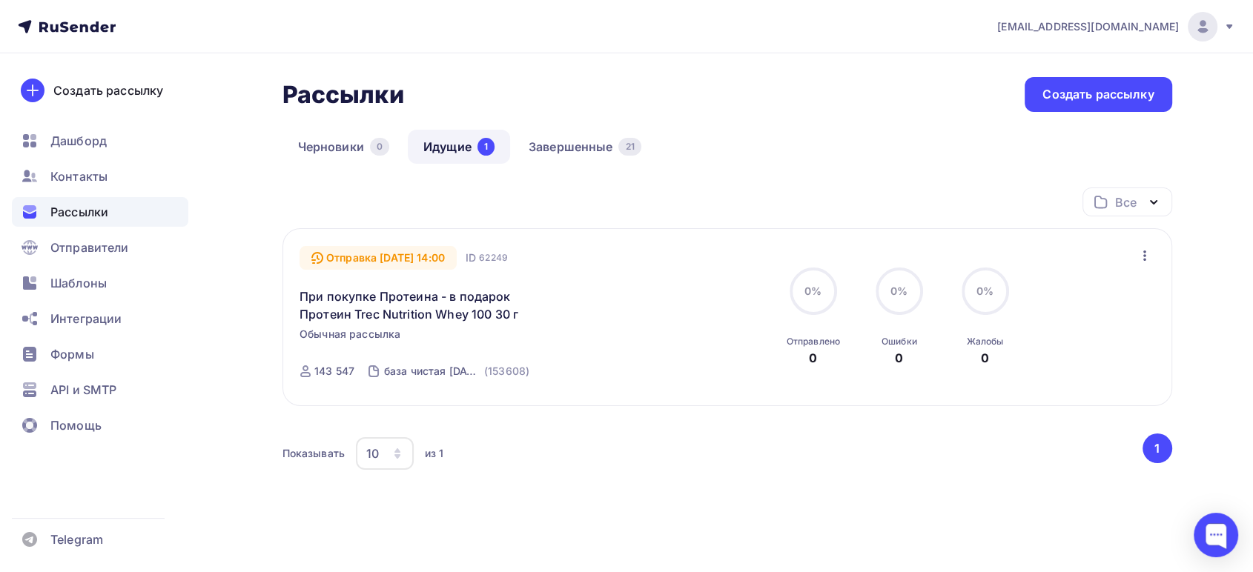
click at [1140, 255] on icon "button" at bounding box center [1145, 256] width 18 height 18
click at [688, 442] on div "Показывать 10 10 20 50 100 из 1" at bounding box center [711, 454] width 858 height 34
click at [87, 142] on span "Дашборд" at bounding box center [78, 141] width 56 height 18
